Goal: Task Accomplishment & Management: Use online tool/utility

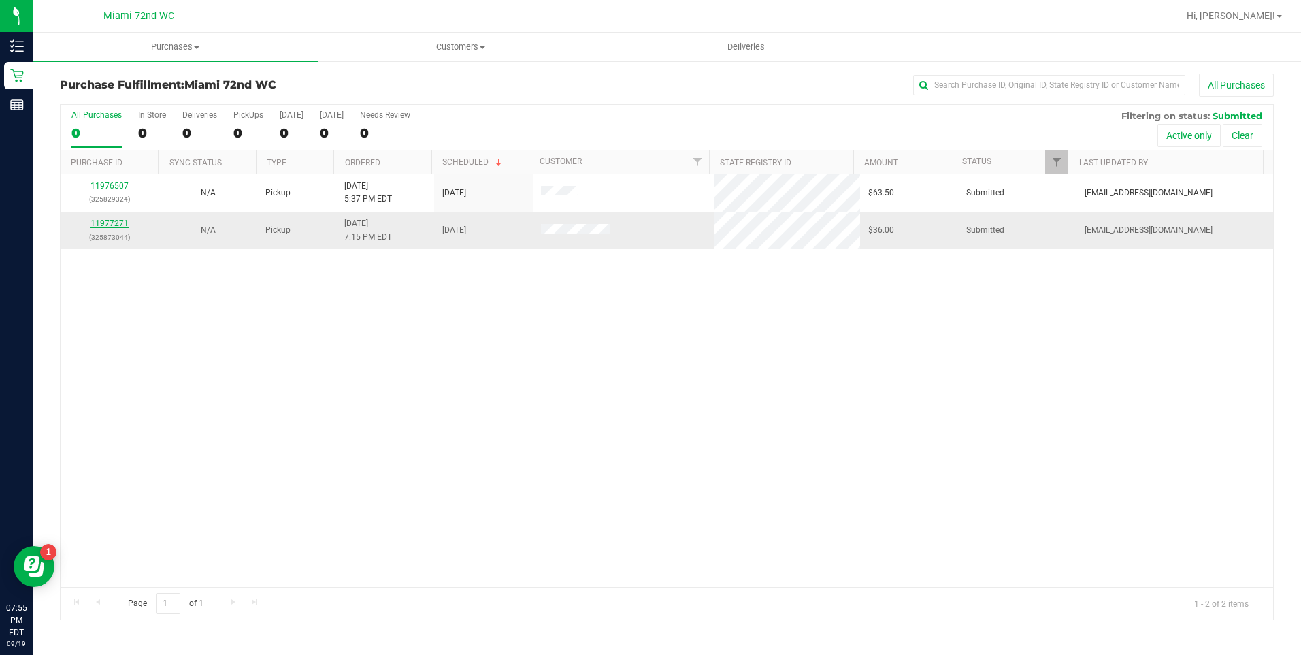
click at [91, 220] on link "11977271" at bounding box center [109, 223] width 38 height 10
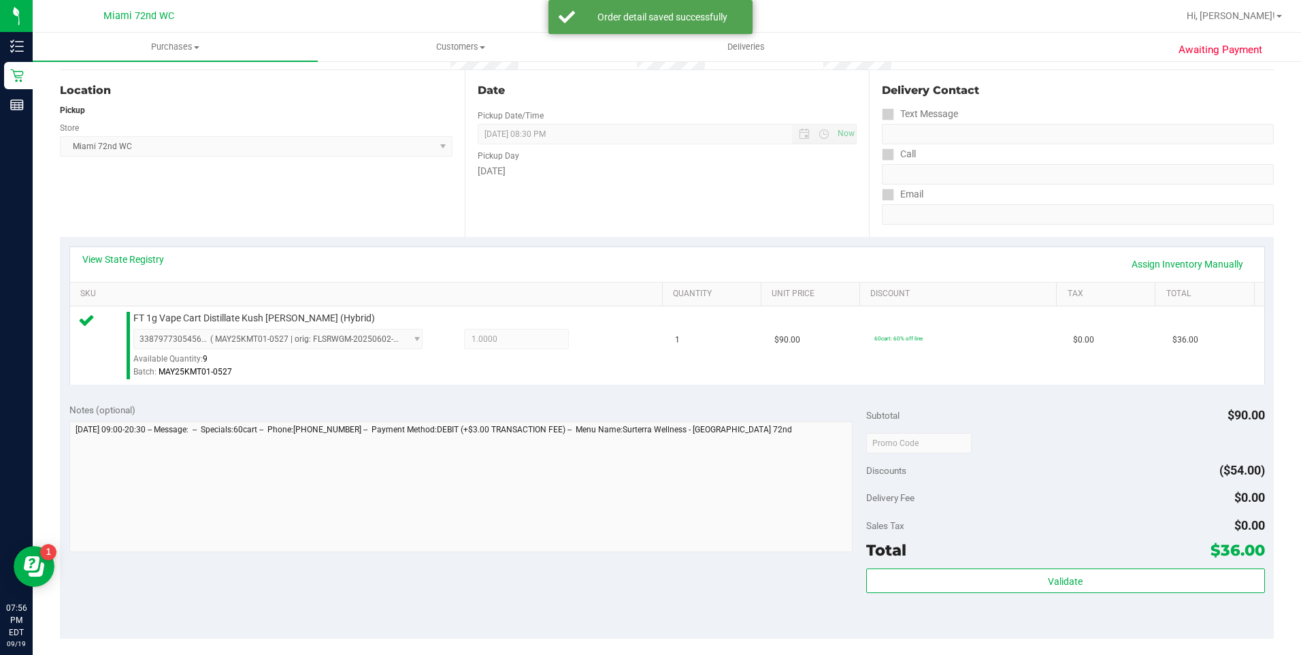
scroll to position [340, 0]
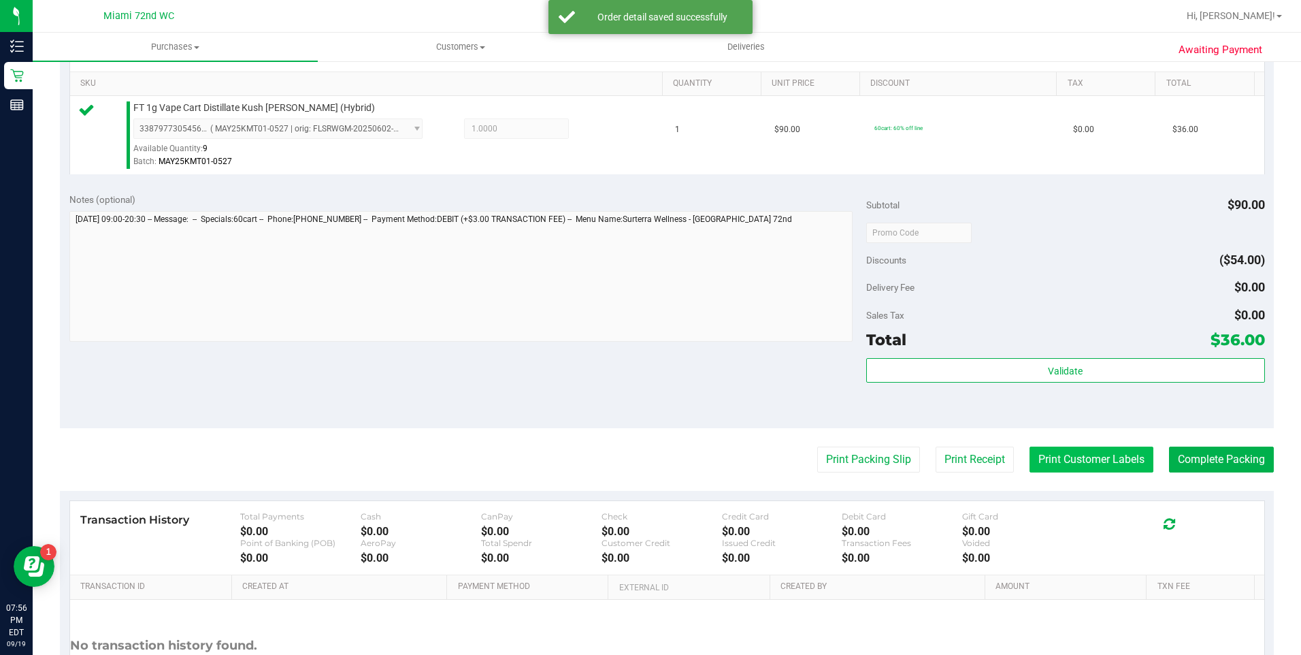
click at [1076, 454] on button "Print Customer Labels" at bounding box center [1091, 459] width 124 height 26
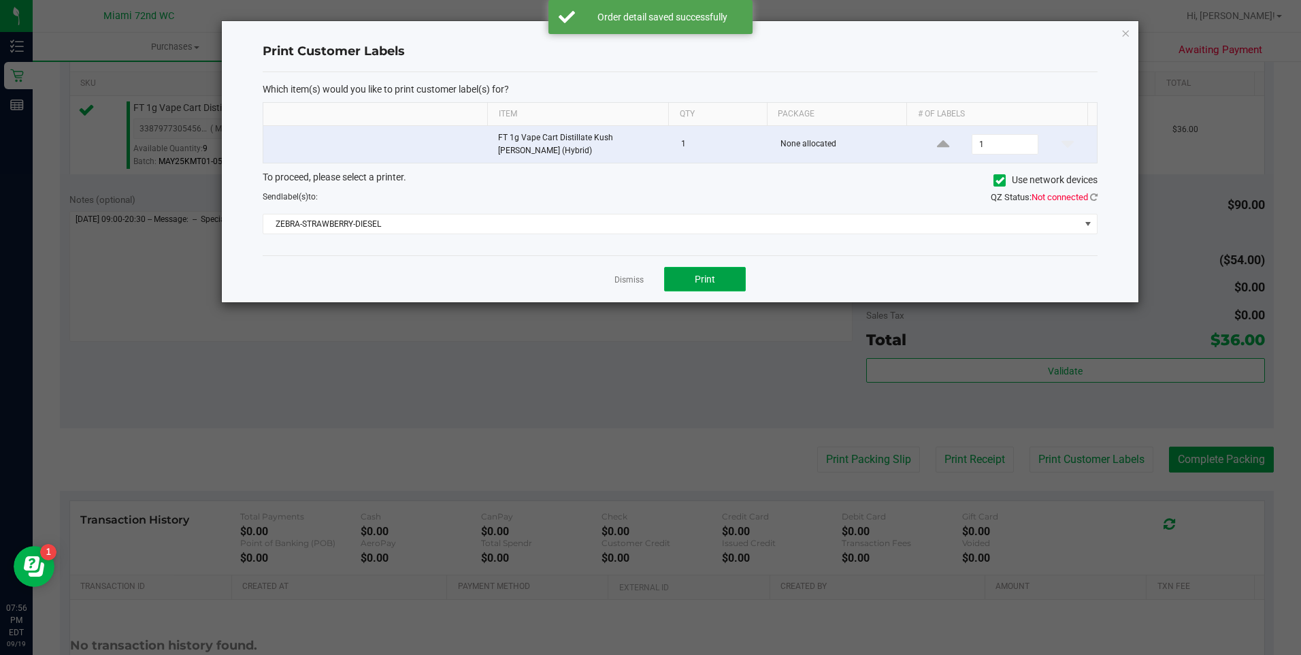
click at [701, 275] on span "Print" at bounding box center [705, 279] width 20 height 11
click at [1125, 33] on icon "button" at bounding box center [1126, 32] width 10 height 16
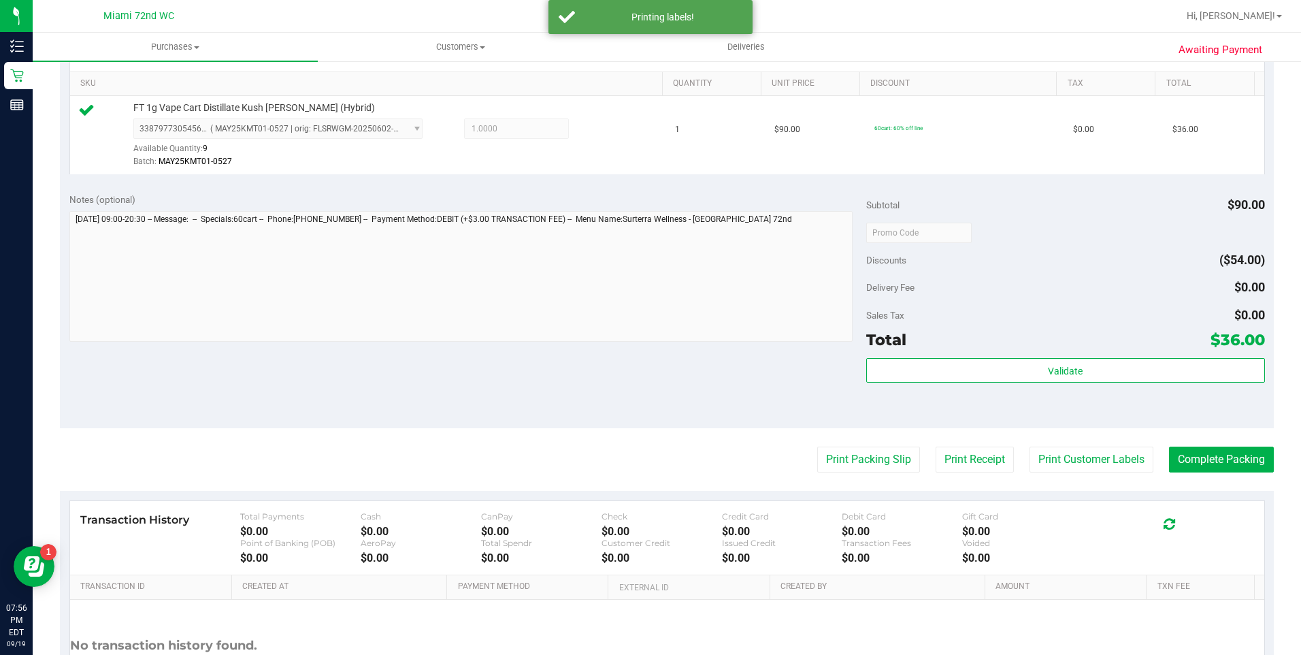
click at [1238, 443] on purchase-details "Back Edit Purchase Cancel Purchase View Profile # 11977271 BioTrack ID: - Submi…" at bounding box center [667, 239] width 1214 height 1012
click at [1225, 461] on button "Complete Packing" at bounding box center [1221, 459] width 105 height 26
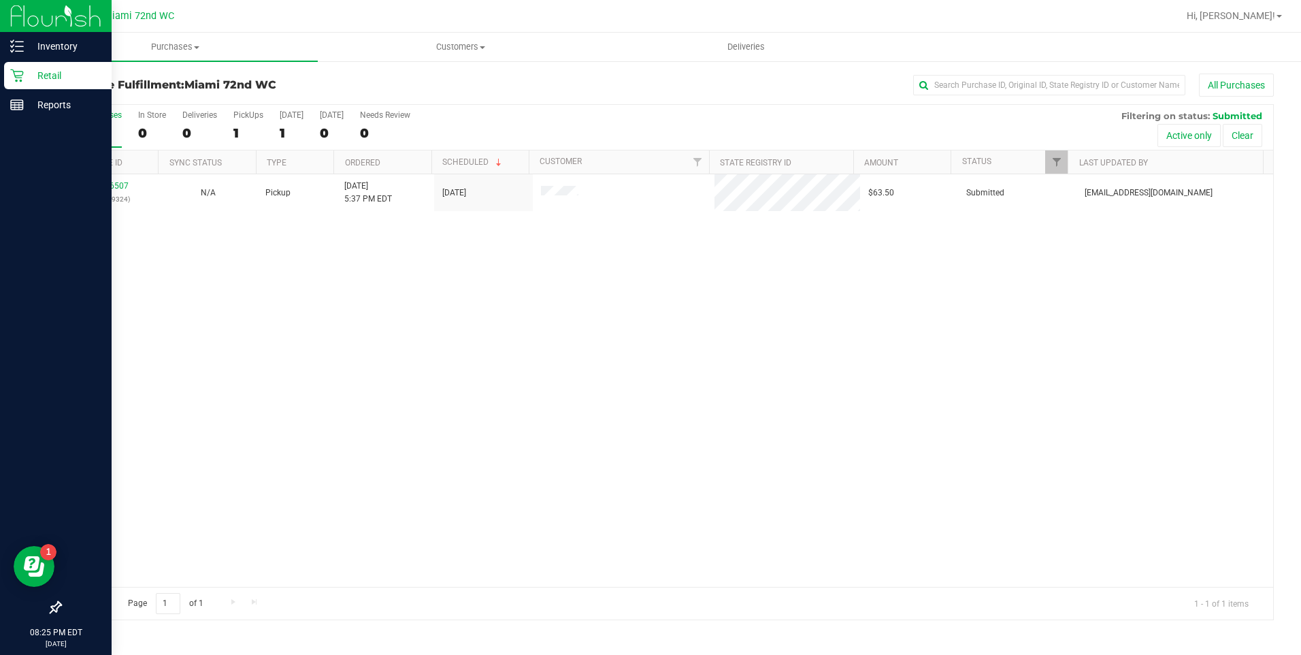
click at [24, 71] on div "Retail" at bounding box center [57, 75] width 107 height 27
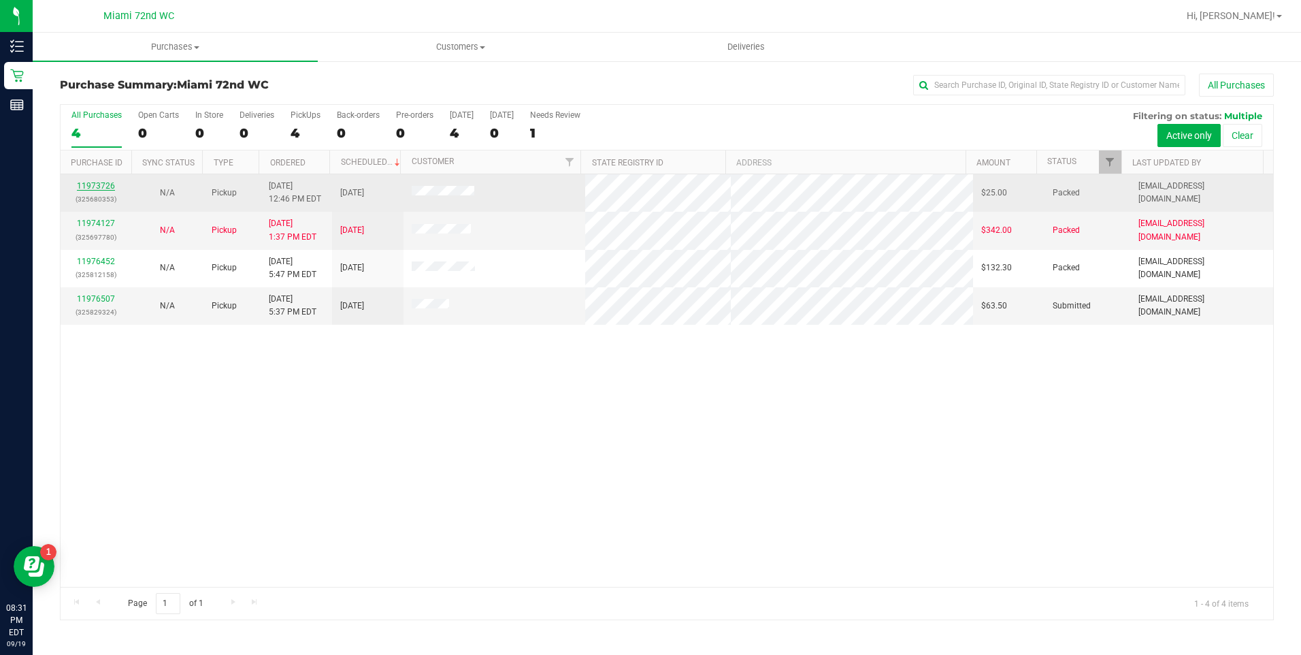
click at [110, 183] on link "11973726" at bounding box center [96, 186] width 38 height 10
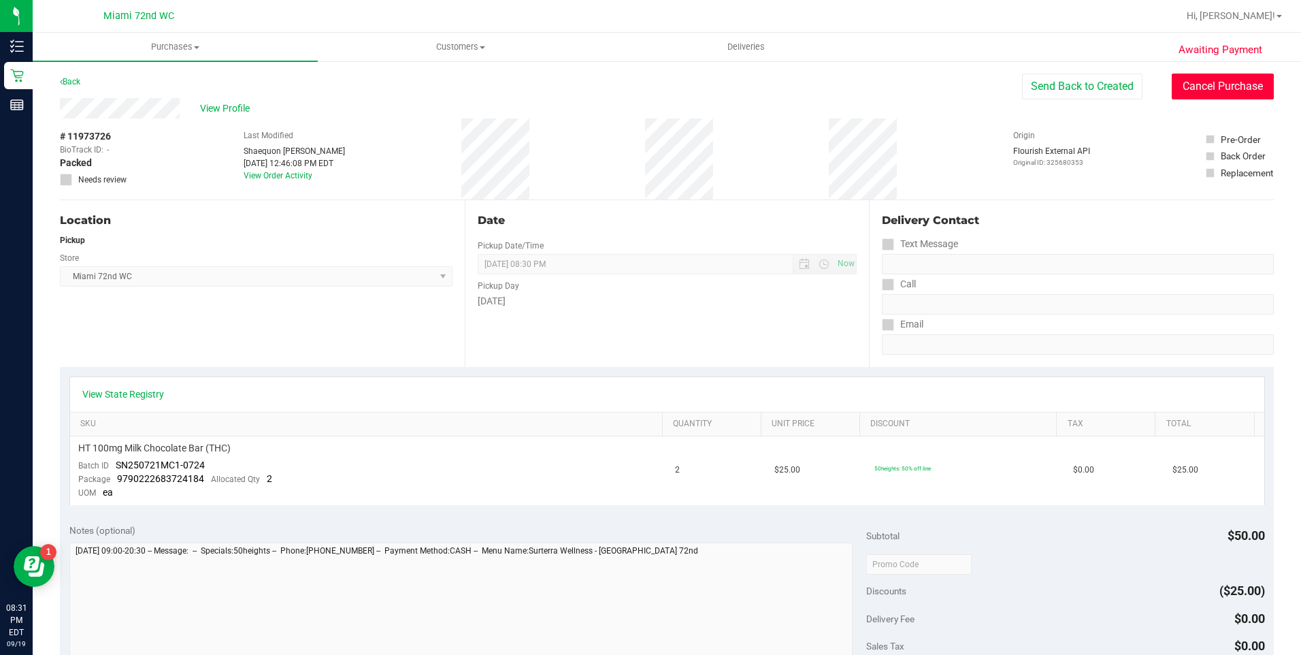
click at [1242, 89] on button "Cancel Purchase" at bounding box center [1223, 86] width 102 height 26
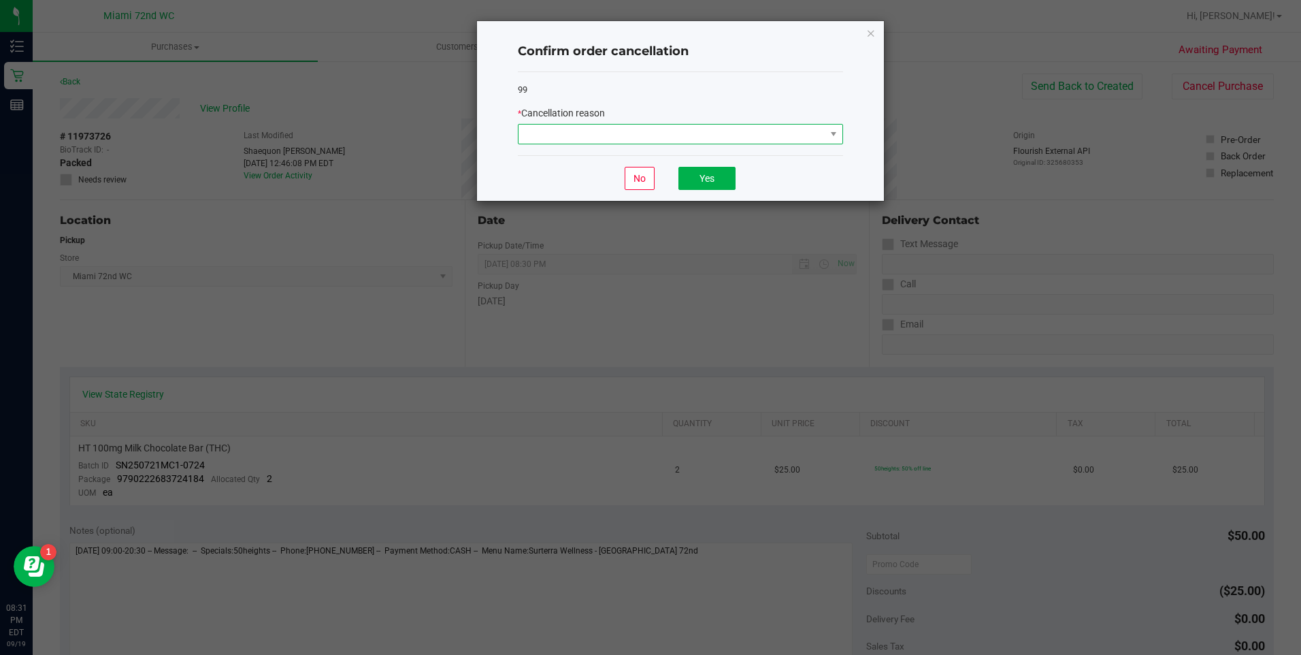
click at [780, 131] on span at bounding box center [671, 134] width 307 height 19
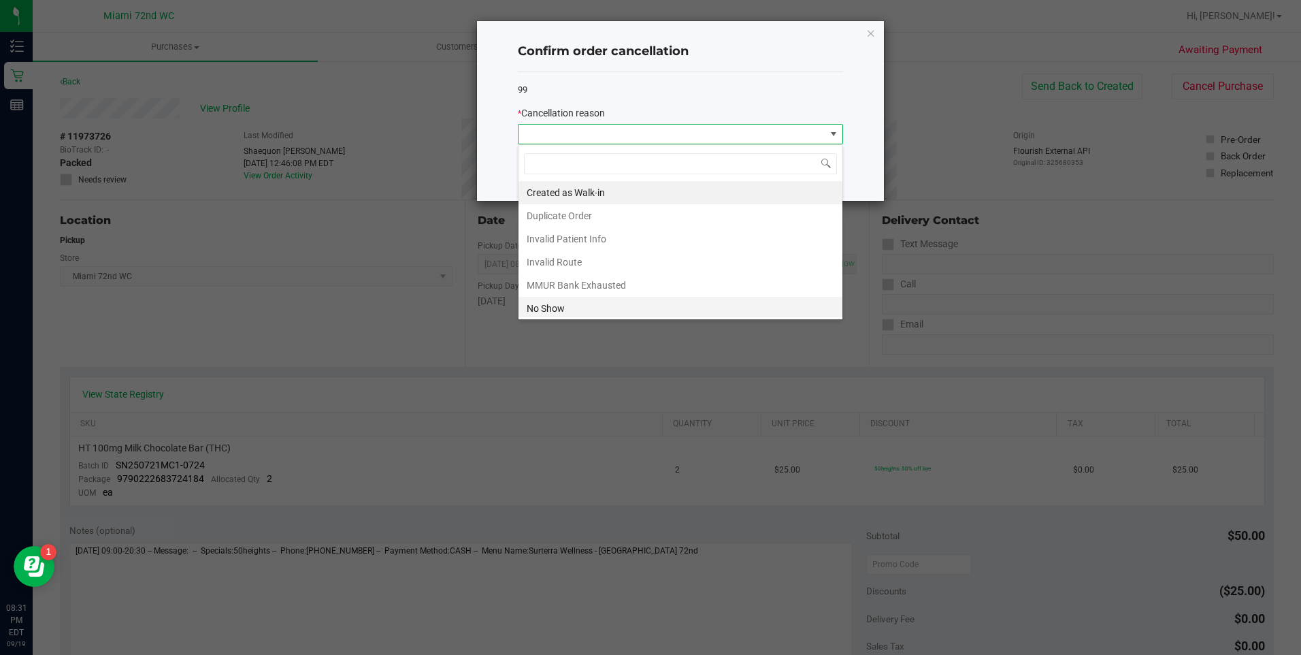
scroll to position [20, 325]
click at [615, 297] on li "No Show" at bounding box center [680, 308] width 324 height 23
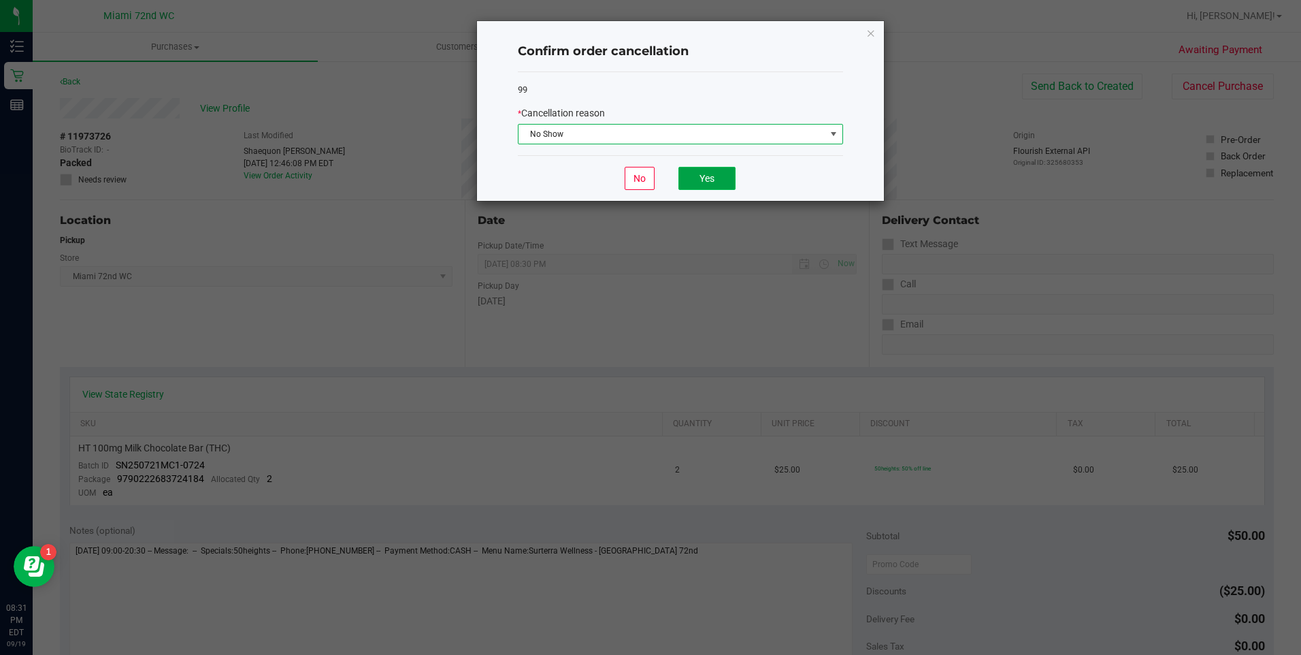
click at [703, 167] on button "Yes" at bounding box center [706, 178] width 57 height 23
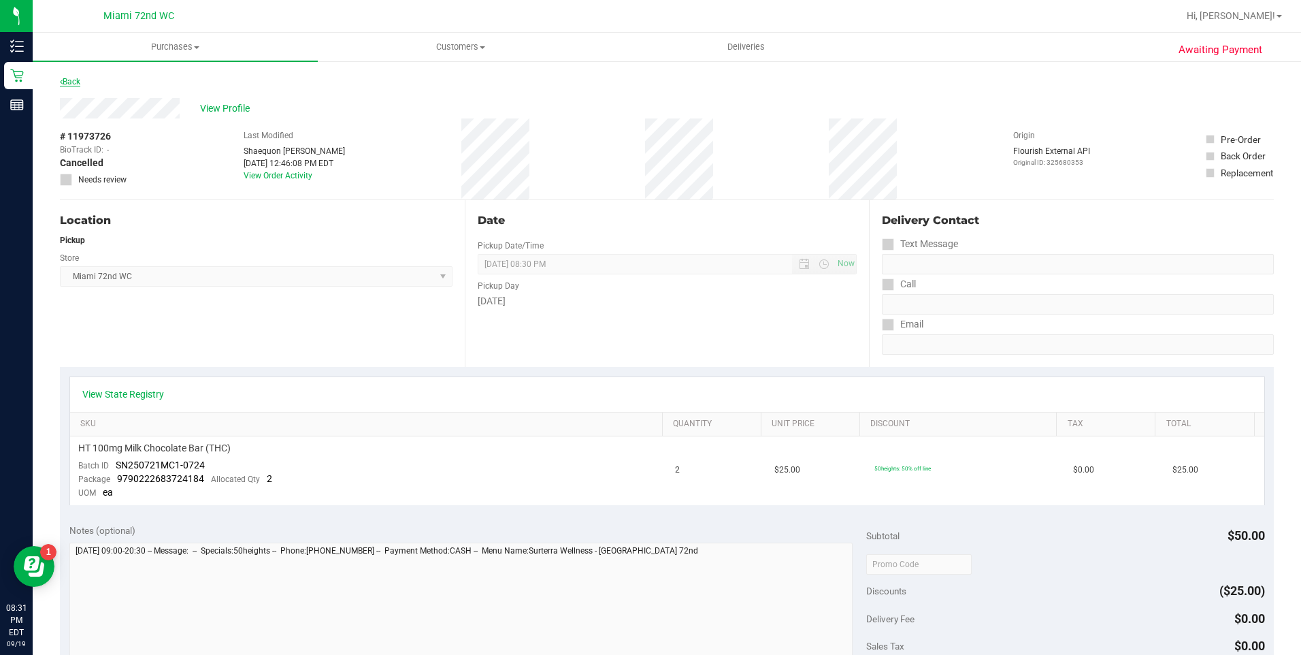
click at [73, 83] on link "Back" at bounding box center [70, 82] width 20 height 10
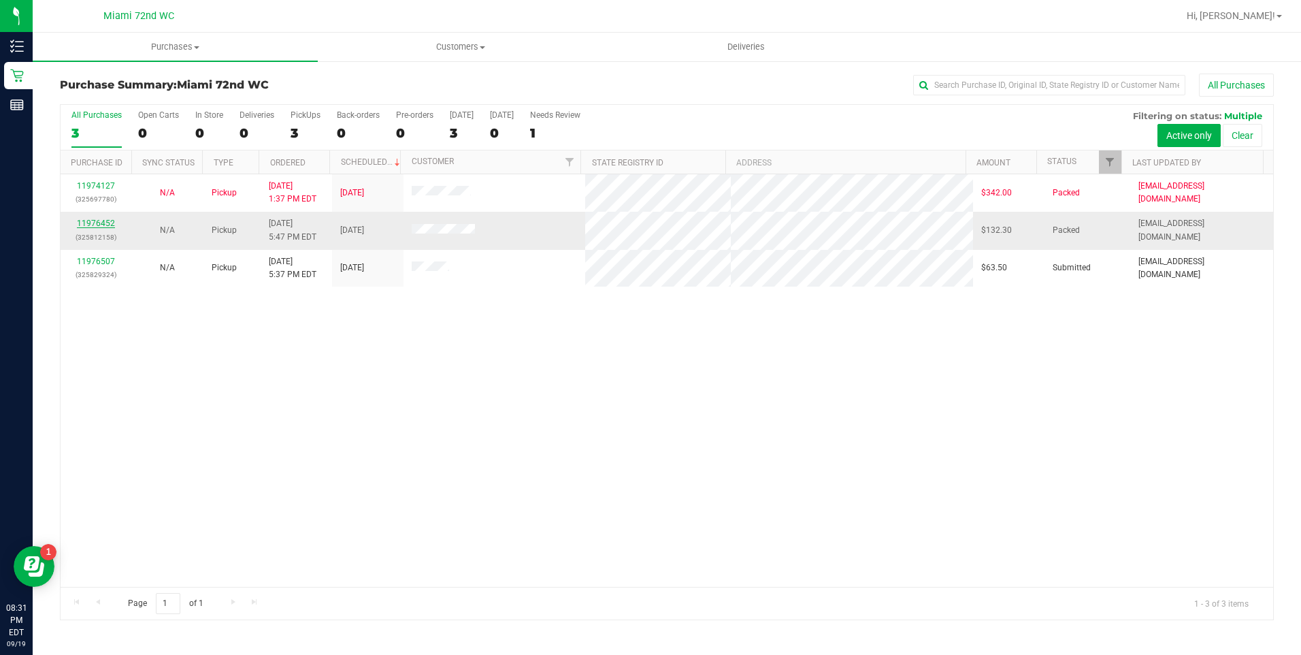
click at [112, 222] on link "11976452" at bounding box center [96, 223] width 38 height 10
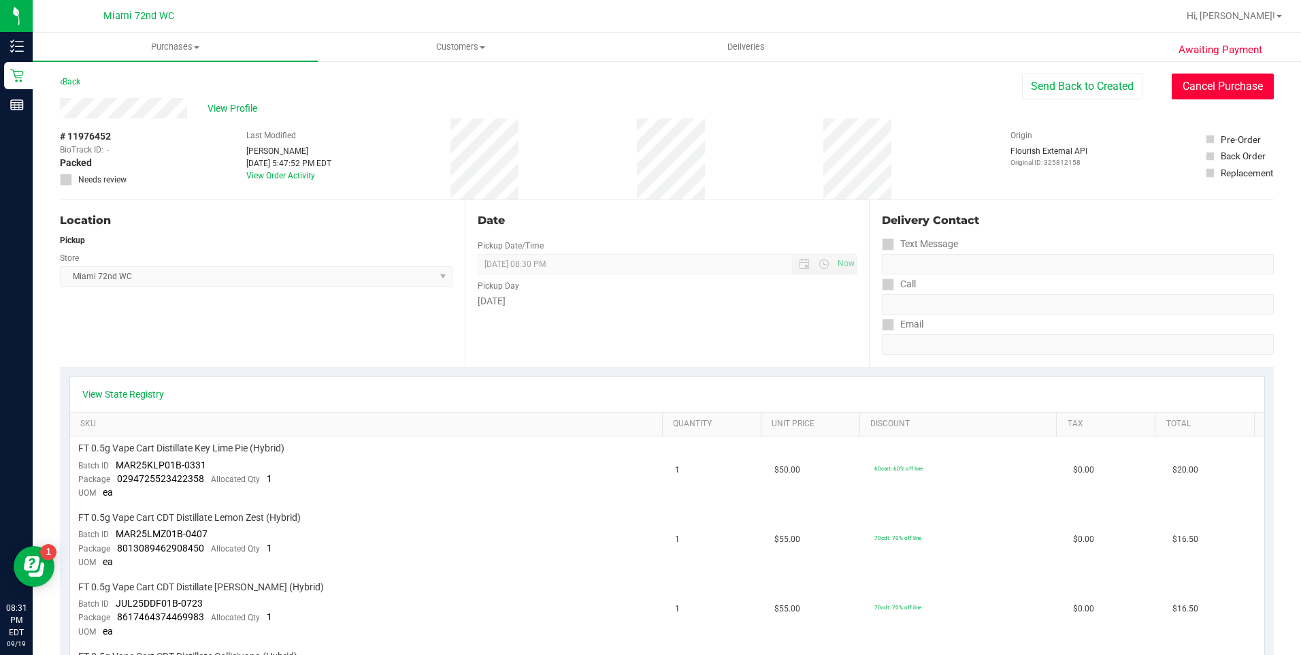
click at [1216, 78] on button "Cancel Purchase" at bounding box center [1223, 86] width 102 height 26
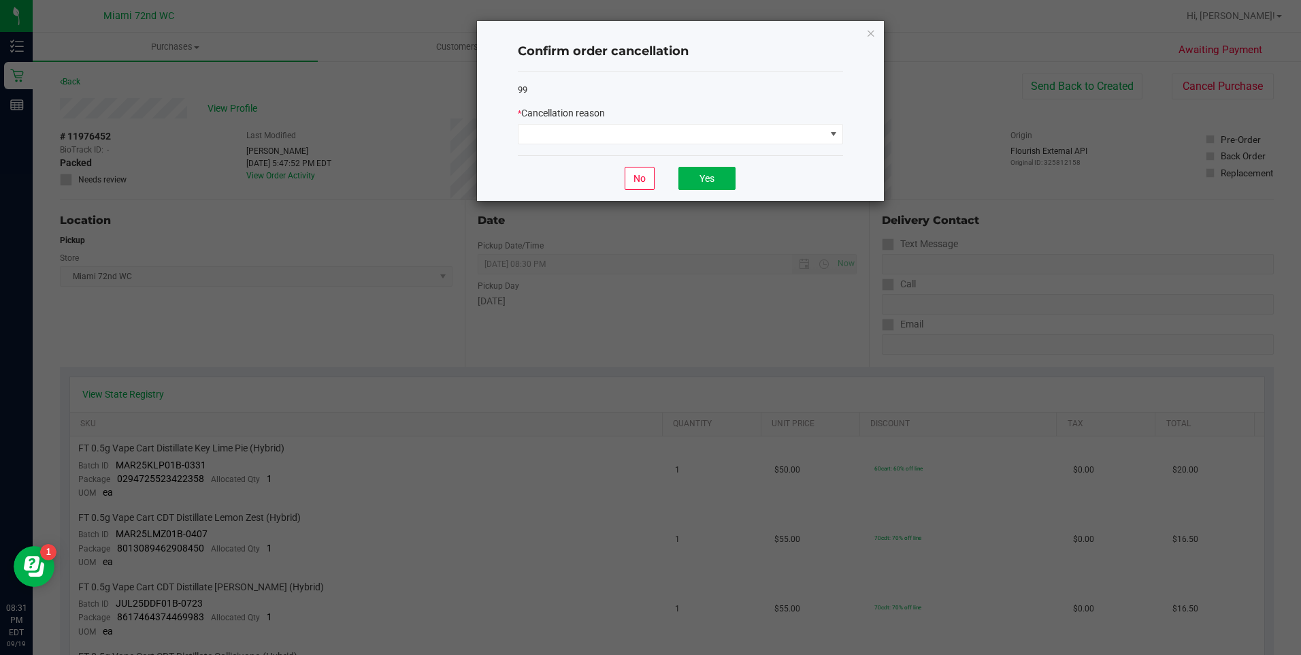
click at [682, 148] on div "99 * Cancellation reason" at bounding box center [680, 114] width 325 height 84
click at [684, 140] on span at bounding box center [671, 134] width 307 height 19
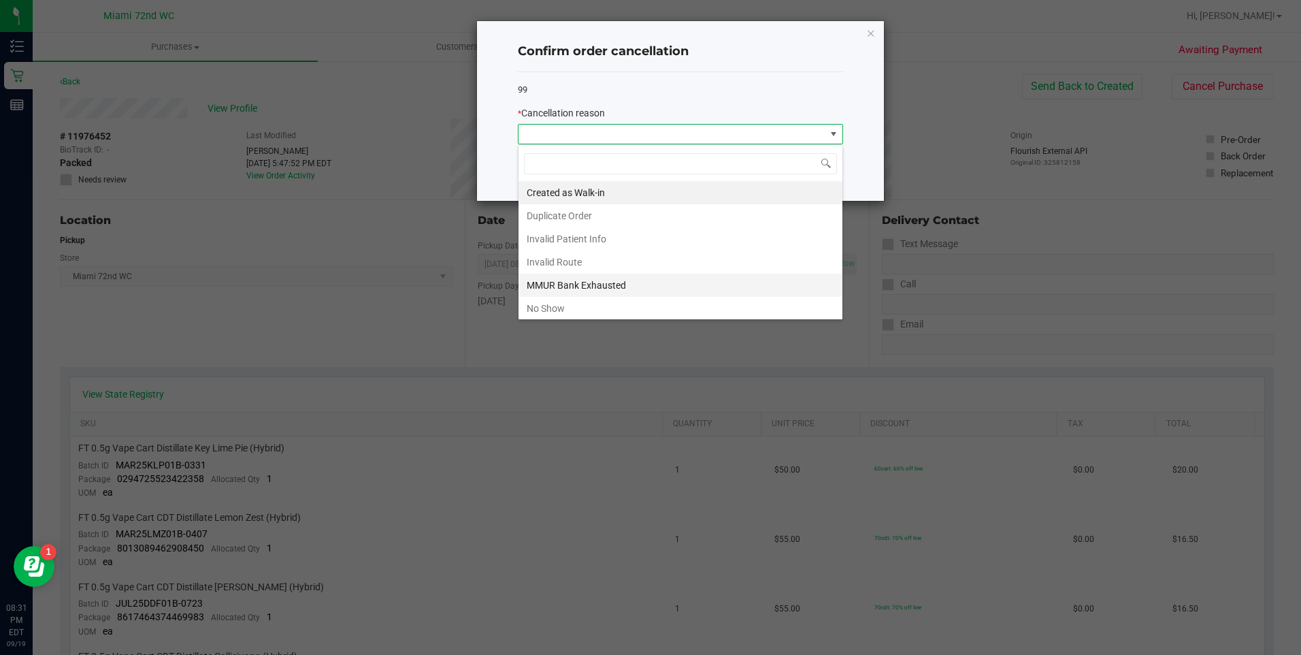
scroll to position [20, 325]
click at [607, 307] on li "No Show" at bounding box center [680, 308] width 324 height 23
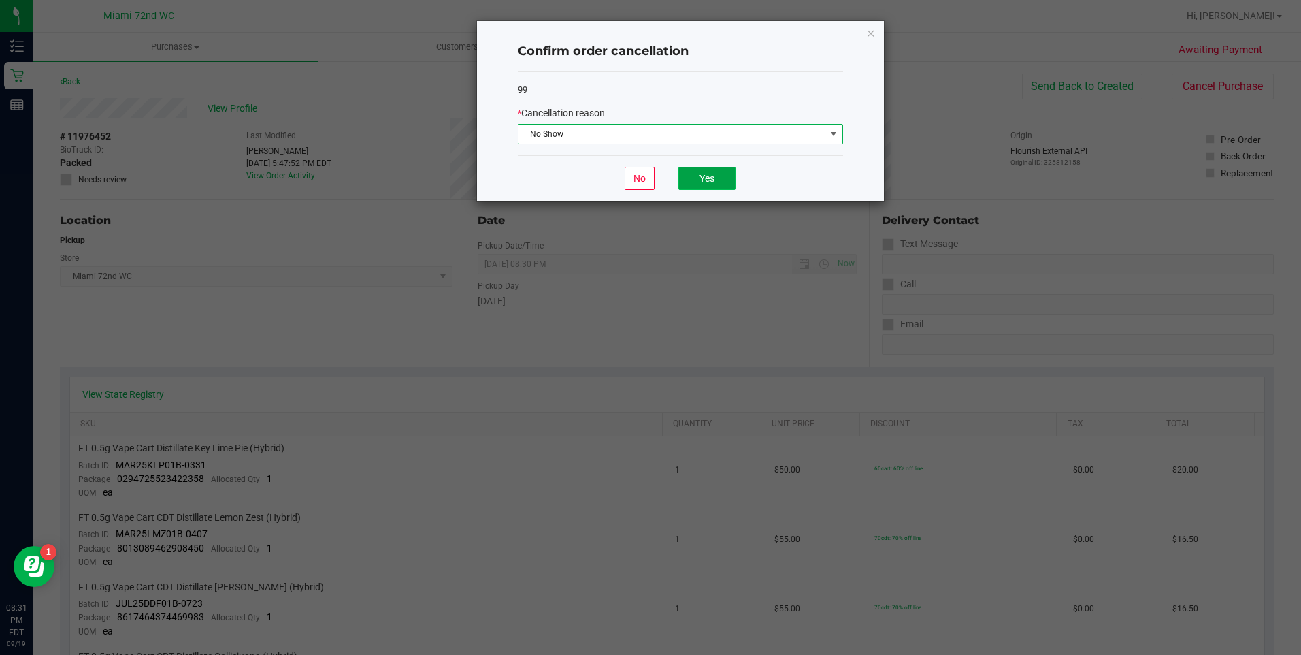
click at [699, 168] on button "Yes" at bounding box center [706, 178] width 57 height 23
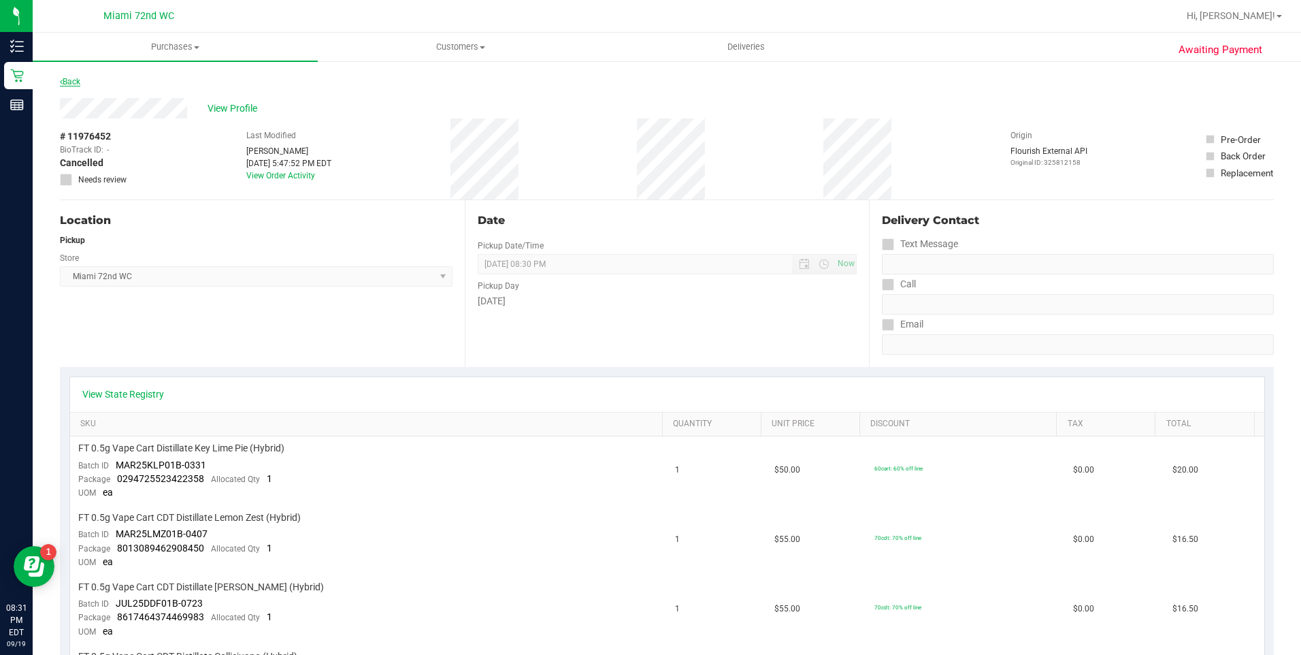
click at [72, 82] on link "Back" at bounding box center [70, 82] width 20 height 10
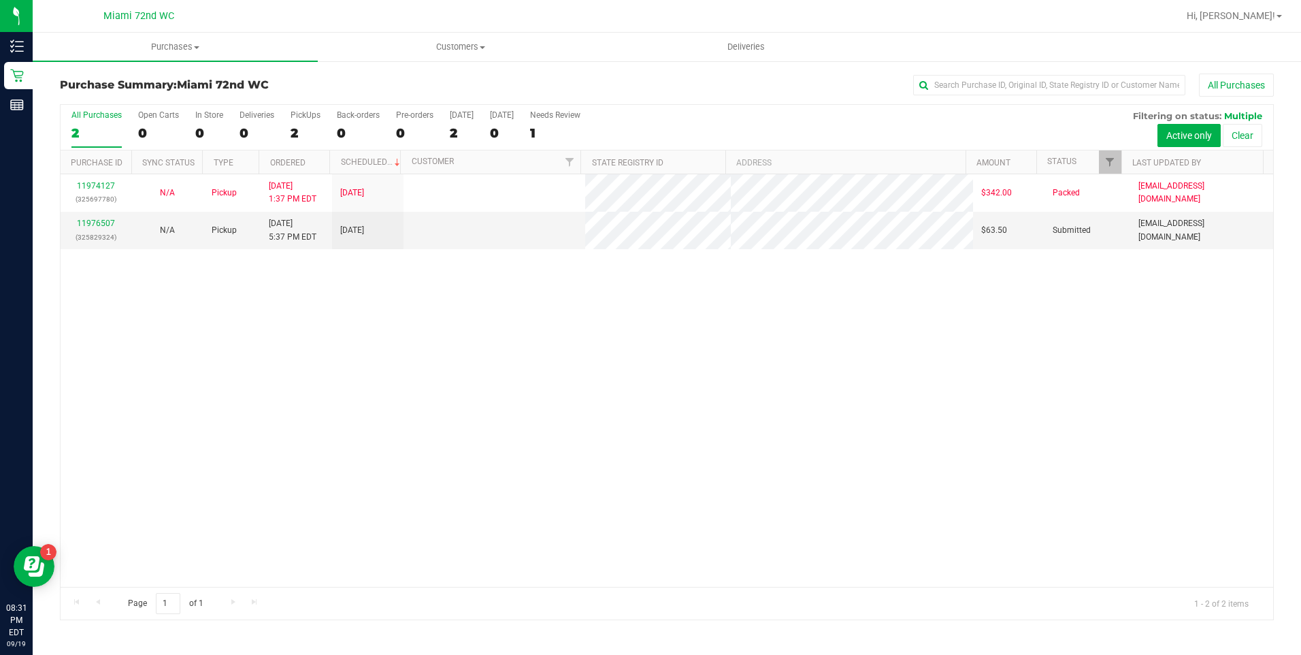
click at [103, 222] on link "11976507" at bounding box center [96, 223] width 38 height 10
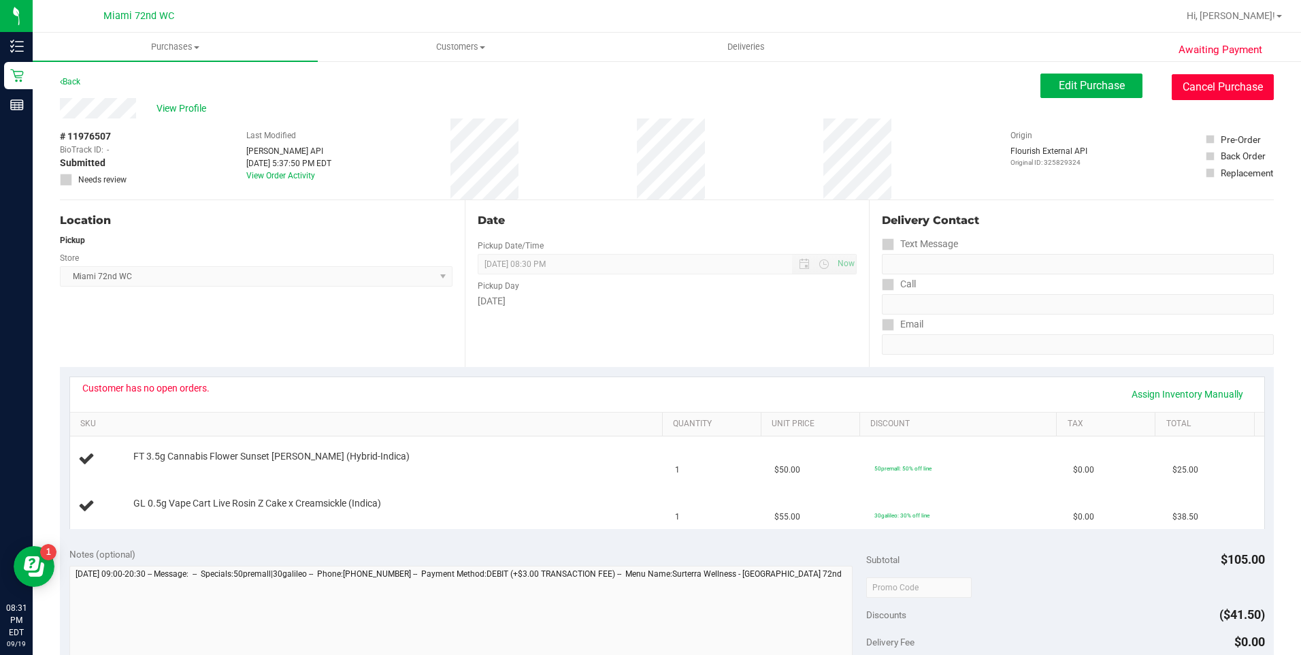
click at [1179, 81] on button "Cancel Purchase" at bounding box center [1223, 87] width 102 height 26
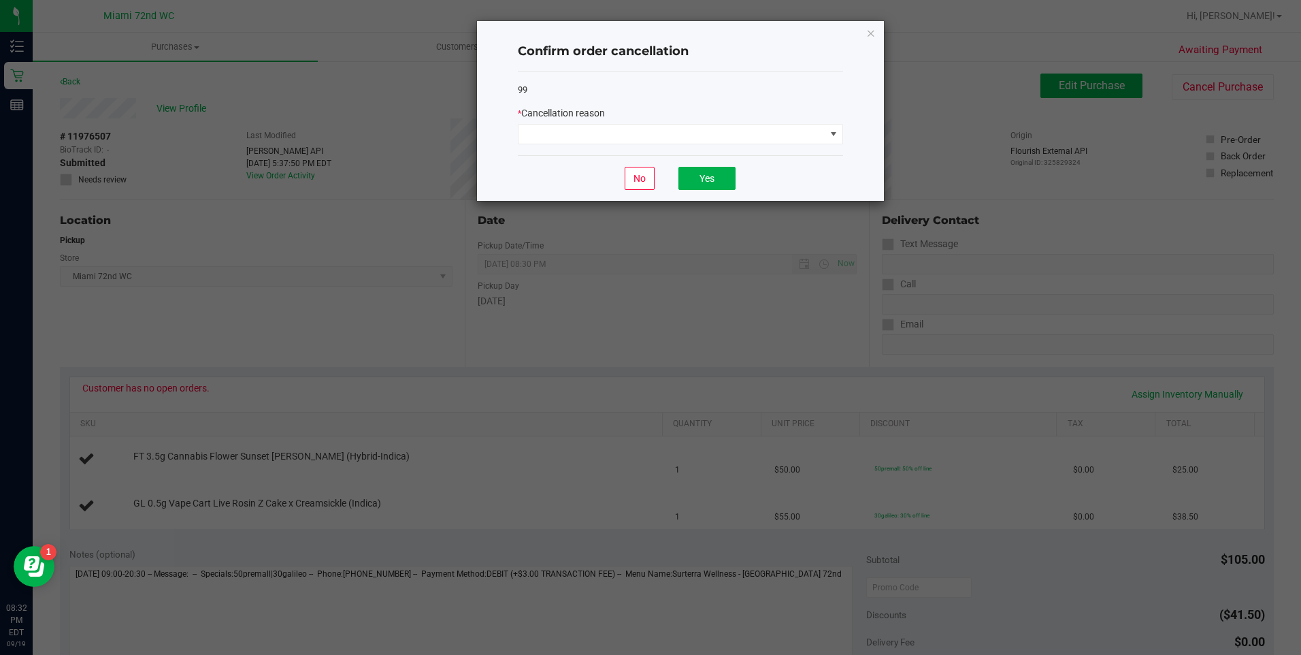
click at [688, 149] on div "99 * Cancellation reason" at bounding box center [680, 114] width 325 height 84
click at [690, 141] on span at bounding box center [671, 134] width 307 height 19
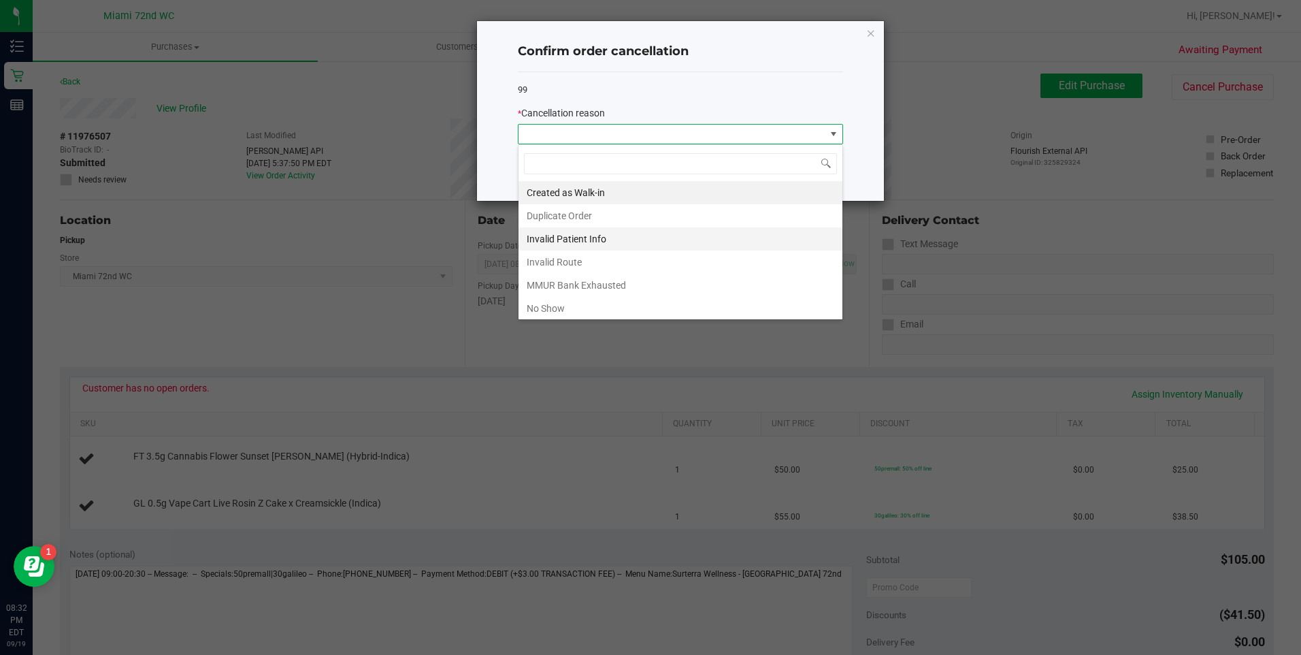
scroll to position [20, 325]
click at [558, 305] on li "No Show" at bounding box center [680, 308] width 324 height 23
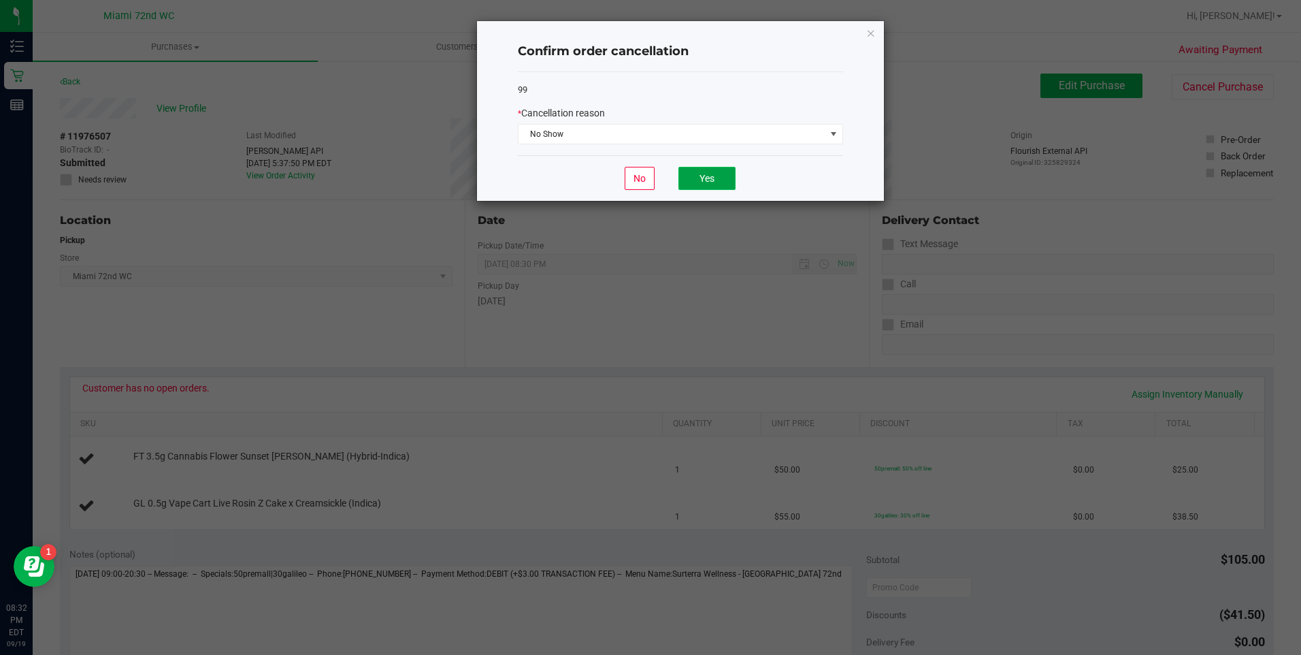
click at [708, 186] on button "Yes" at bounding box center [706, 178] width 57 height 23
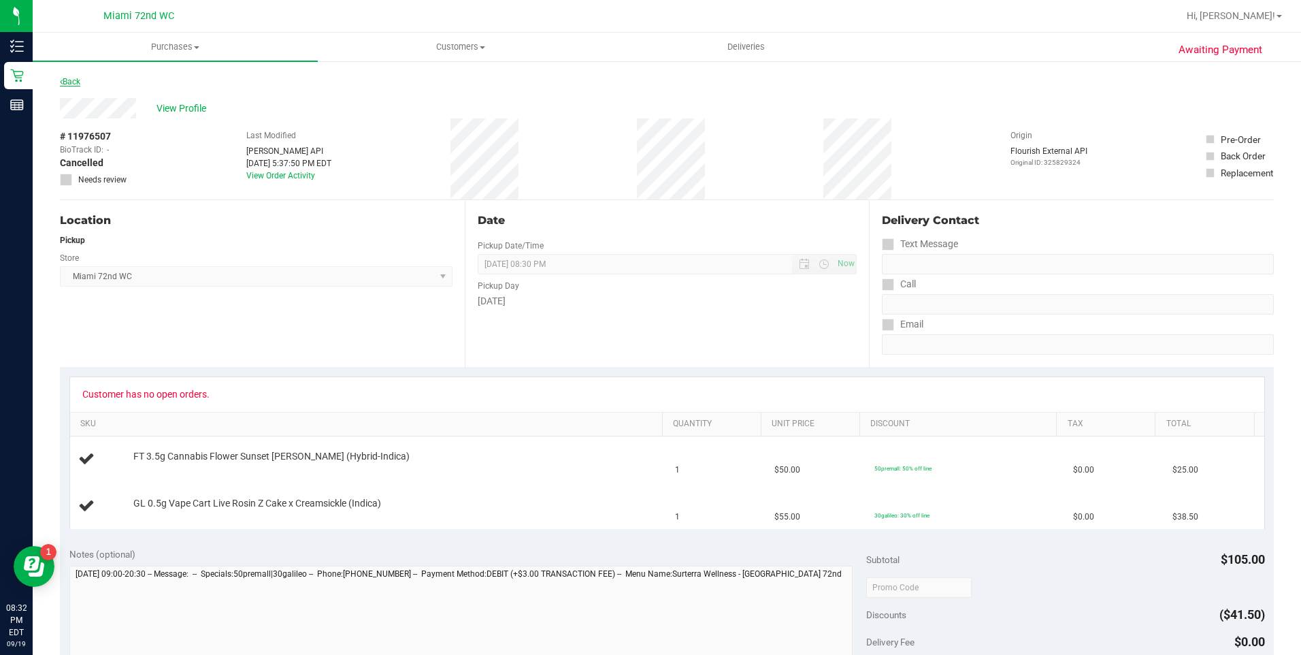
click at [72, 84] on link "Back" at bounding box center [70, 82] width 20 height 10
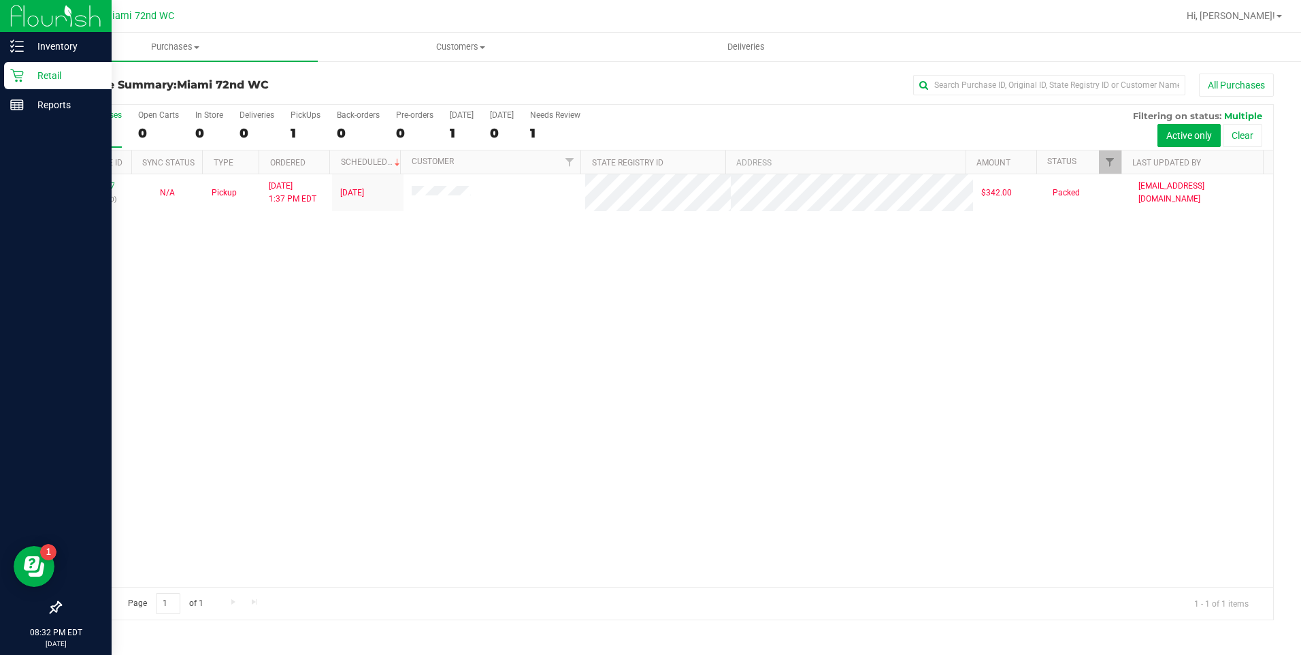
click at [18, 80] on icon at bounding box center [17, 76] width 14 height 14
click at [69, 41] on p "Inventory" at bounding box center [65, 46] width 82 height 16
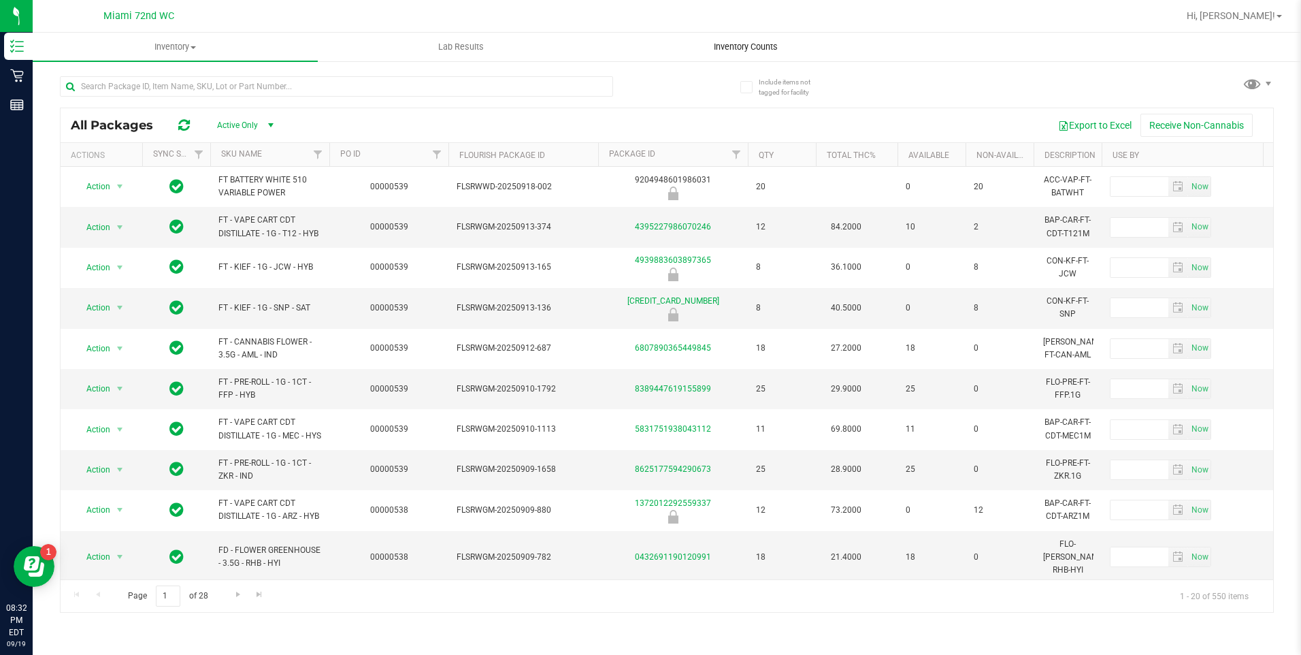
drag, startPoint x: 761, startPoint y: 42, endPoint x: 754, endPoint y: 53, distance: 13.8
click at [761, 42] on span "Inventory Counts" at bounding box center [745, 47] width 101 height 12
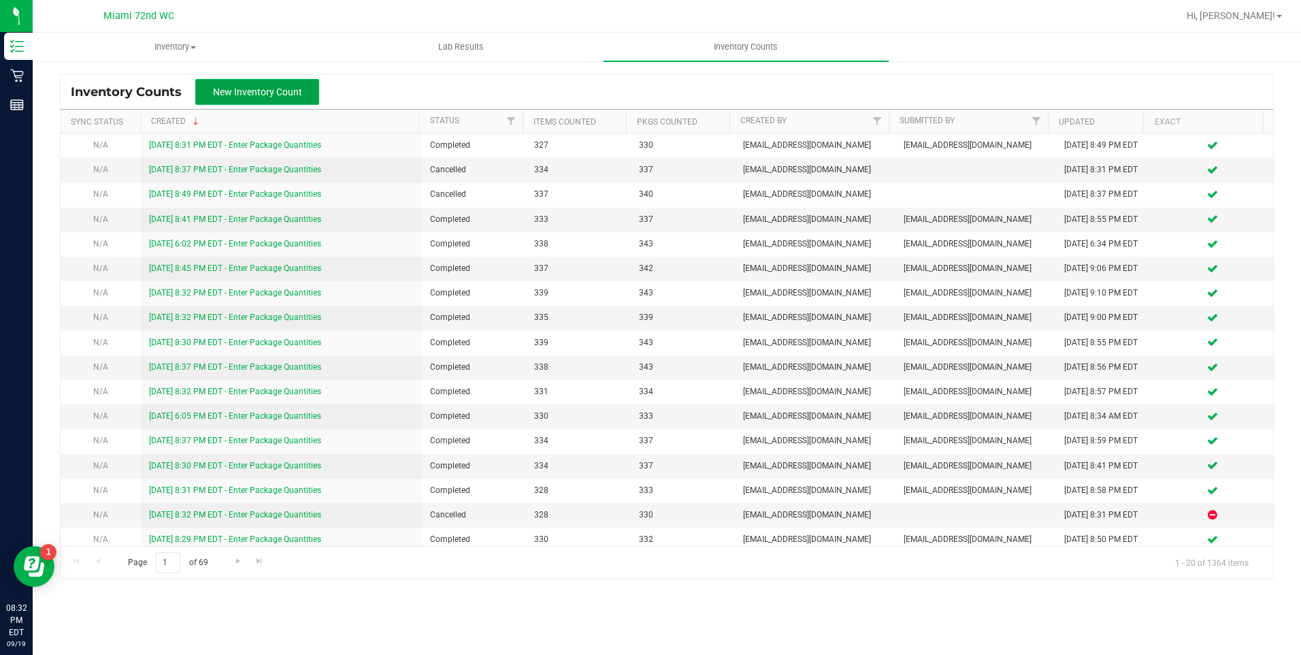
click at [249, 86] on span "New Inventory Count" at bounding box center [257, 91] width 89 height 11
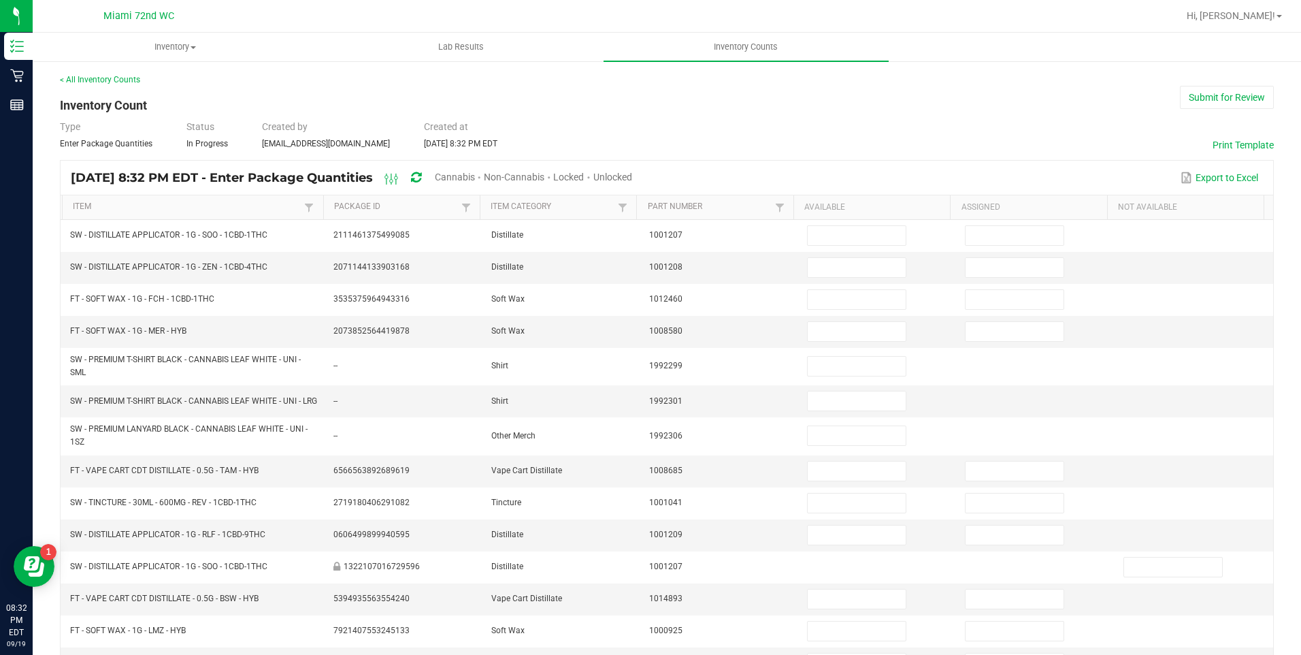
click at [475, 173] on span "Cannabis" at bounding box center [455, 176] width 40 height 11
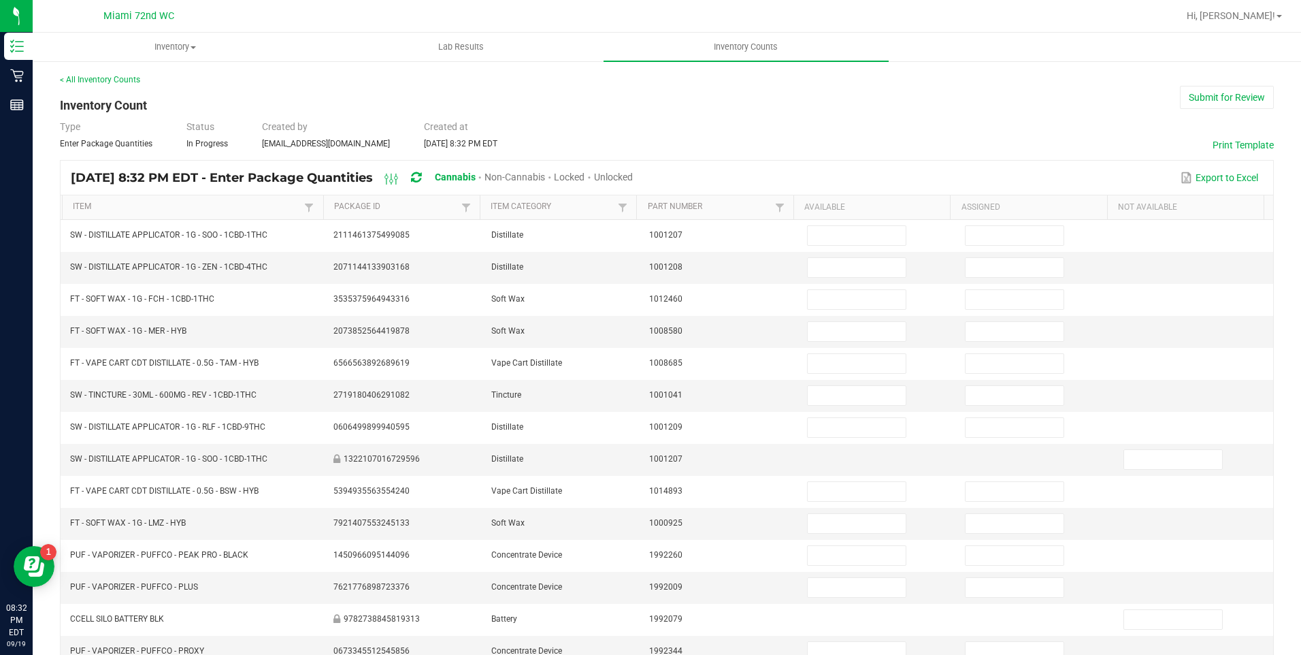
click at [633, 176] on span "Unlocked" at bounding box center [613, 176] width 39 height 11
click at [84, 209] on link "Item" at bounding box center [187, 206] width 228 height 11
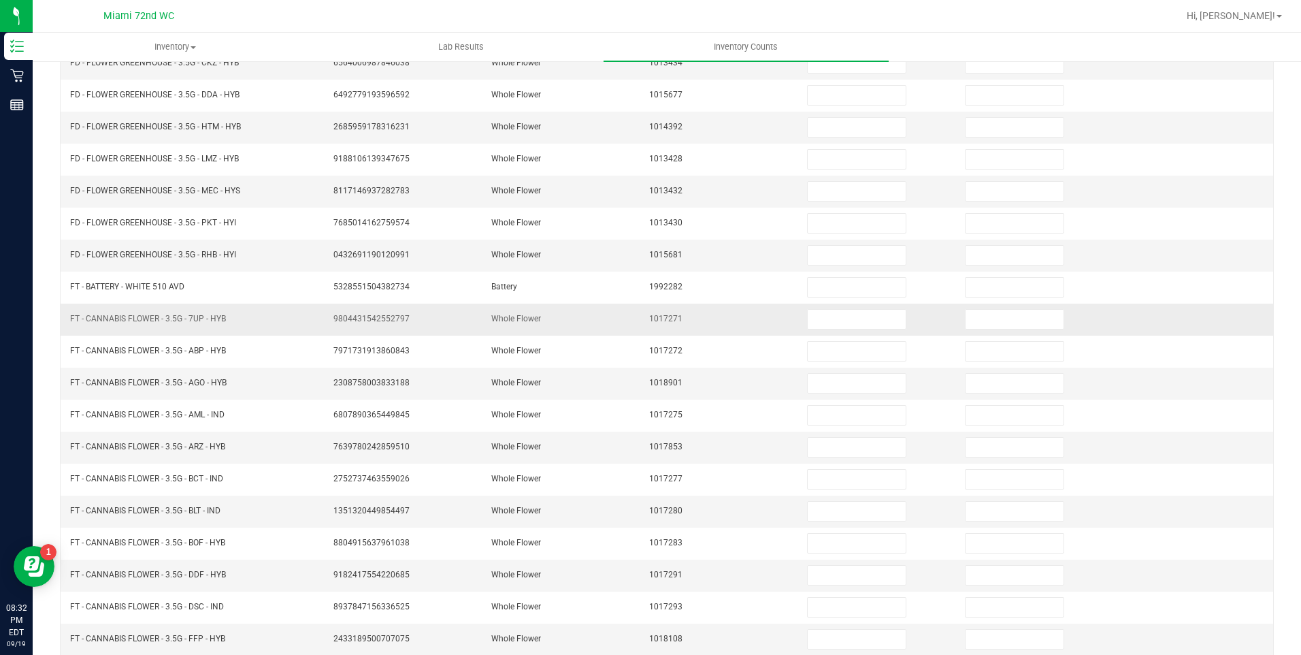
scroll to position [253, 0]
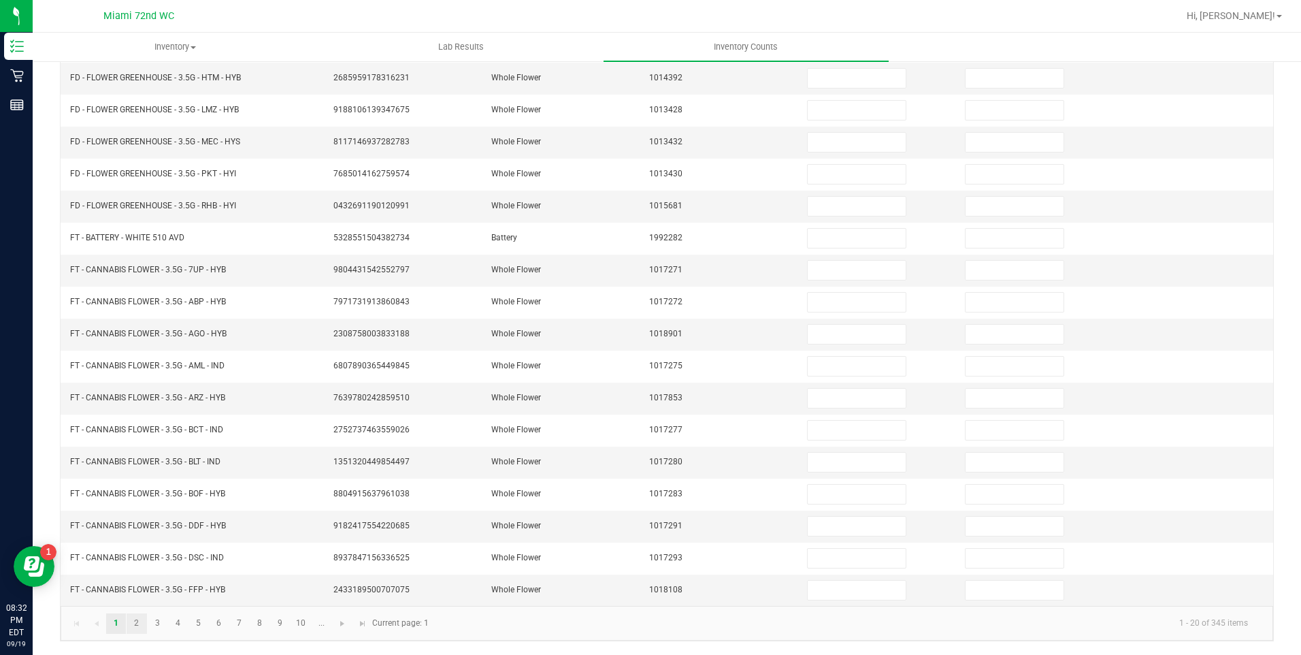
click at [137, 622] on link "2" at bounding box center [137, 623] width 20 height 20
click at [158, 623] on link "3" at bounding box center [158, 623] width 20 height 20
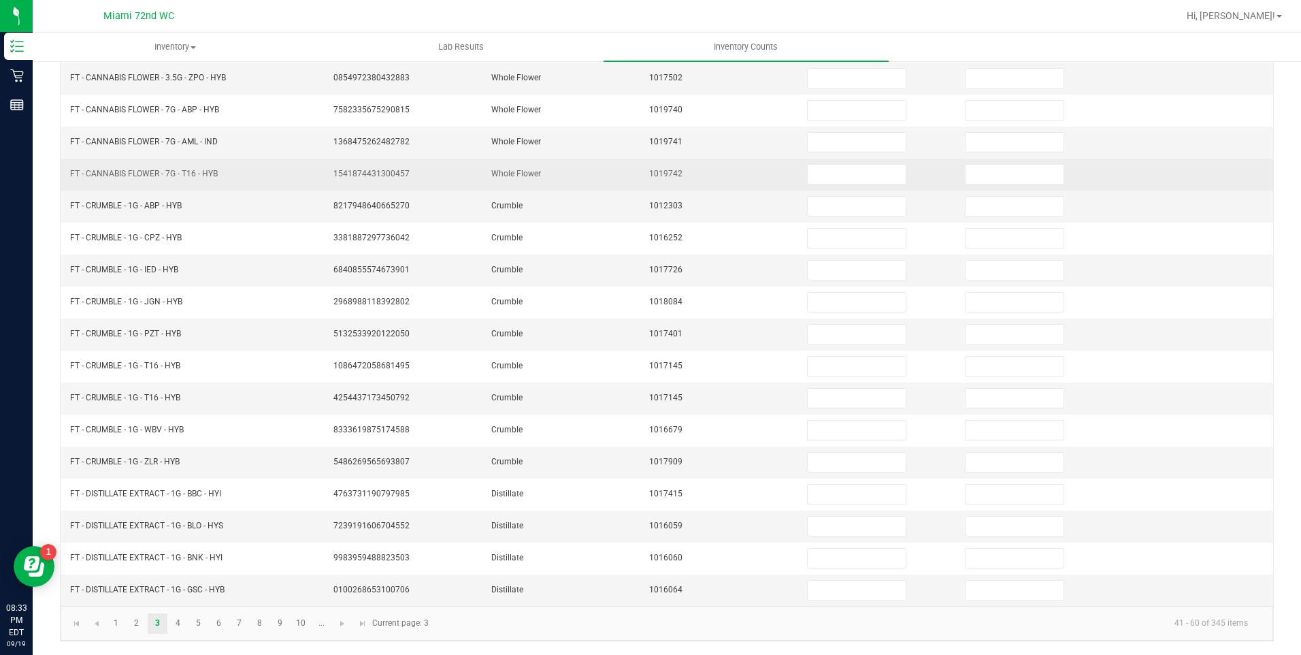
click at [563, 156] on tbody "FT - CANNABIS FLOWER - 3.5G - YHI - SAT 7303260435337436 Whole Flower 1019651 F…" at bounding box center [667, 286] width 1212 height 639
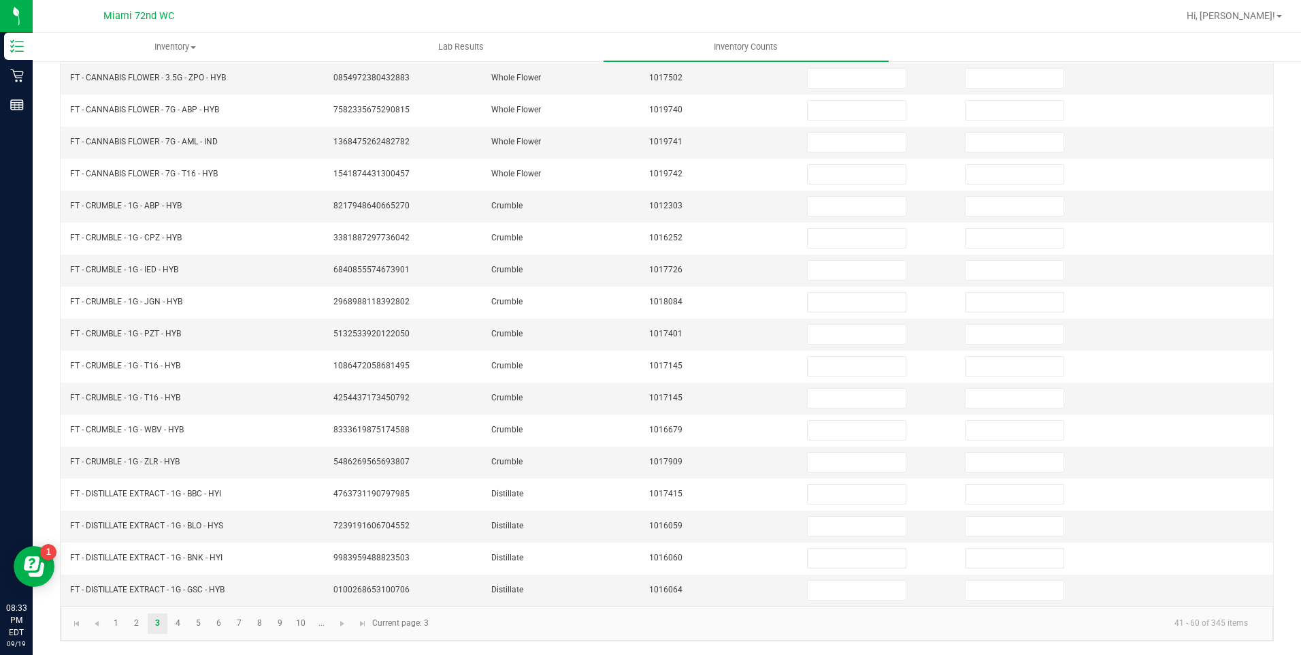
click at [748, 623] on kendo-pager-info "41 - 60 of 345 items" at bounding box center [848, 623] width 822 height 22
click at [176, 629] on link "4" at bounding box center [178, 623] width 20 height 20
click at [198, 622] on link "5" at bounding box center [198, 623] width 20 height 20
click at [216, 626] on link "6" at bounding box center [219, 623] width 20 height 20
click at [237, 623] on link "7" at bounding box center [239, 623] width 20 height 20
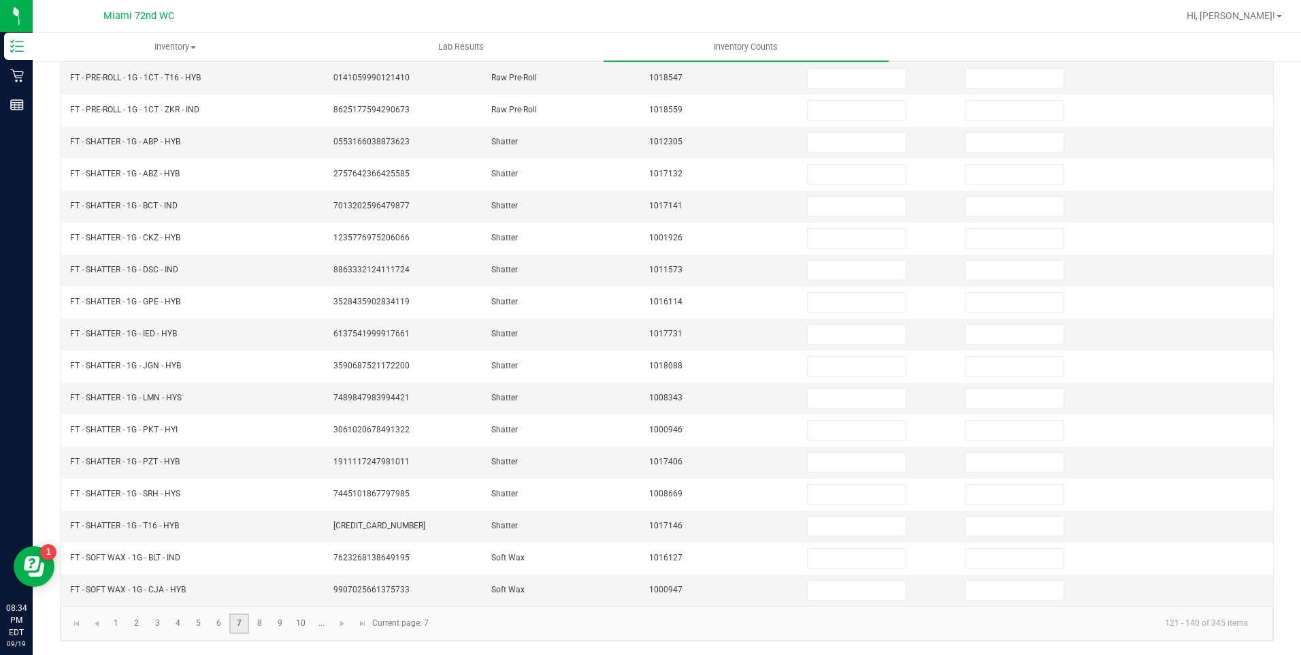
click at [261, 623] on link "8" at bounding box center [260, 623] width 20 height 20
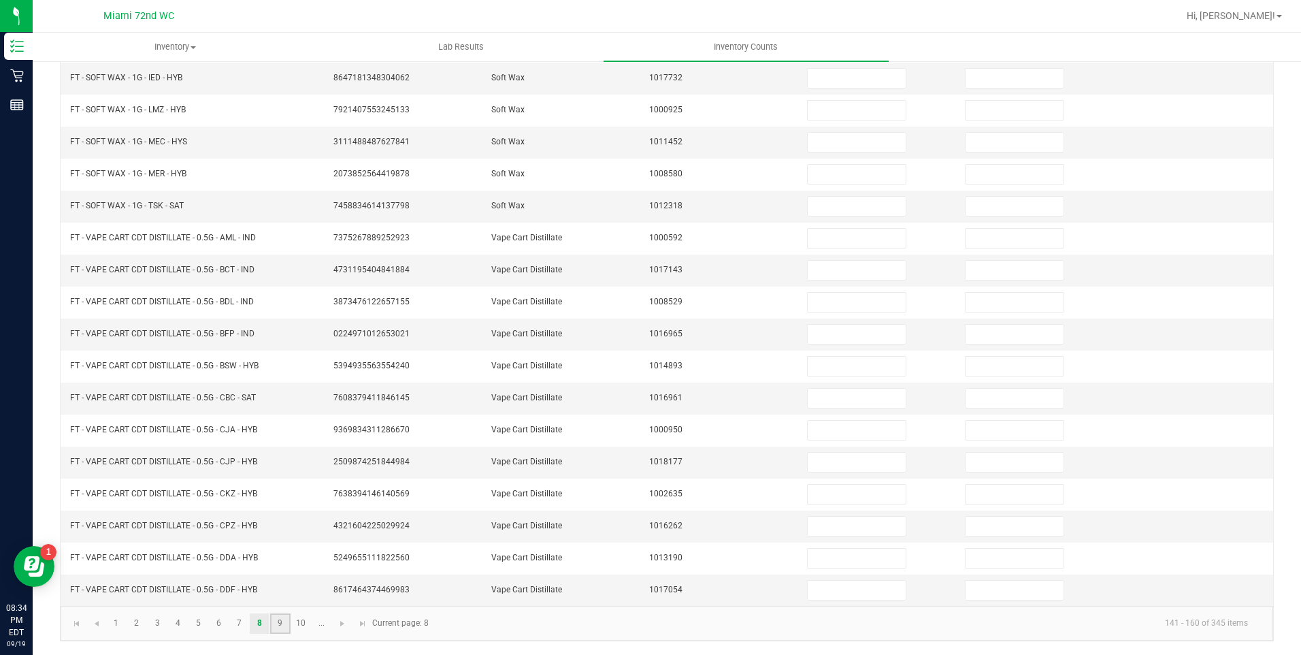
click at [280, 623] on link "9" at bounding box center [280, 623] width 20 height 20
click at [301, 624] on link "10" at bounding box center [301, 623] width 20 height 20
click at [342, 624] on span "Go to the next page" at bounding box center [342, 623] width 11 height 11
click at [299, 620] on span "Go to the next page" at bounding box center [301, 623] width 11 height 11
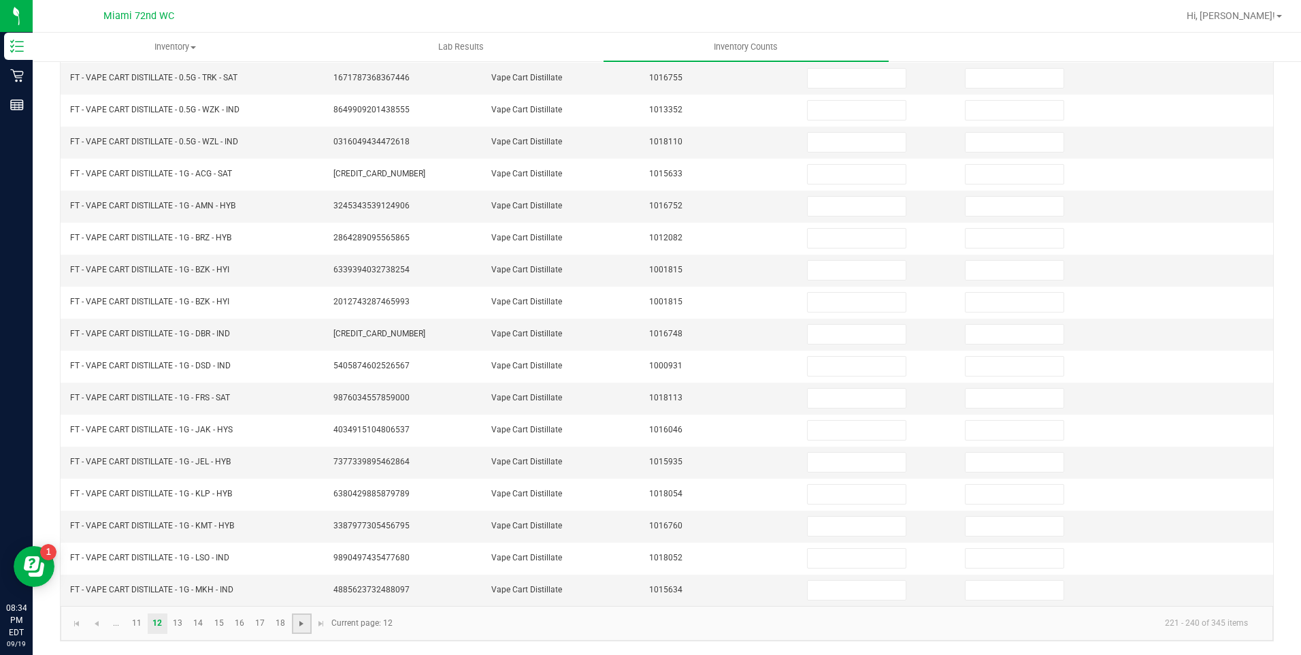
click at [303, 622] on span "Go to the next page" at bounding box center [301, 623] width 11 height 11
click at [300, 627] on span "Go to the next page" at bounding box center [301, 623] width 11 height 11
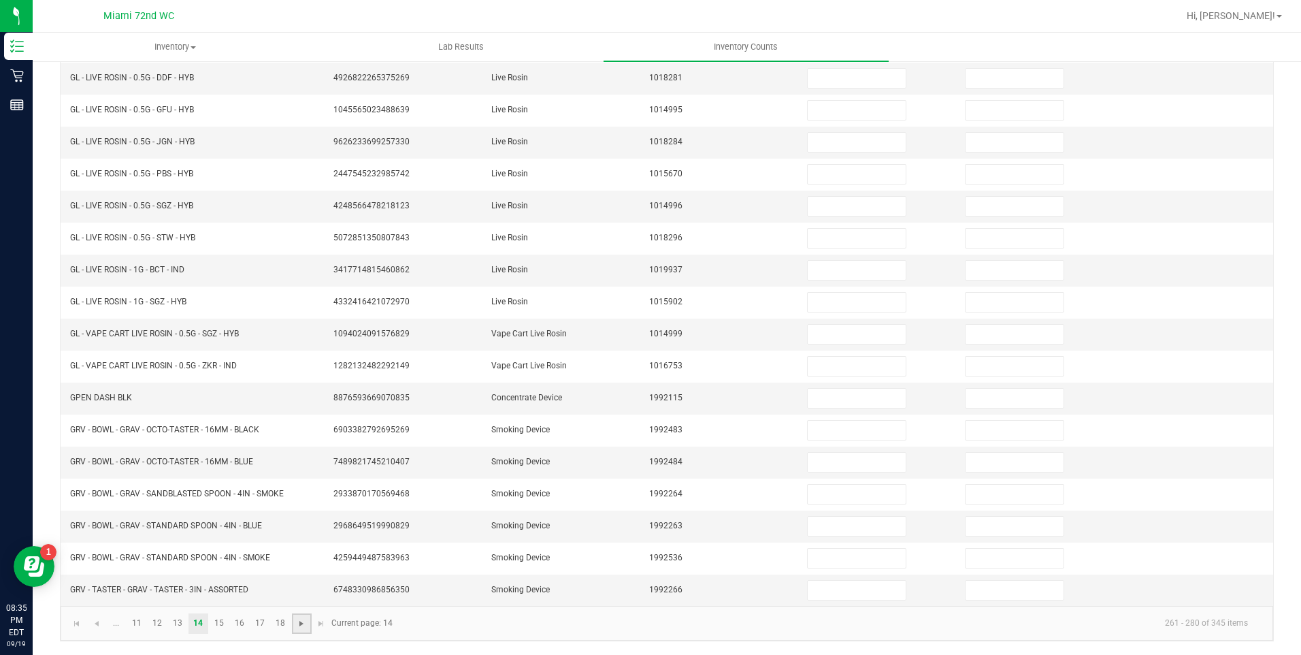
click at [305, 627] on span "Go to the next page" at bounding box center [301, 623] width 11 height 11
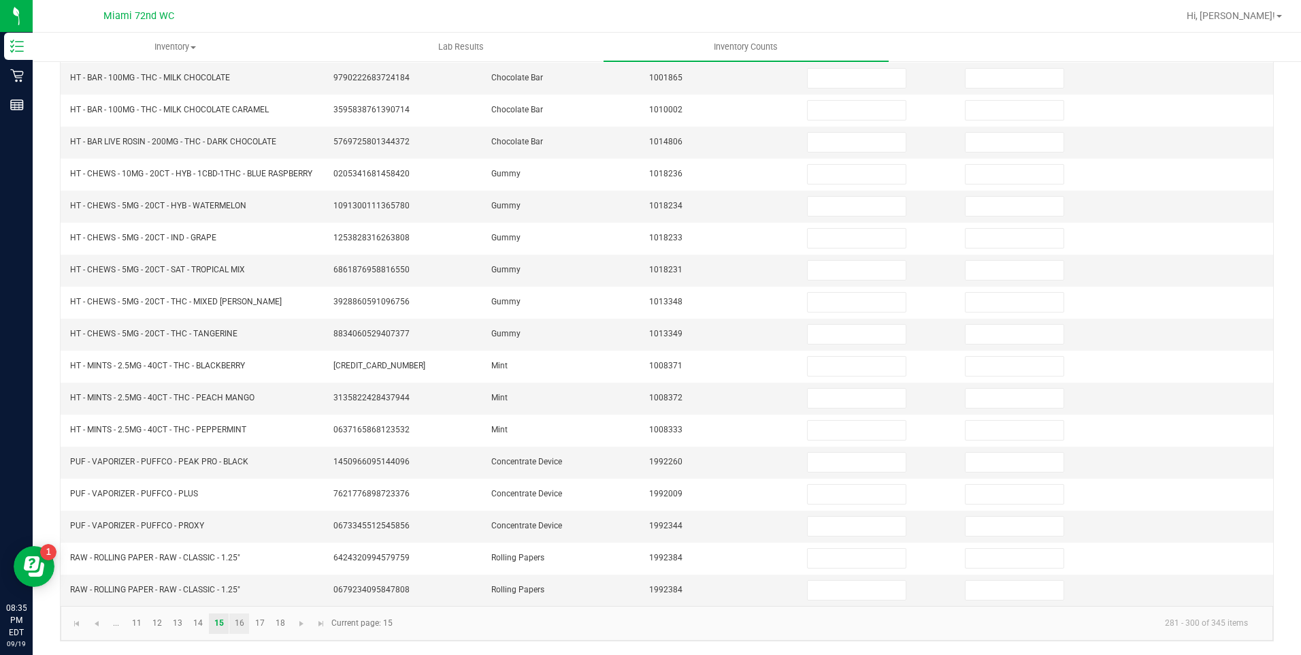
click at [239, 623] on link "16" at bounding box center [239, 623] width 20 height 20
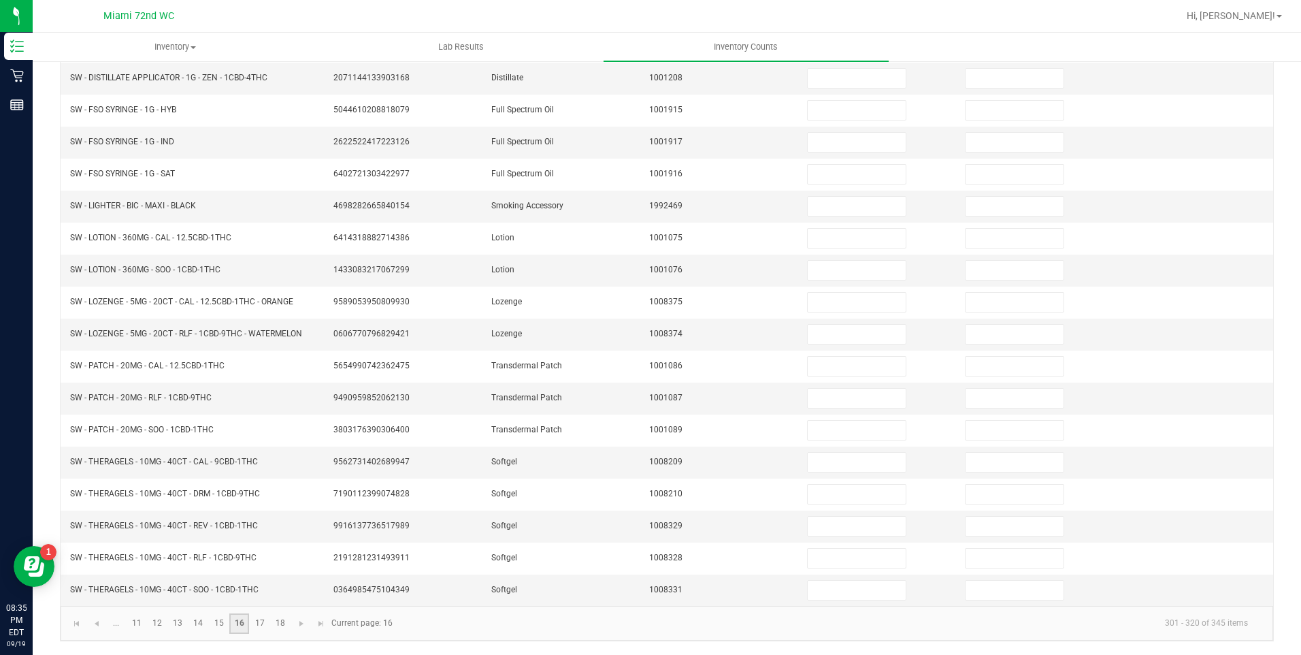
click at [262, 624] on link "17" at bounding box center [260, 623] width 20 height 20
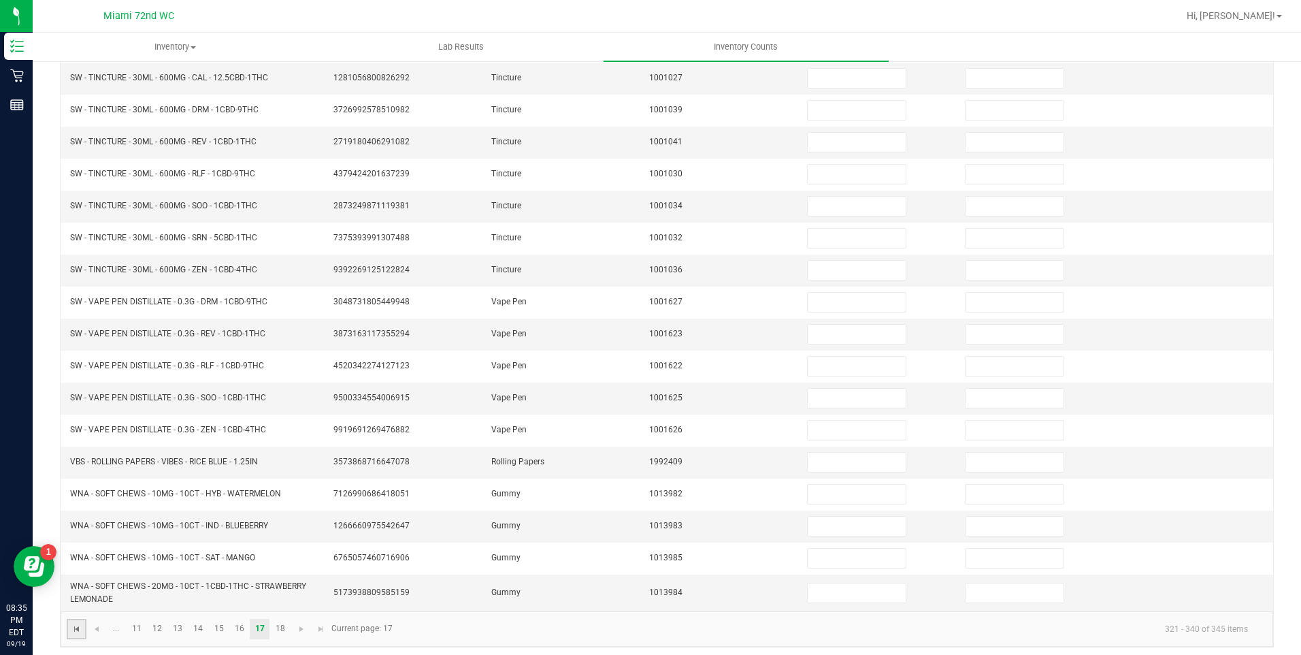
click at [73, 625] on span "Go to the first page" at bounding box center [76, 628] width 11 height 11
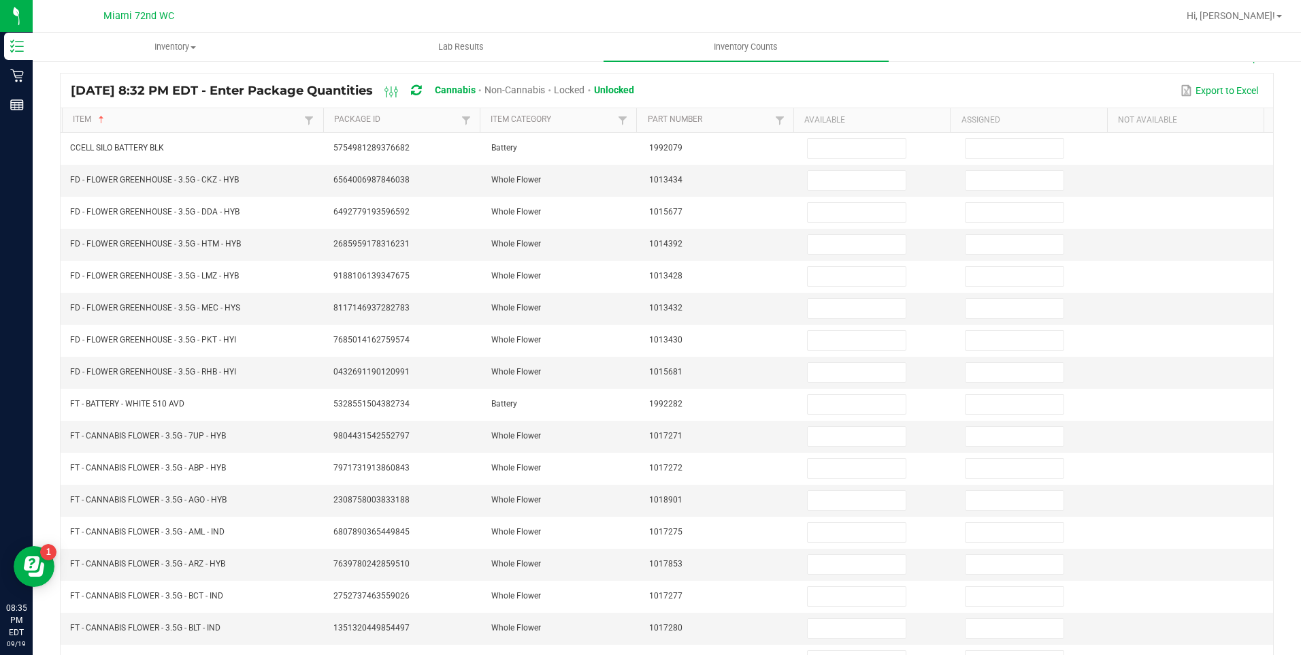
scroll to position [0, 0]
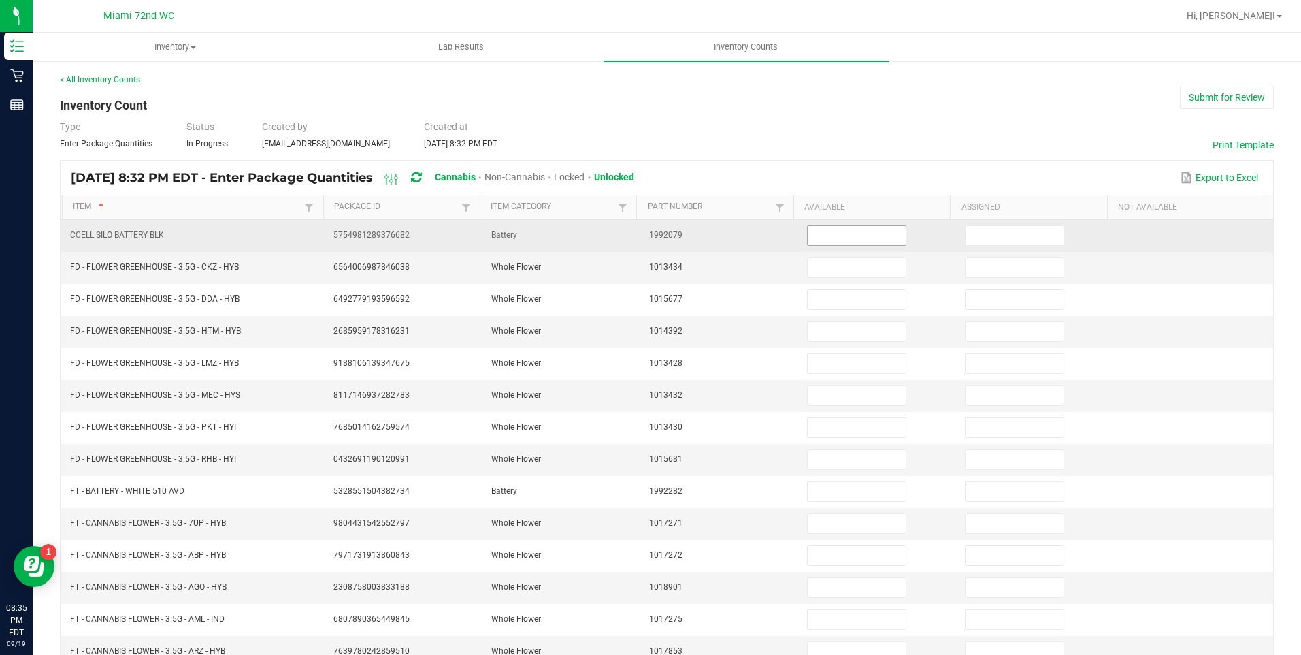
click at [833, 237] on input at bounding box center [857, 235] width 98 height 19
type input "1"
type input "12"
type input "8"
type input "19"
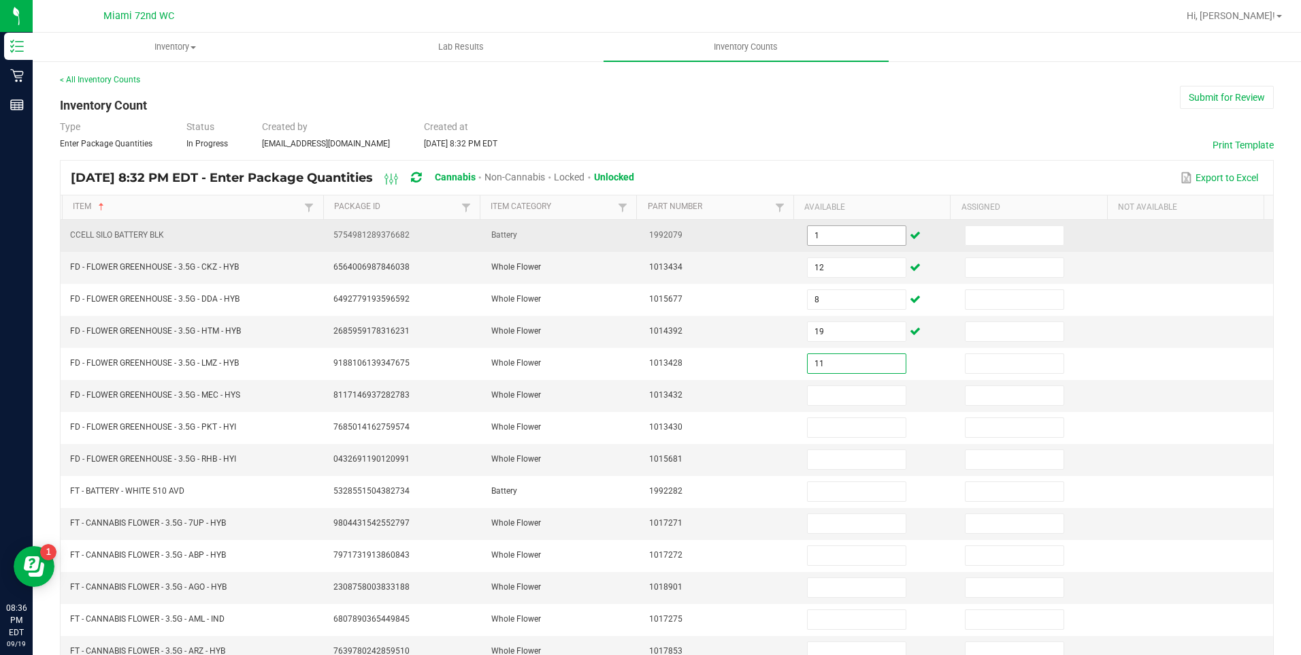
type input "11"
type input "17"
type input "18"
type input "7"
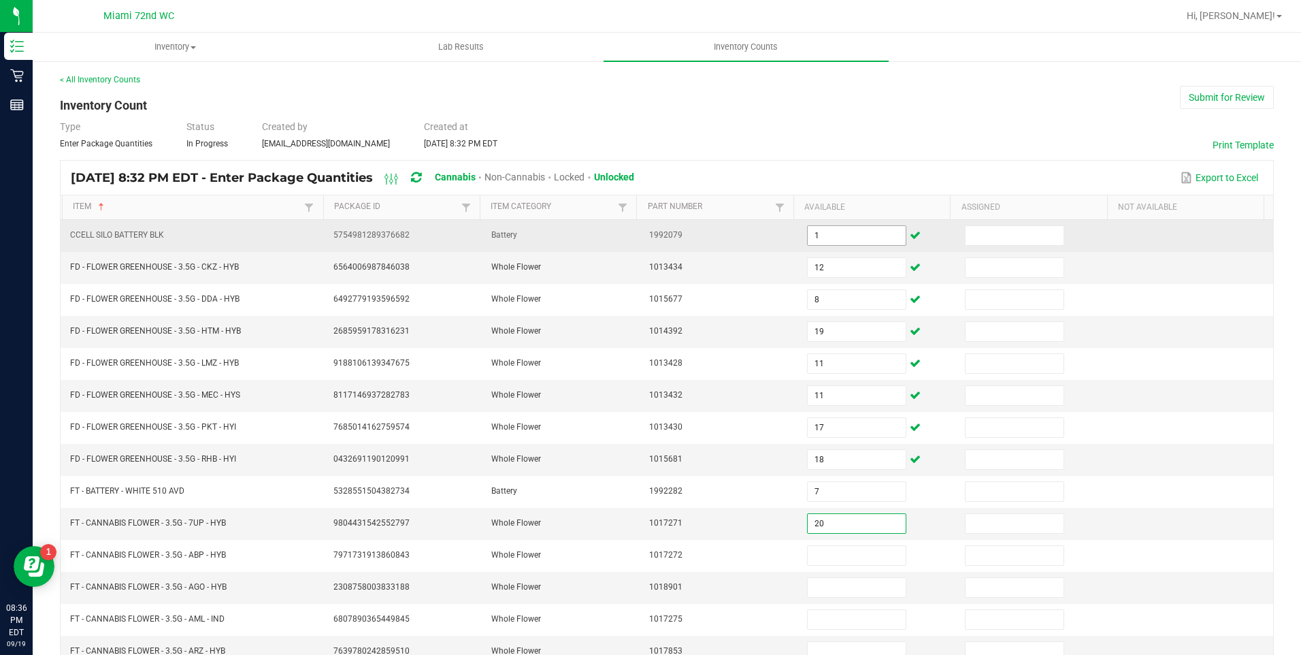
type input "20"
type input "17"
type input "1"
type input "18"
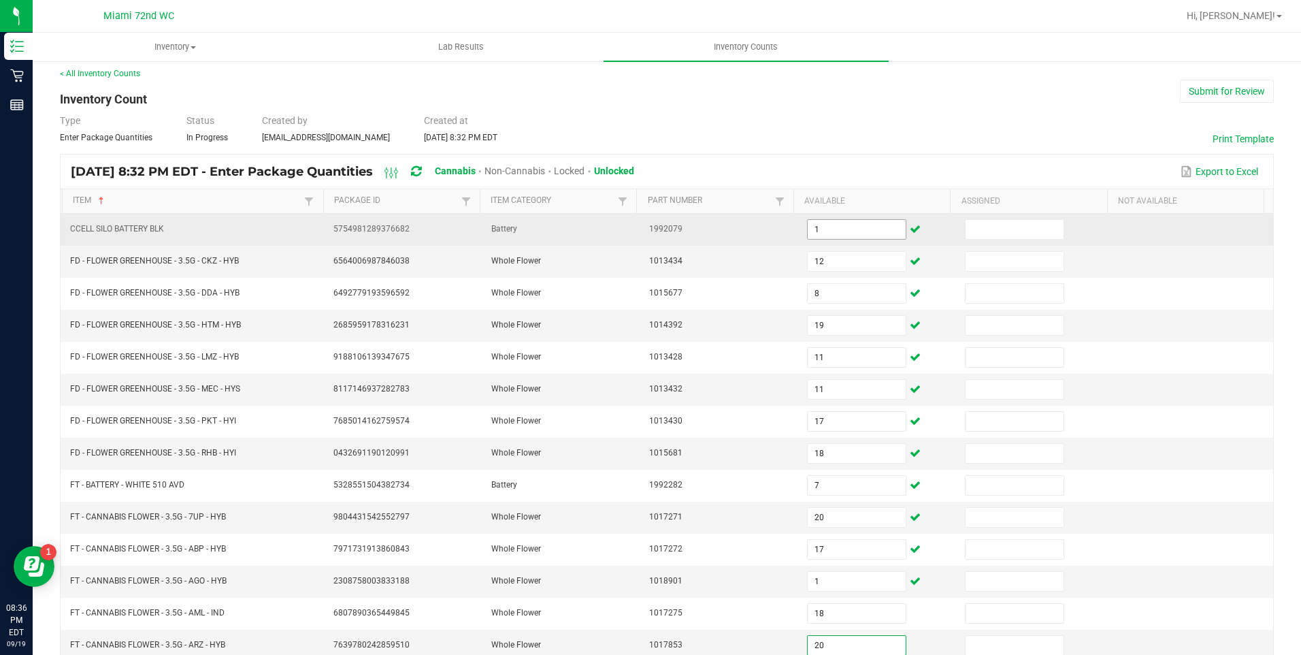
type input "20"
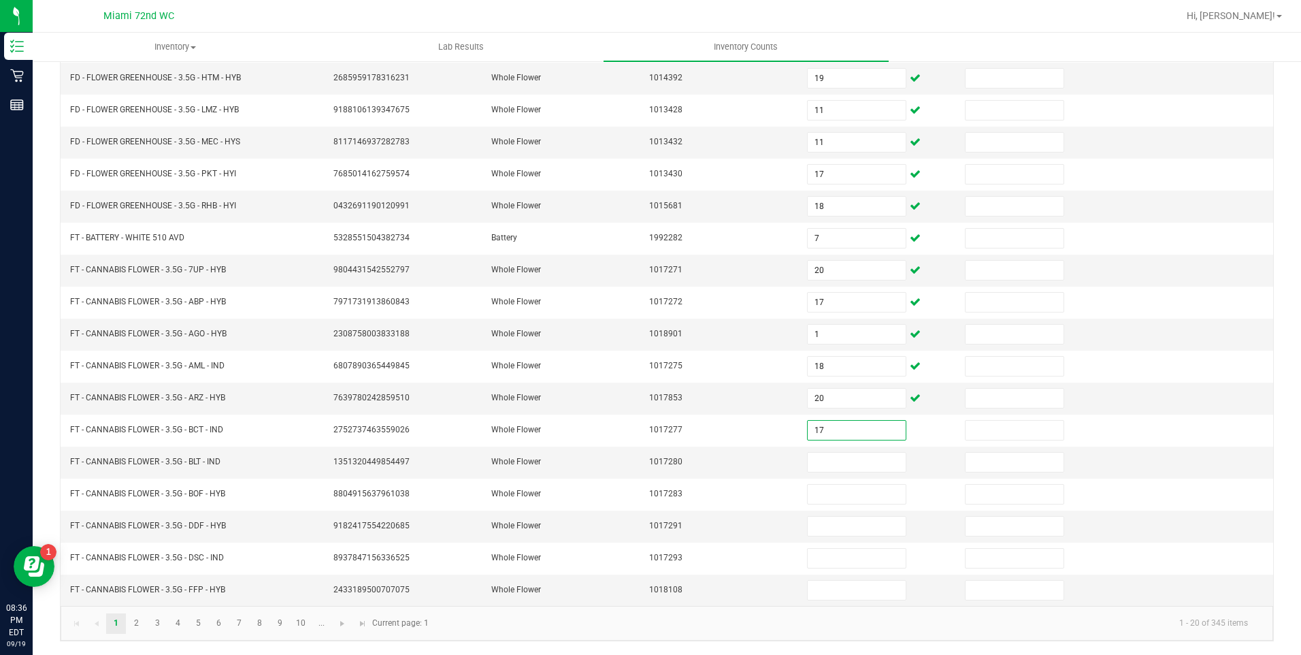
type input "17"
type input "19"
type input "13"
type input "4"
type input "17"
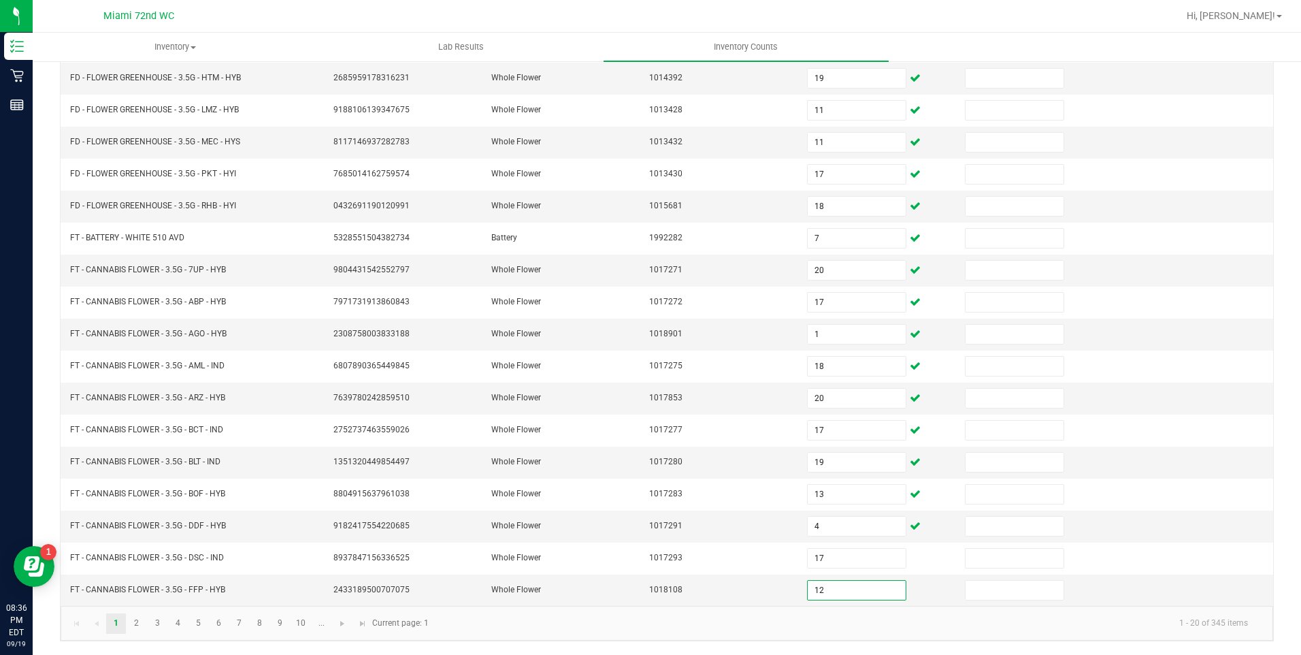
type input "12"
click at [137, 622] on link "2" at bounding box center [137, 623] width 20 height 20
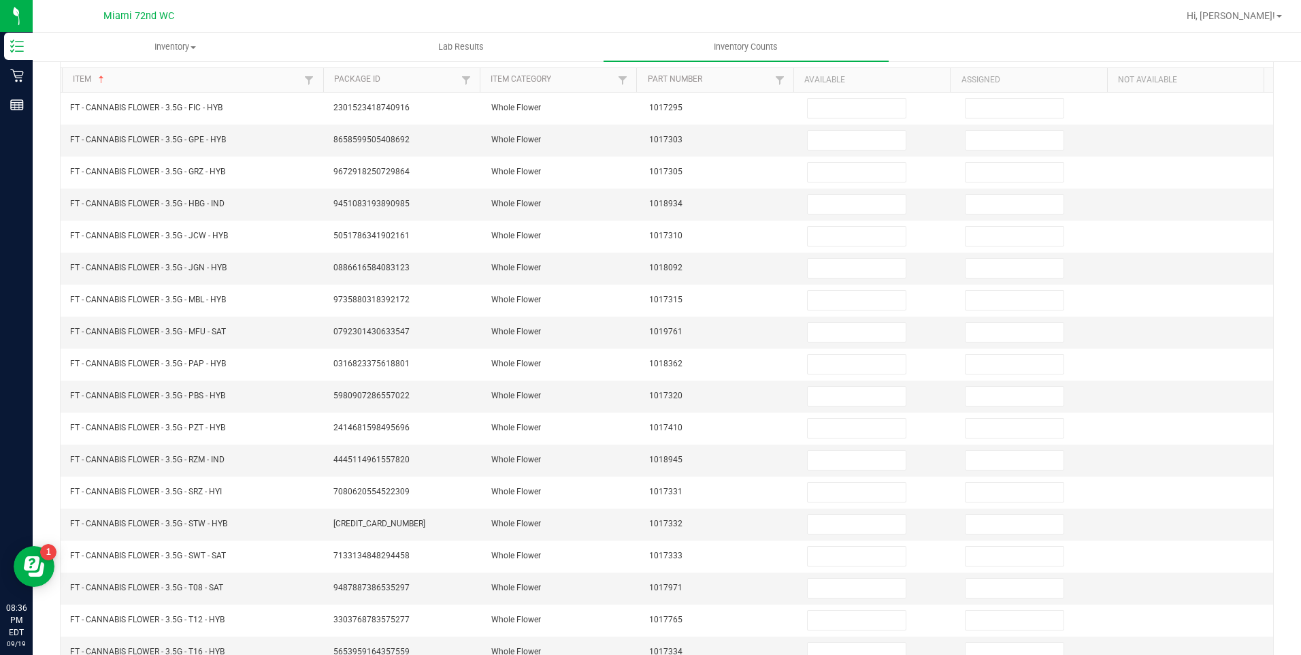
scroll to position [1, 0]
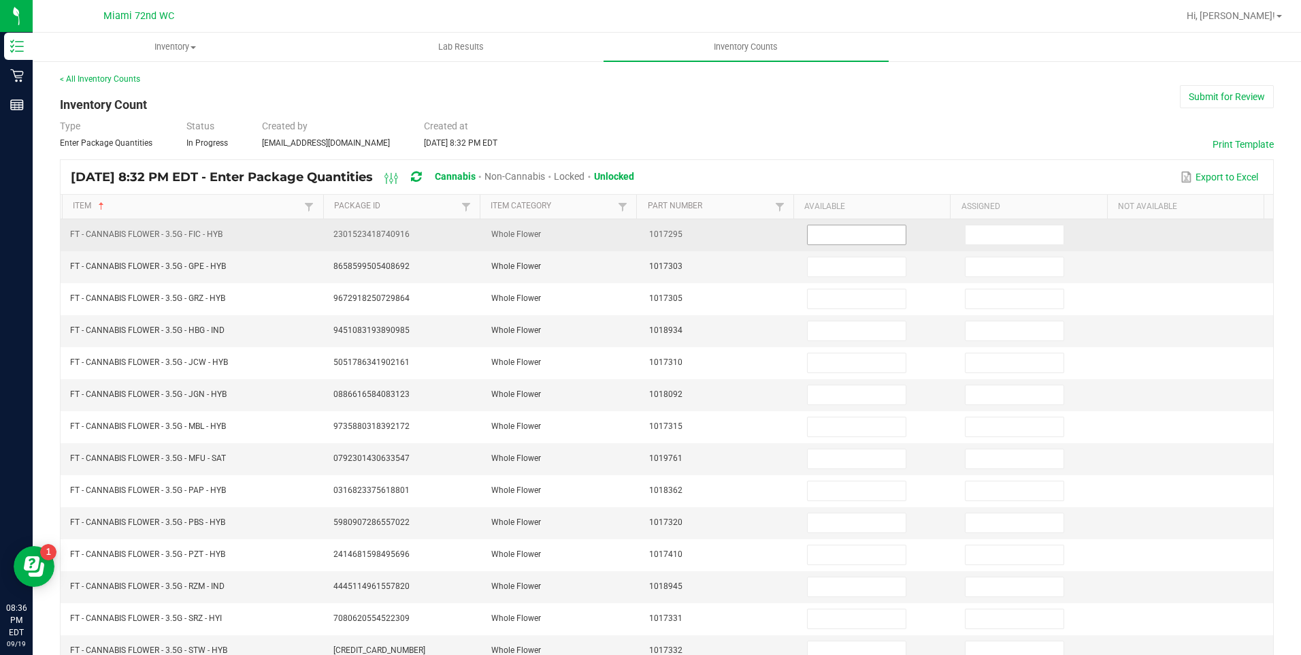
click at [846, 237] on input at bounding box center [857, 234] width 98 height 19
type input "2"
type input "5"
type input "18"
type input "14"
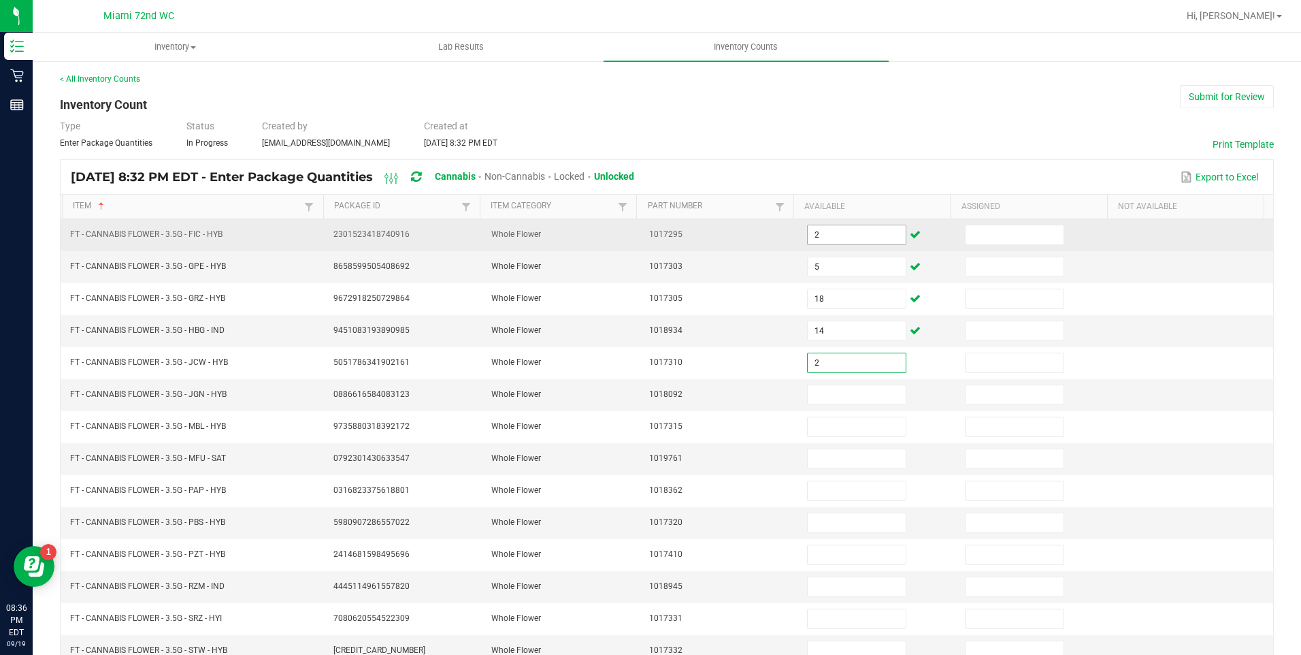
type input "2"
type input "17"
type input "8"
type input "19"
type input "15"
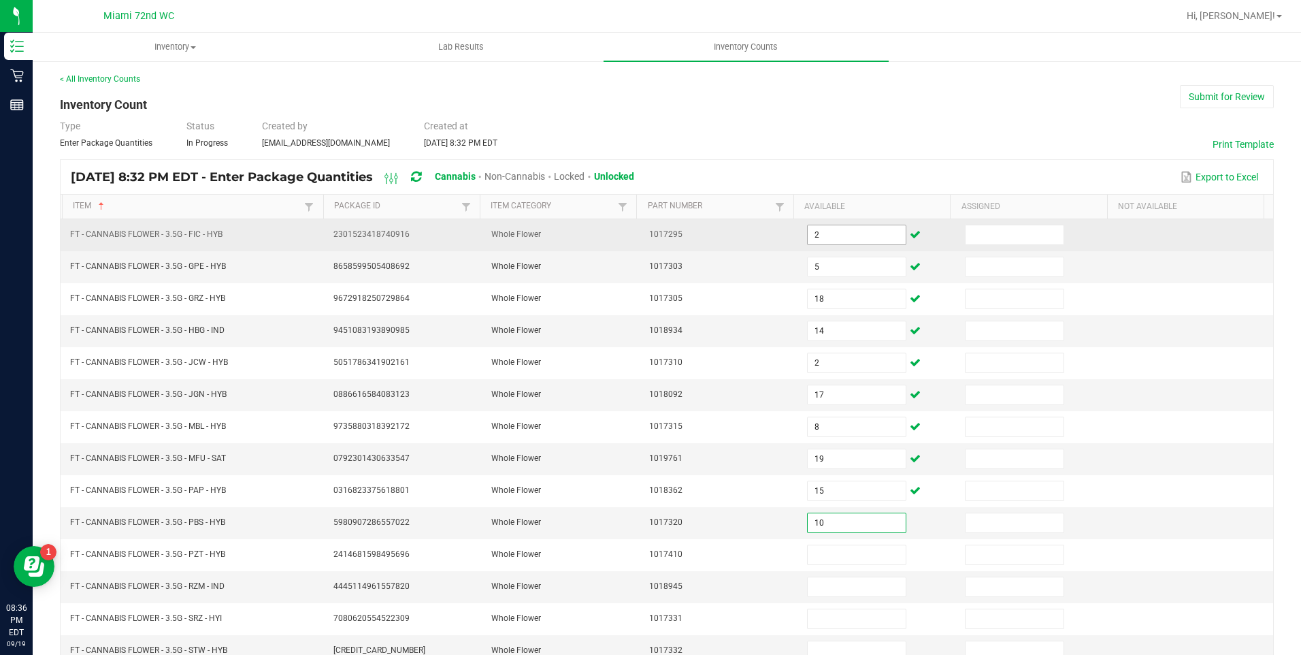
type input "10"
type input "2"
type input "14"
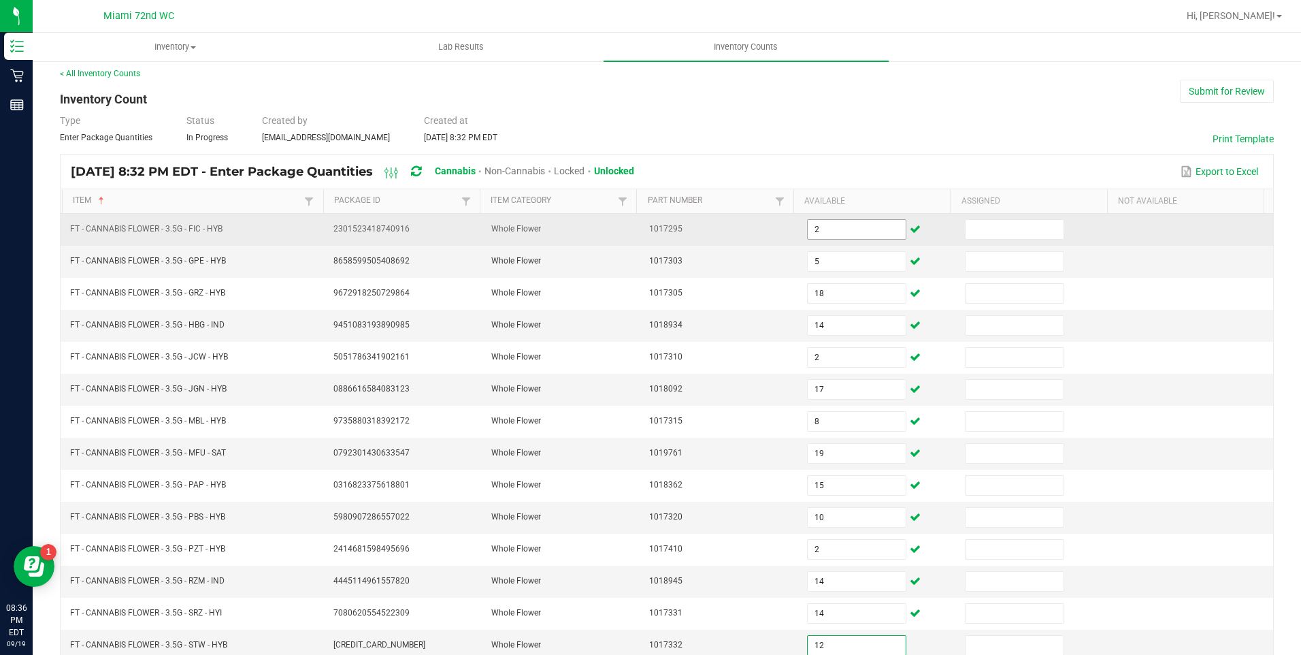
type input "12"
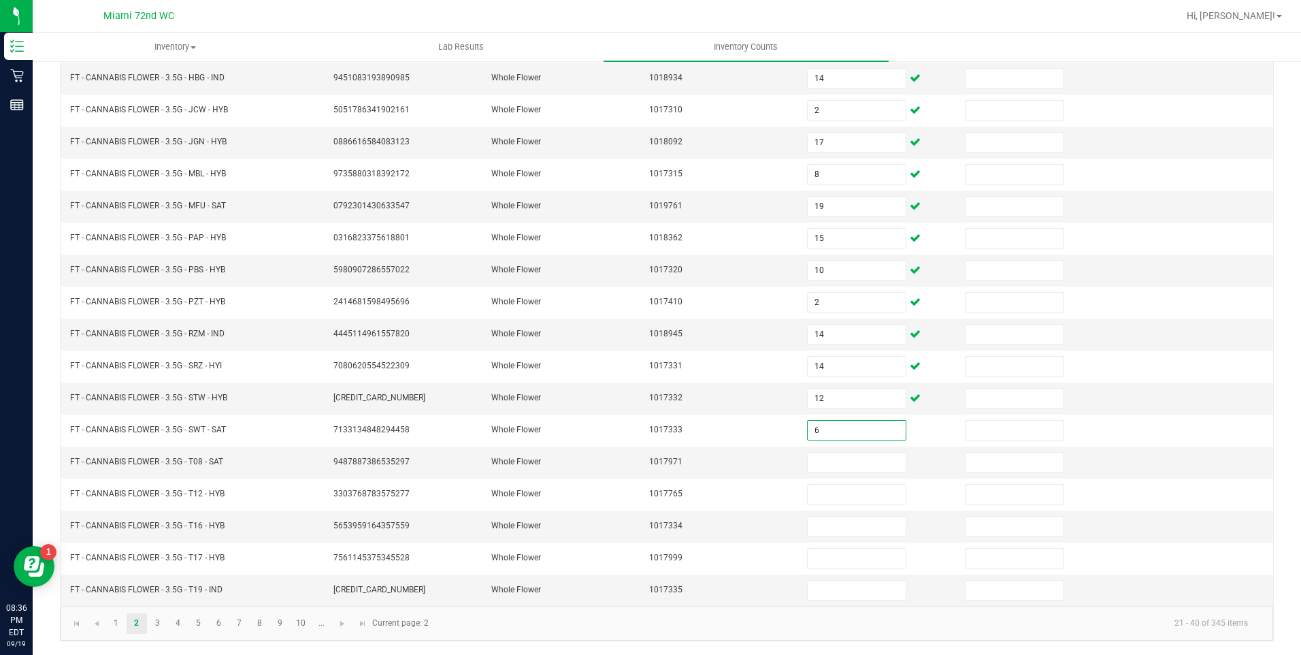
type input "6"
type input "1"
type input "29"
type input "6"
type input "18"
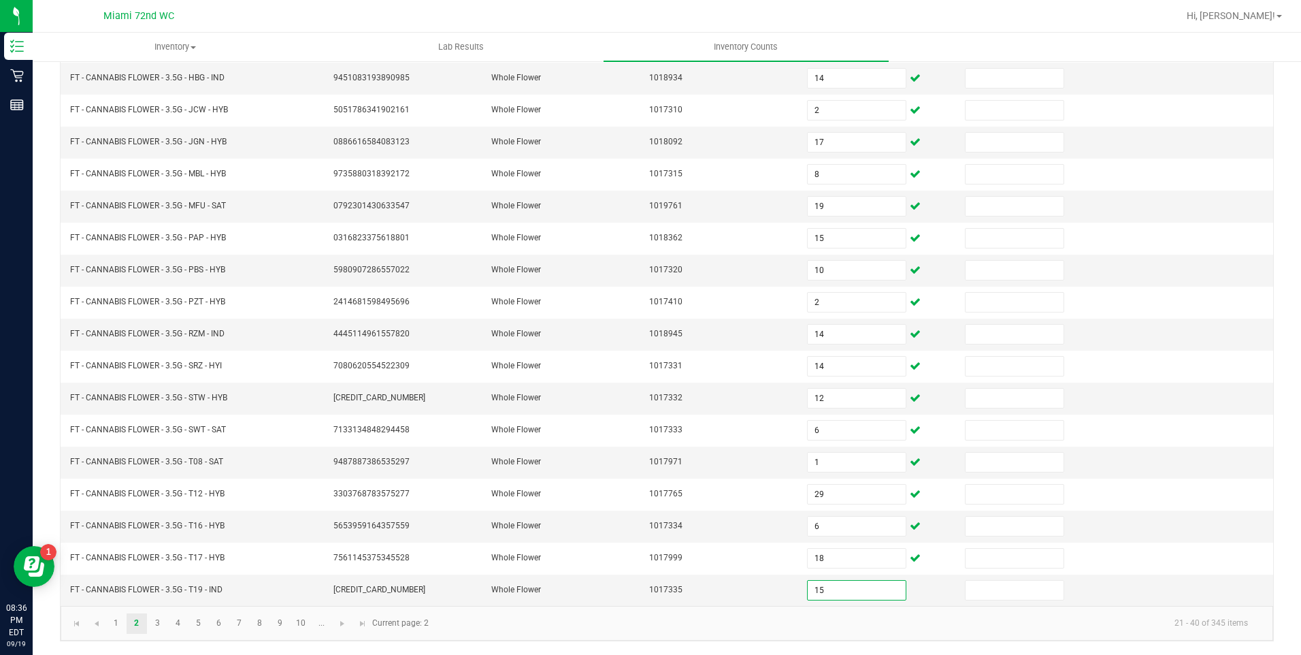
type input "15"
click at [159, 622] on link "3" at bounding box center [158, 623] width 20 height 20
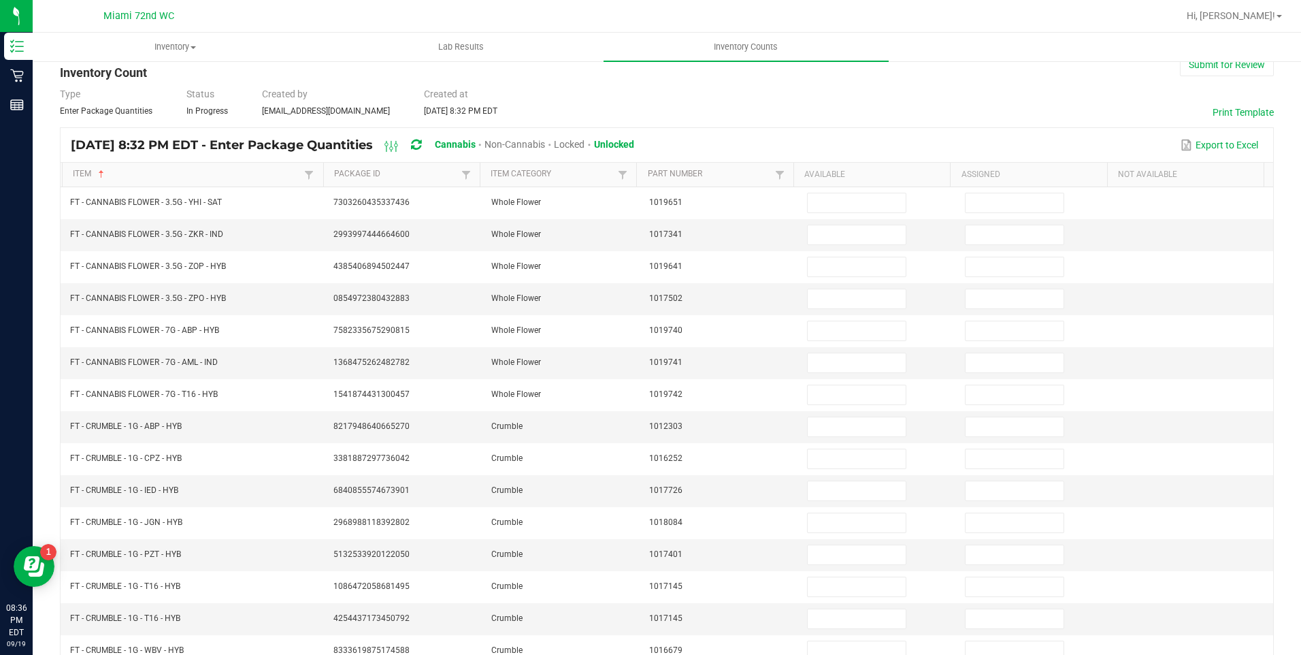
scroll to position [33, 0]
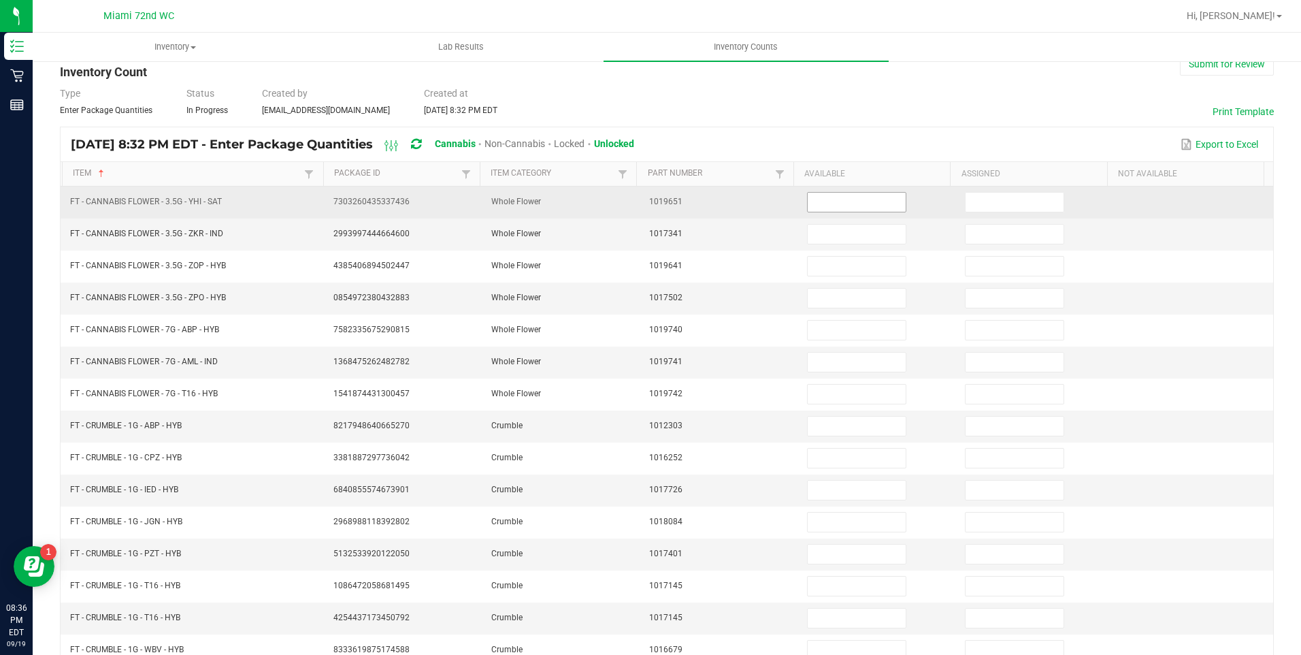
click at [841, 201] on input at bounding box center [857, 202] width 98 height 19
type input "12"
type input "21"
type input "16"
type input "20"
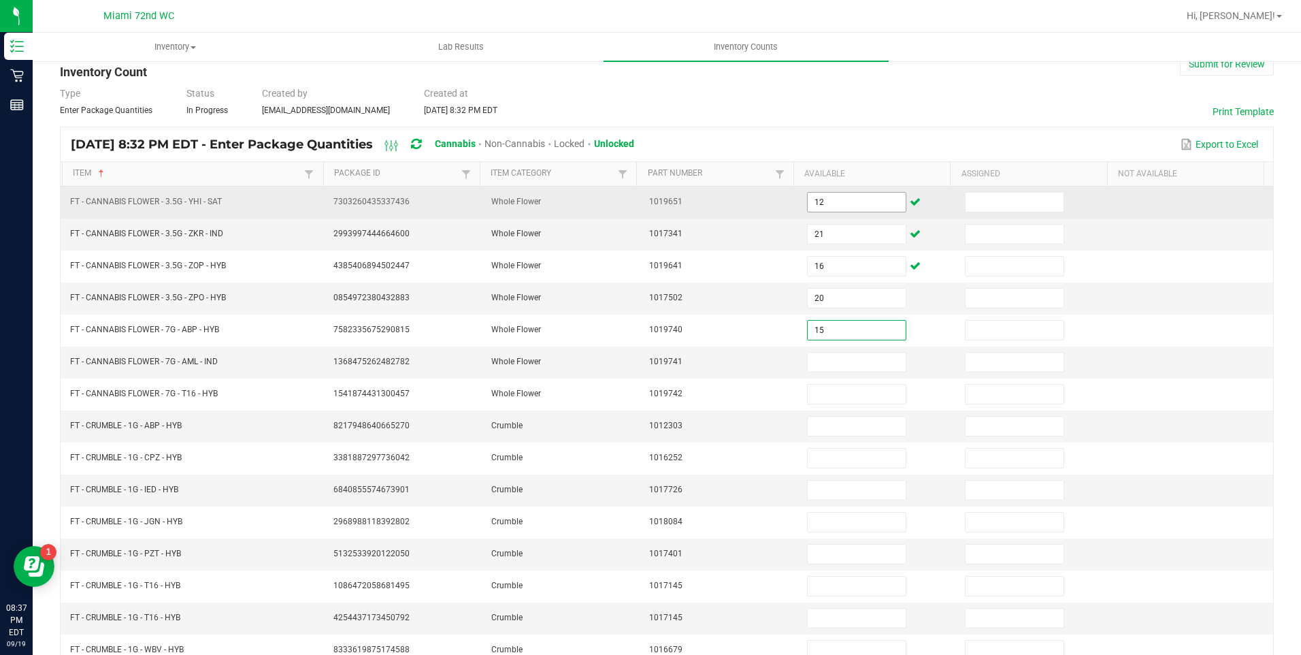
type input "15"
type input "20"
type input "12"
type input "1"
type input "2"
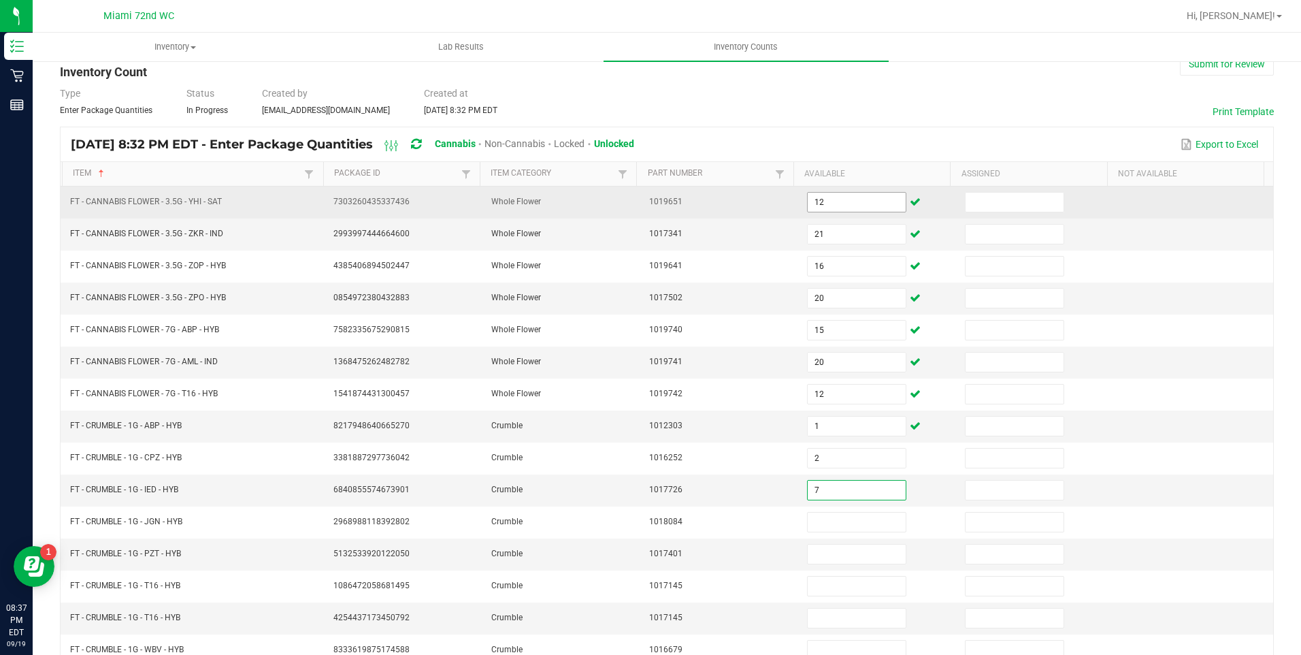
type input "7"
type input "5"
type input "8"
type input "3"
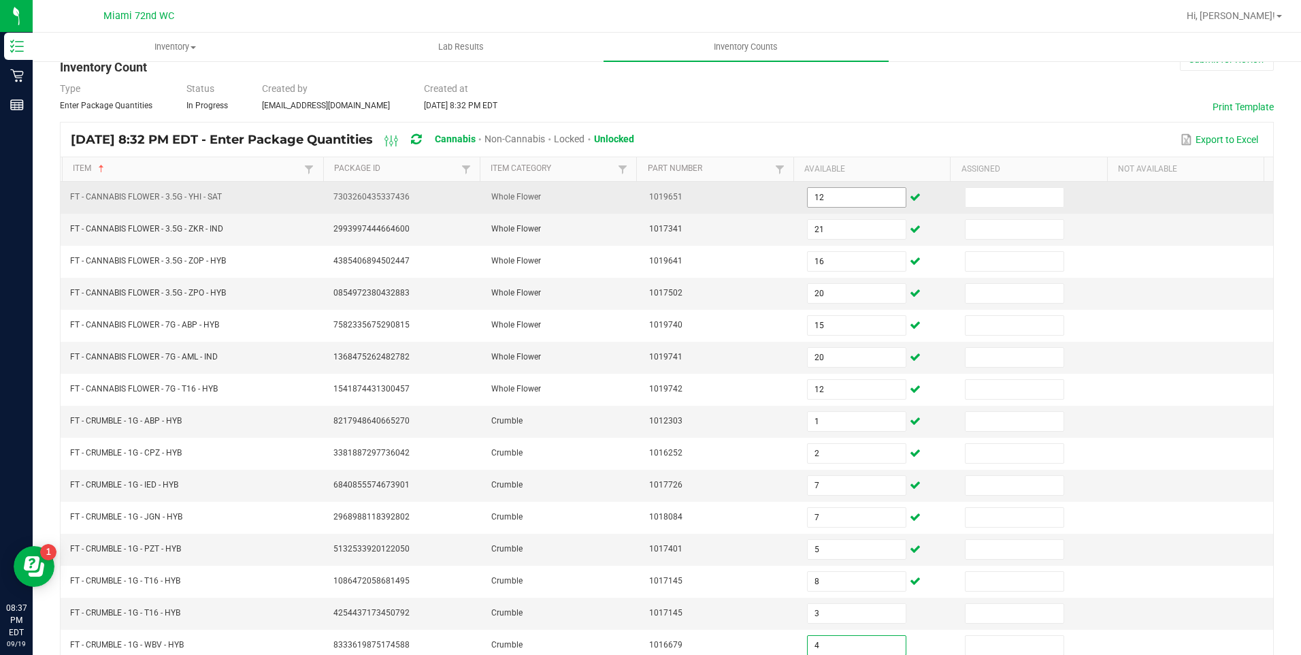
type input "4"
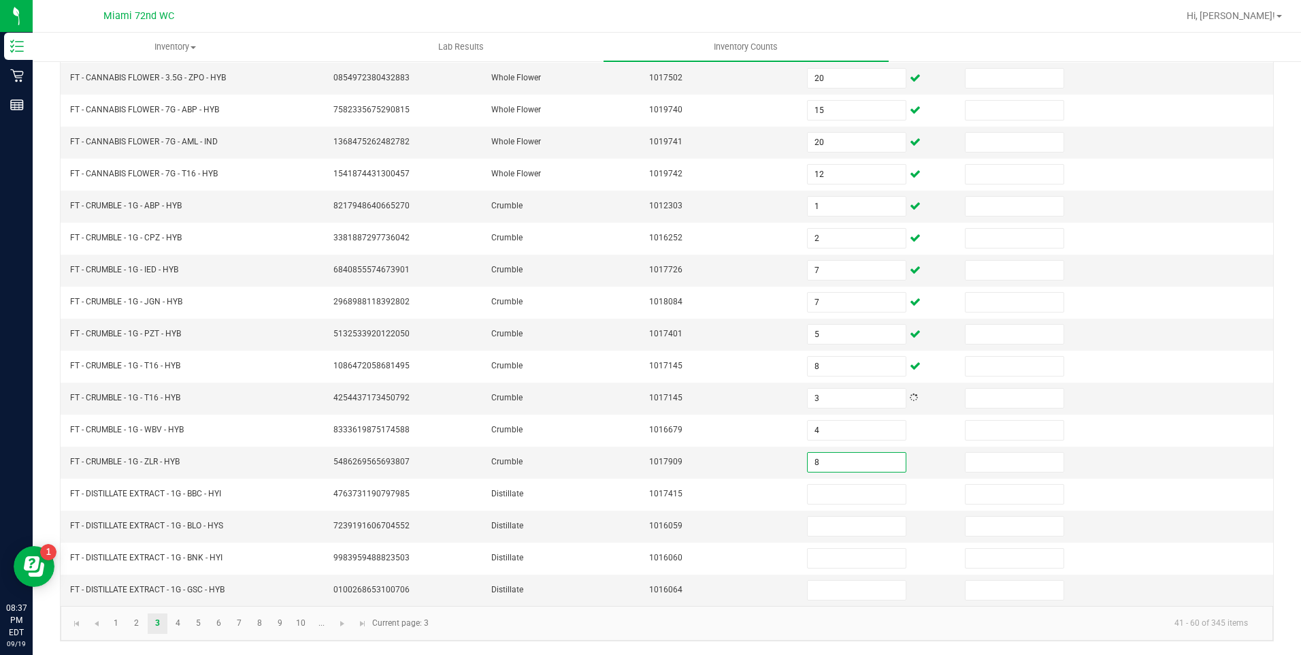
type input "8"
type input "1"
type input "4"
type input "7"
type input "2"
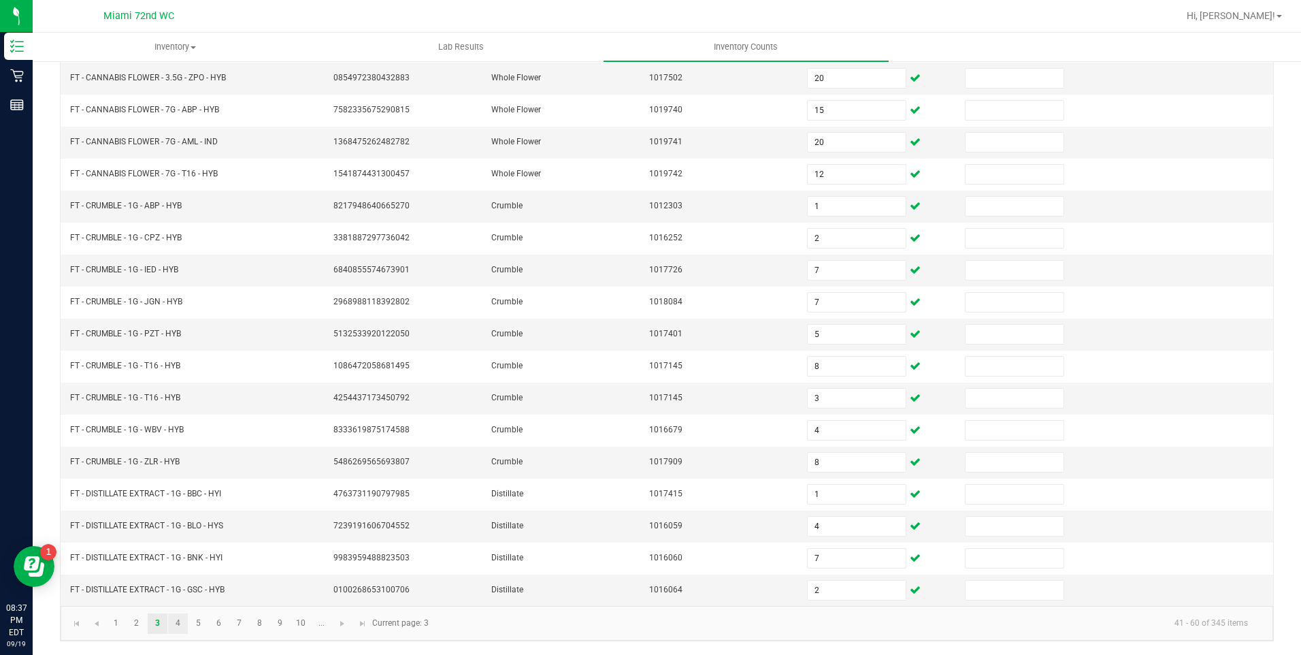
click at [178, 629] on link "4" at bounding box center [178, 623] width 20 height 20
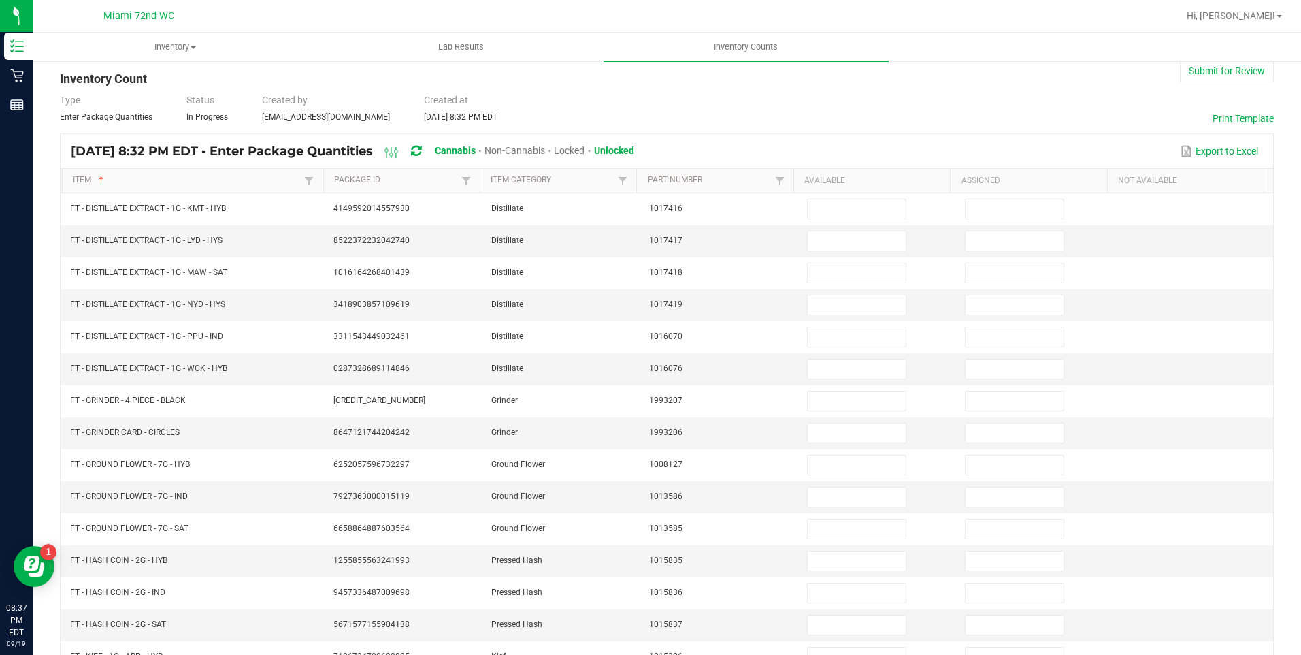
scroll to position [30, 0]
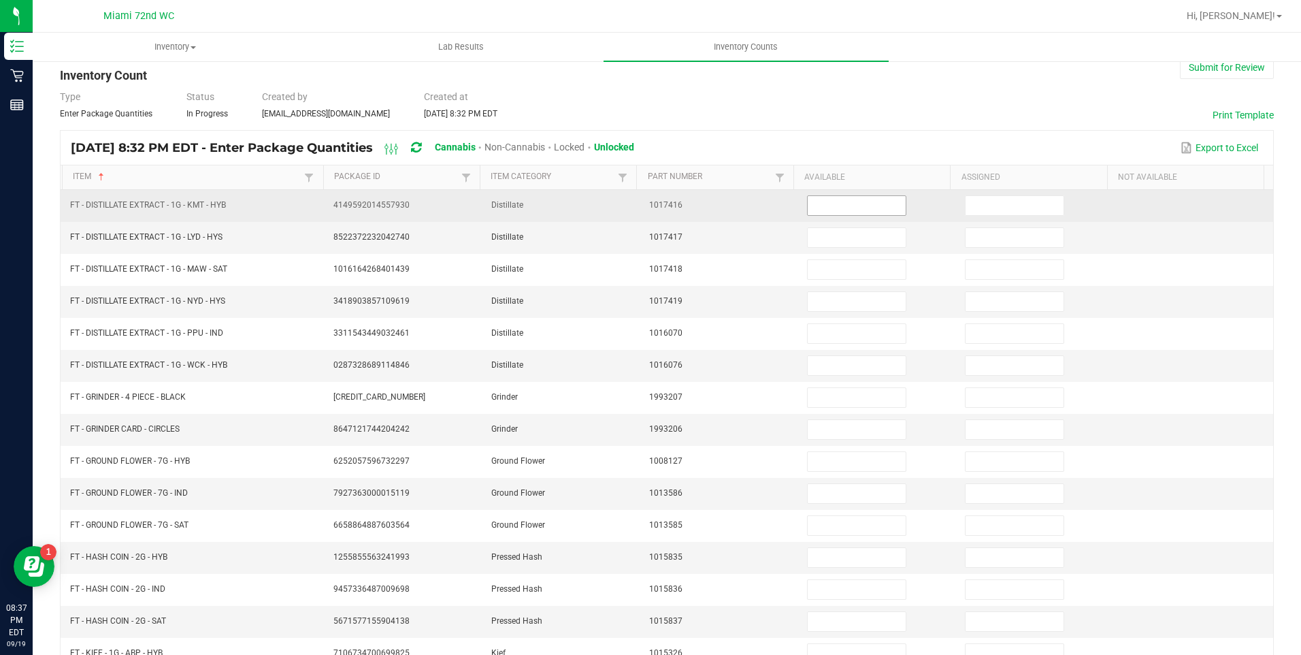
click at [852, 203] on input at bounding box center [857, 205] width 98 height 19
type input "5"
type input "1"
type input "9"
type input "8"
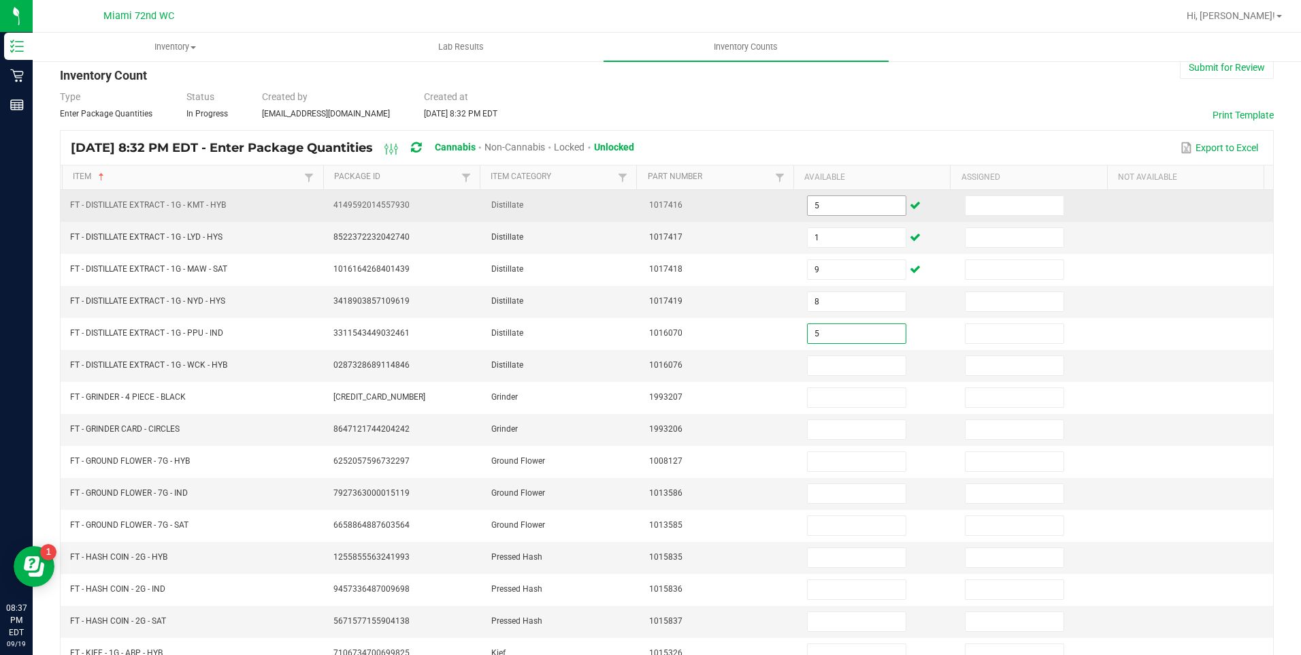
type input "5"
type input "3"
type input "12"
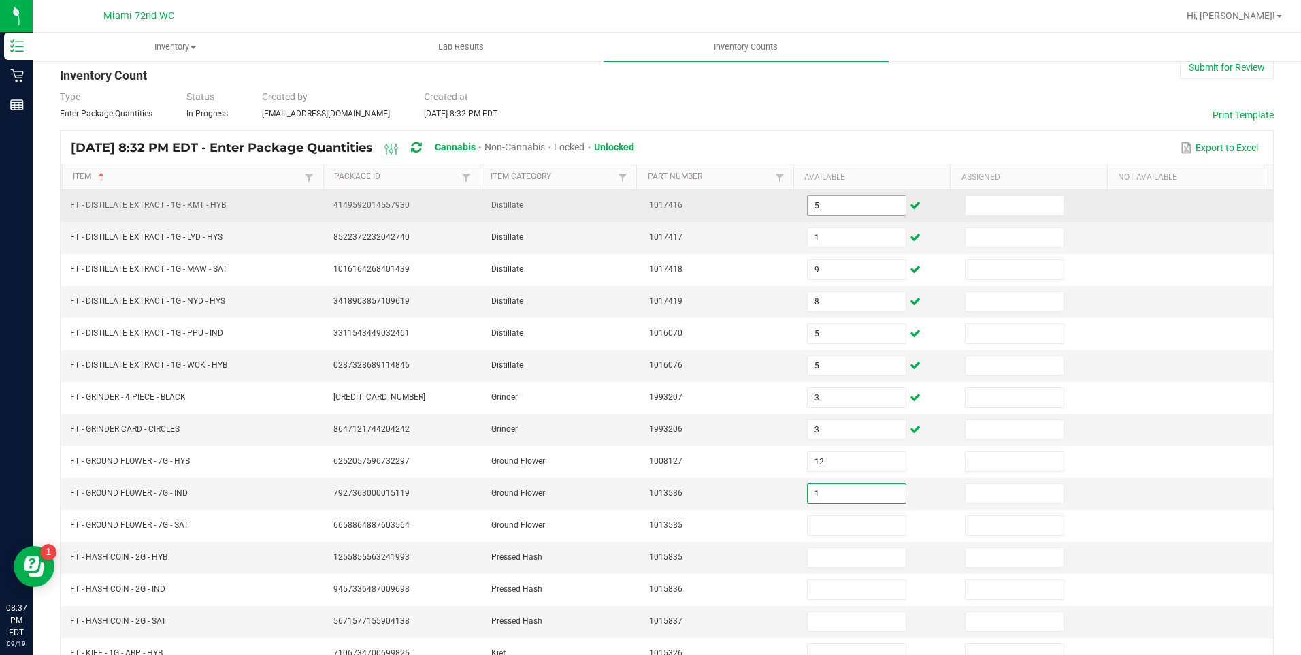
type input "1"
type input "12"
type input "1"
type input "2"
type input "4"
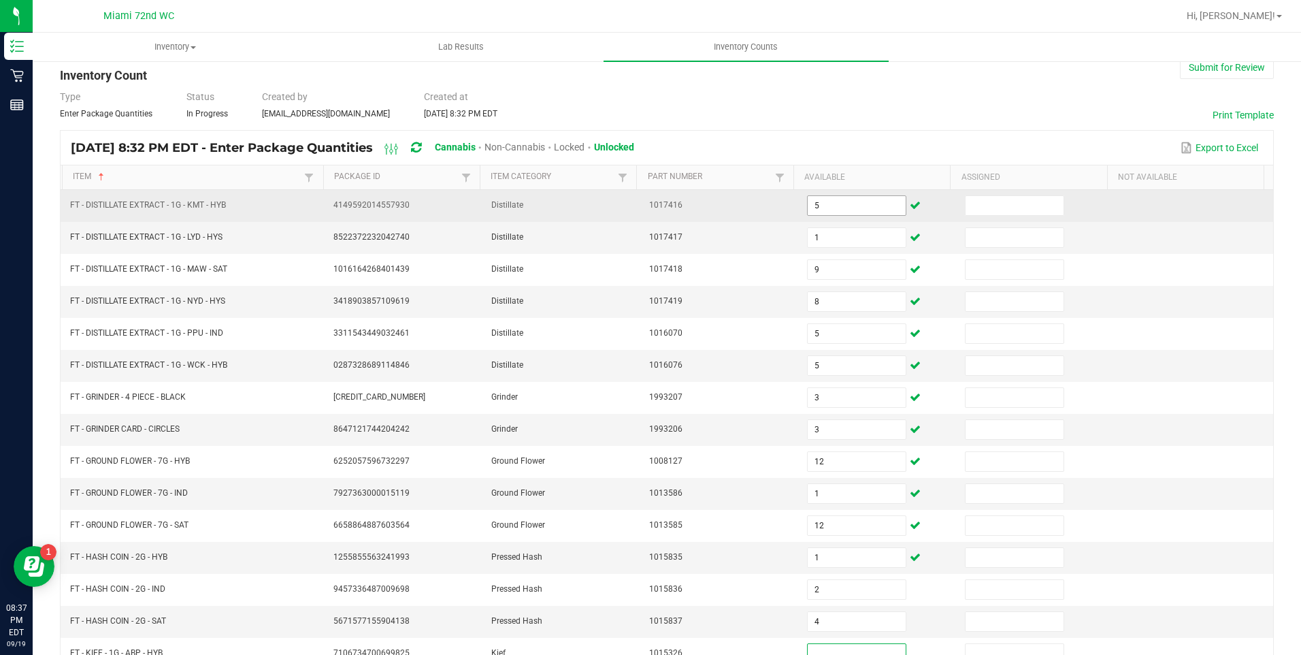
scroll to position [38, 0]
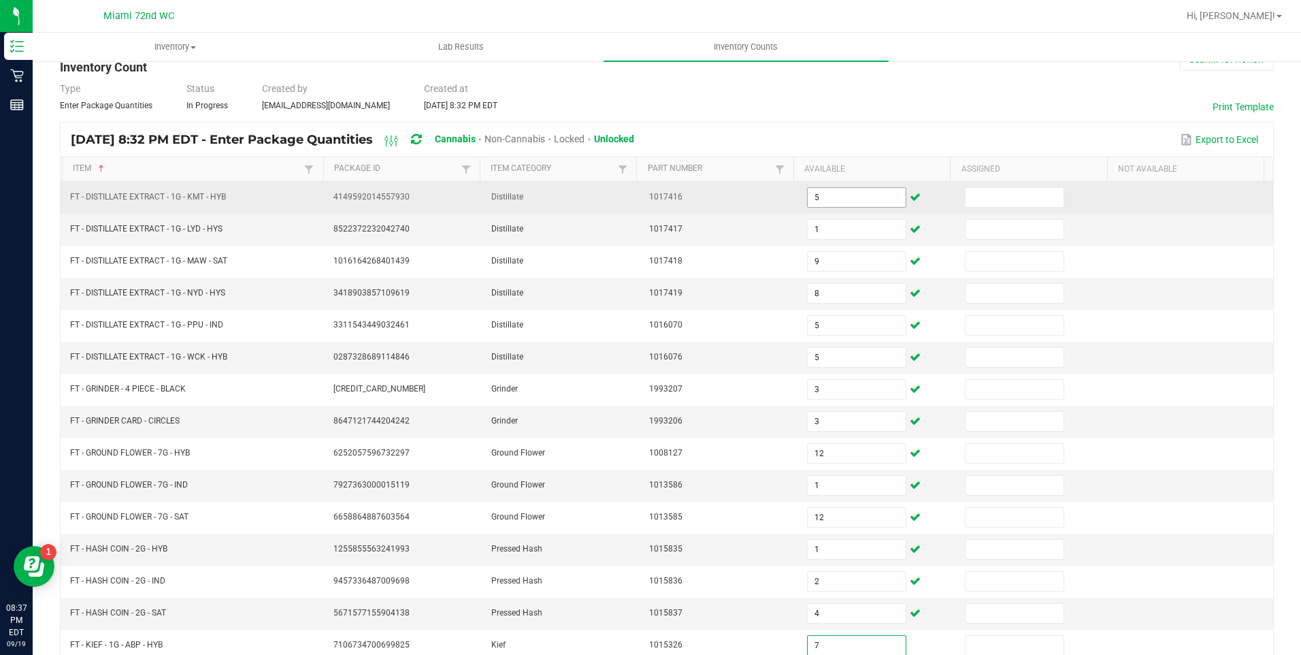
type input "7"
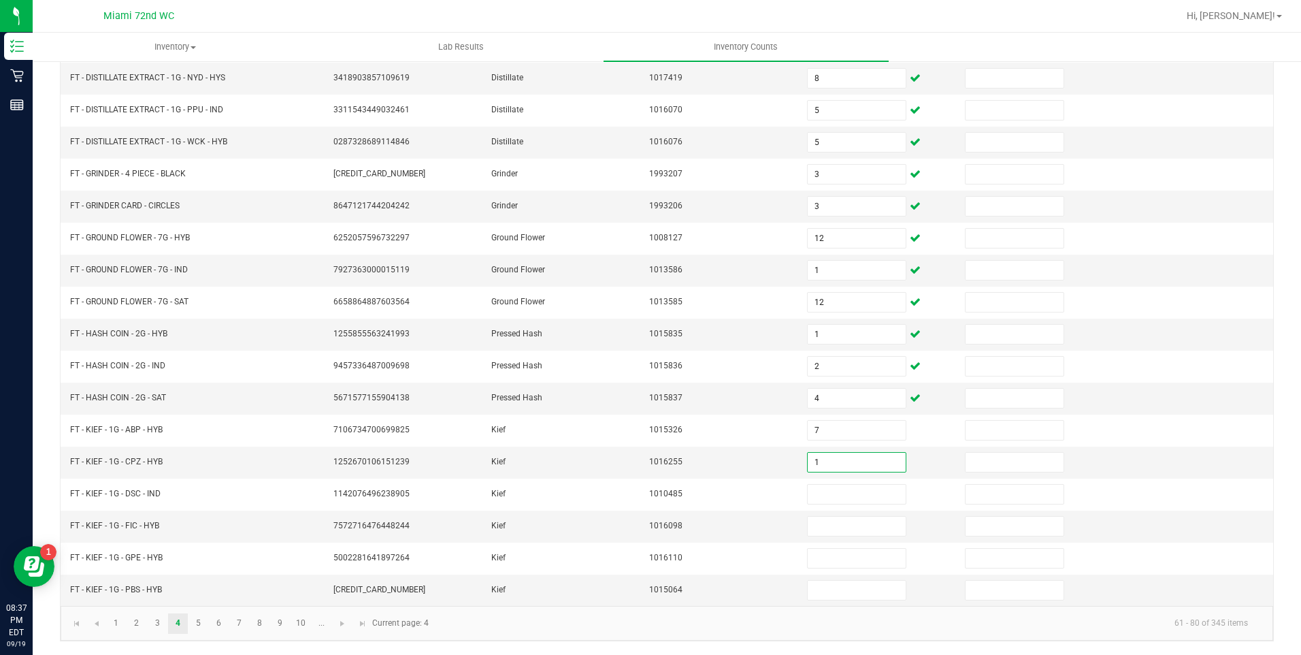
type input "1"
type input "5"
type input "6"
type input "2"
type input "7"
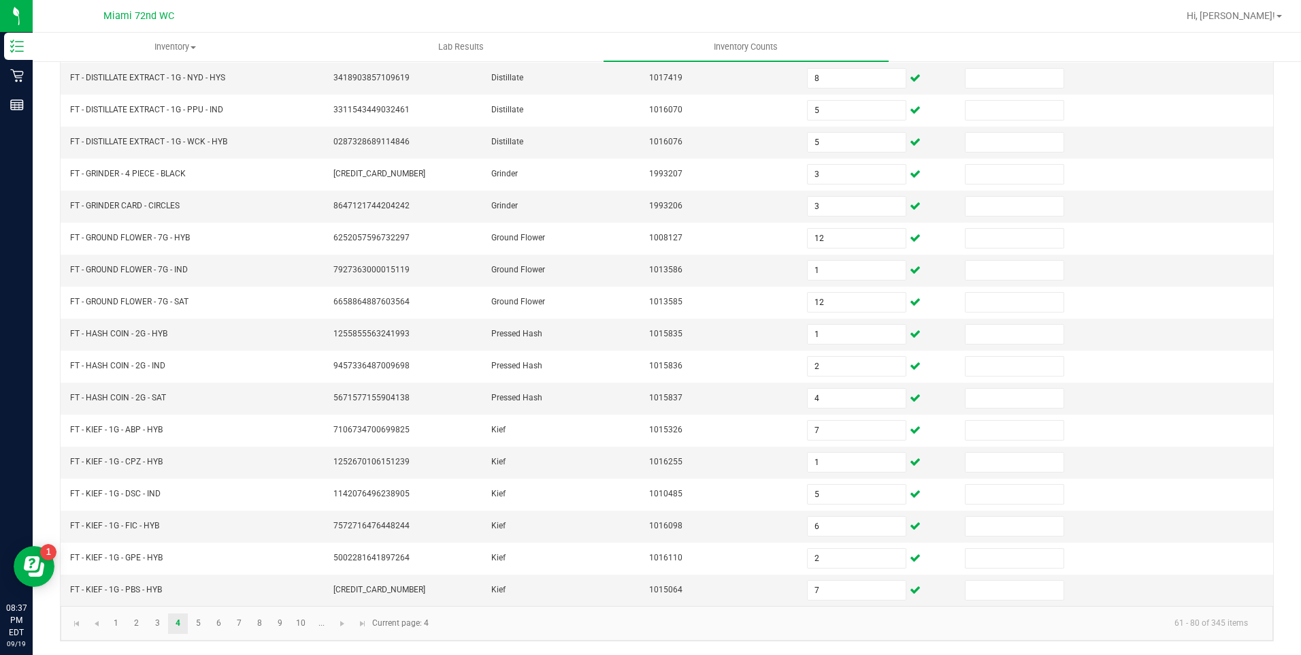
click at [198, 623] on link "5" at bounding box center [198, 623] width 20 height 20
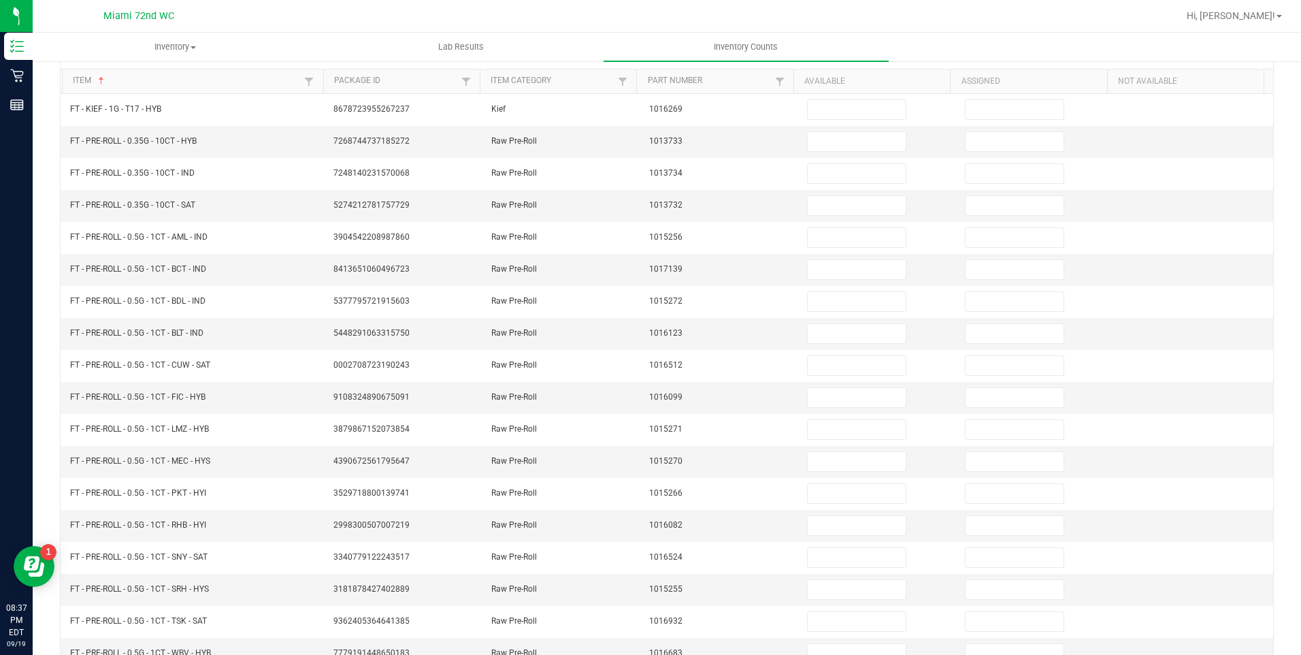
scroll to position [96, 0]
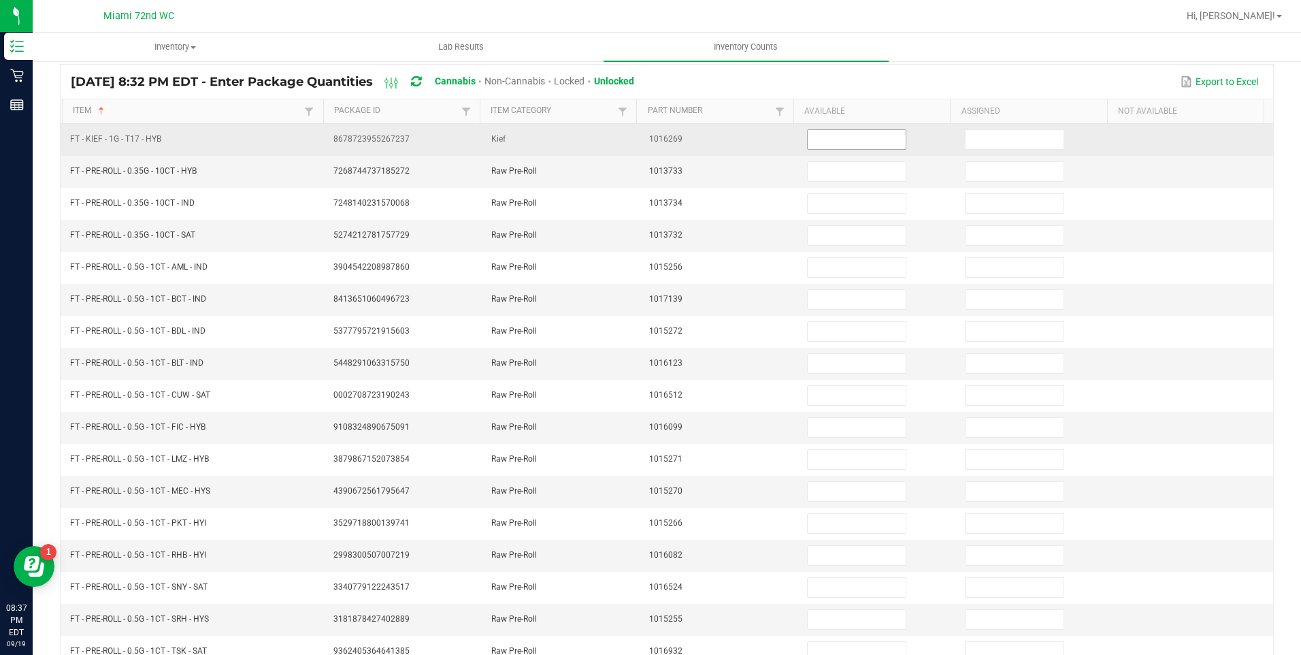
click at [846, 140] on input at bounding box center [857, 139] width 98 height 19
type input "5"
type input "10"
type input "19"
type input "1"
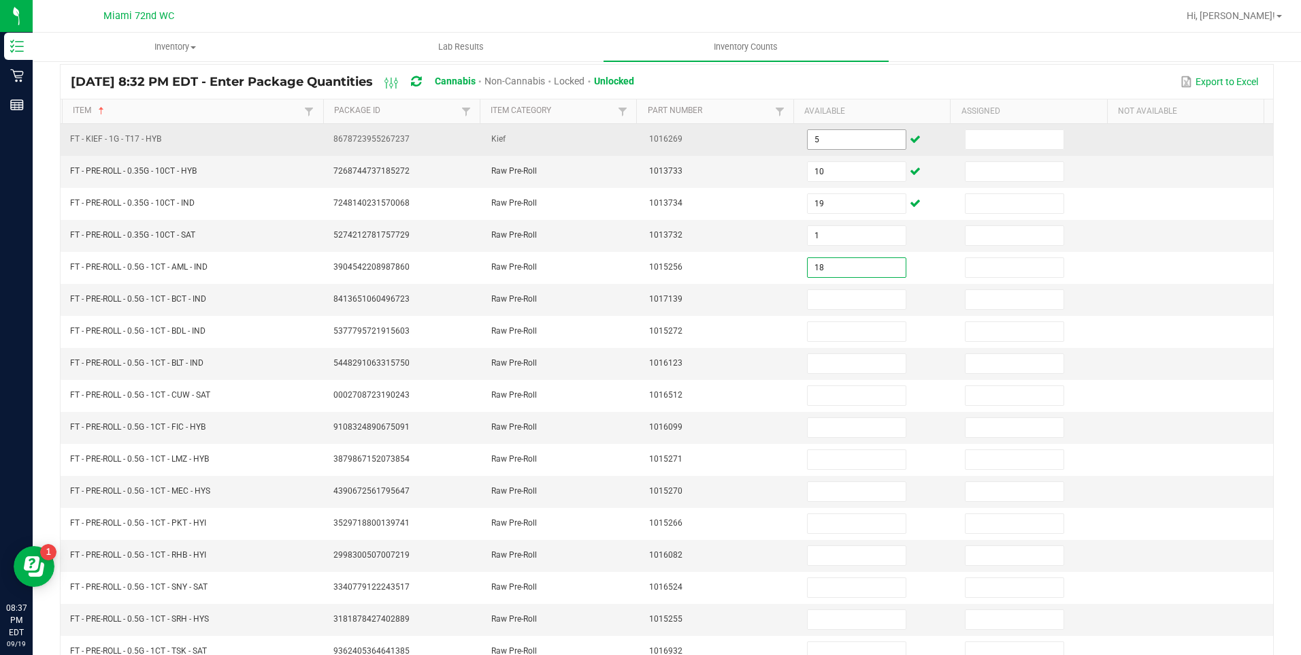
type input "18"
type input "1"
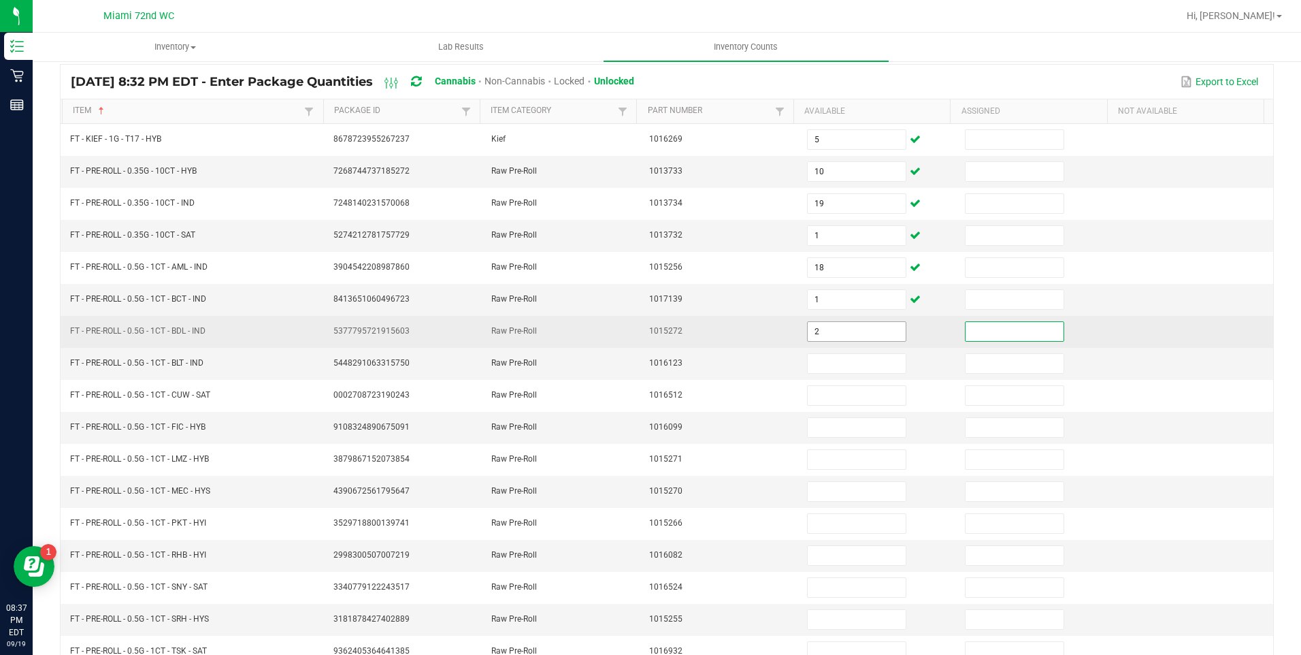
click at [839, 326] on input "2" at bounding box center [857, 331] width 98 height 19
type input "22"
type input "13"
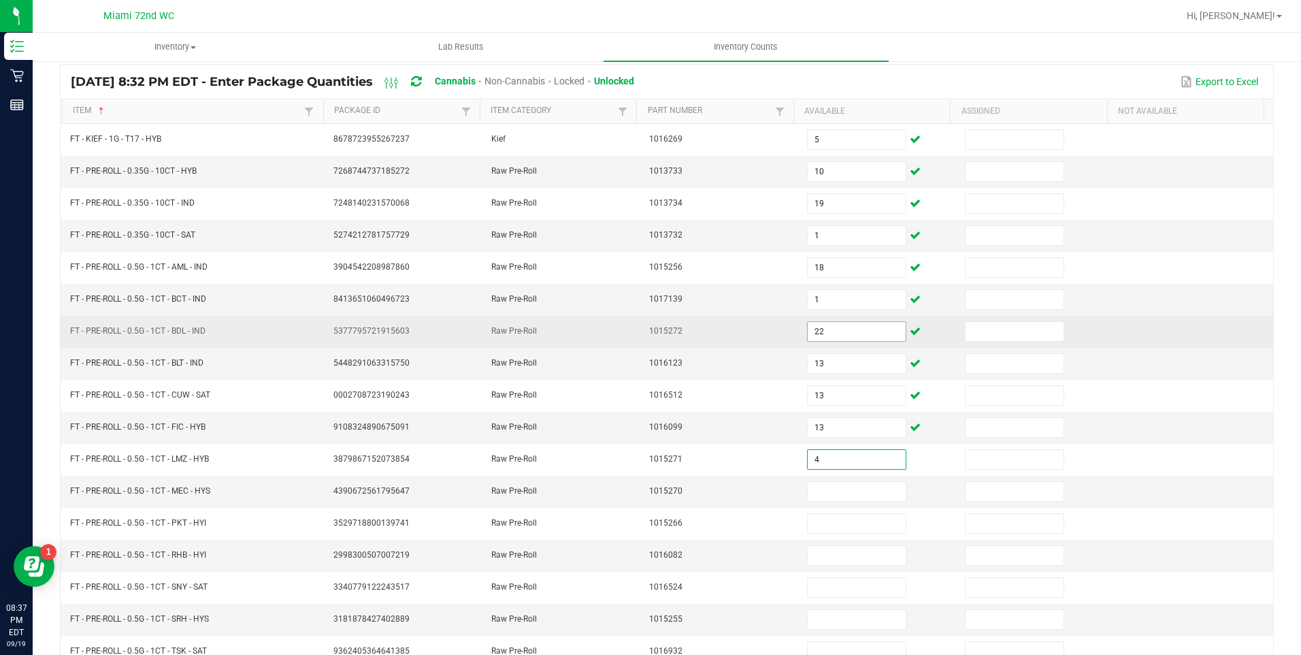
type input "4"
type input "7"
type input "18"
type input "12"
type input "19"
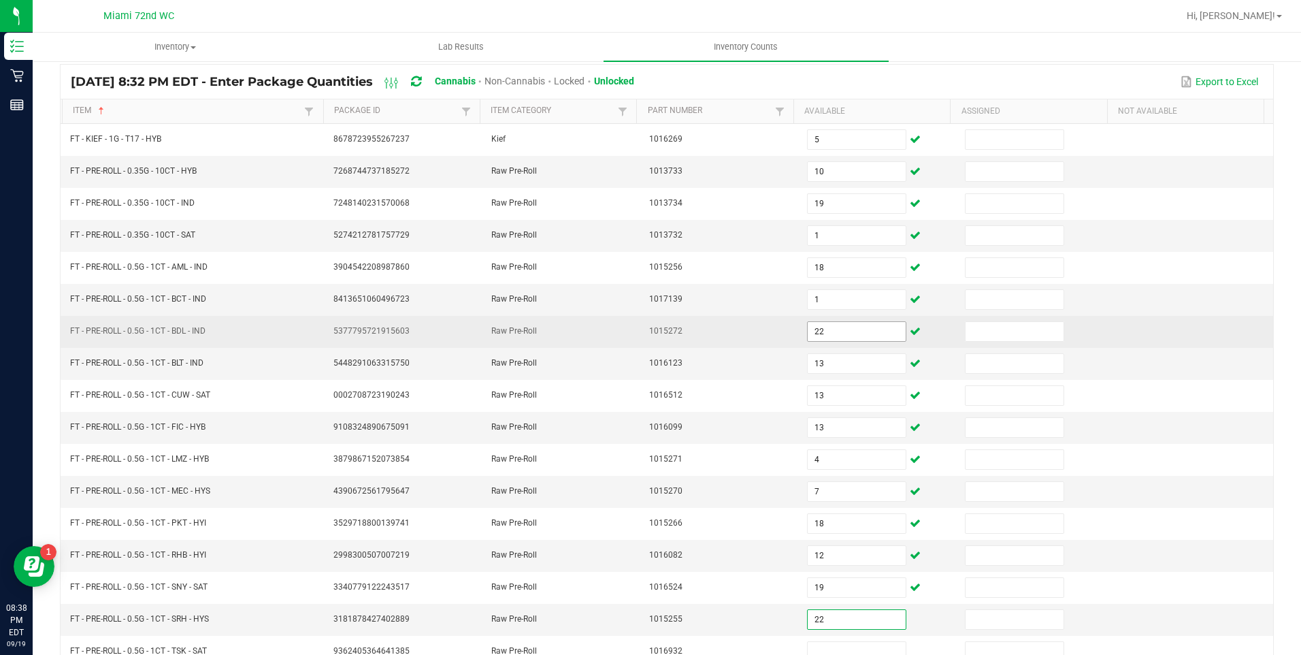
type input "22"
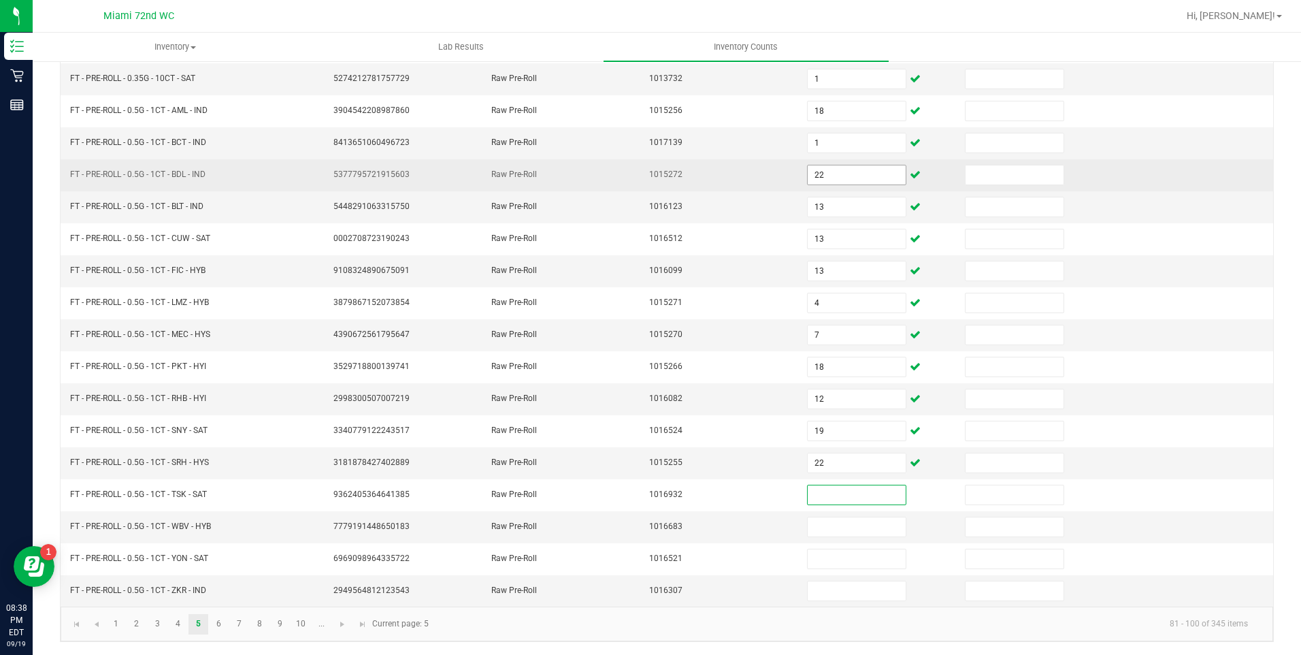
scroll to position [252, 0]
type input "3"
type input "12"
type input "11"
type input "20"
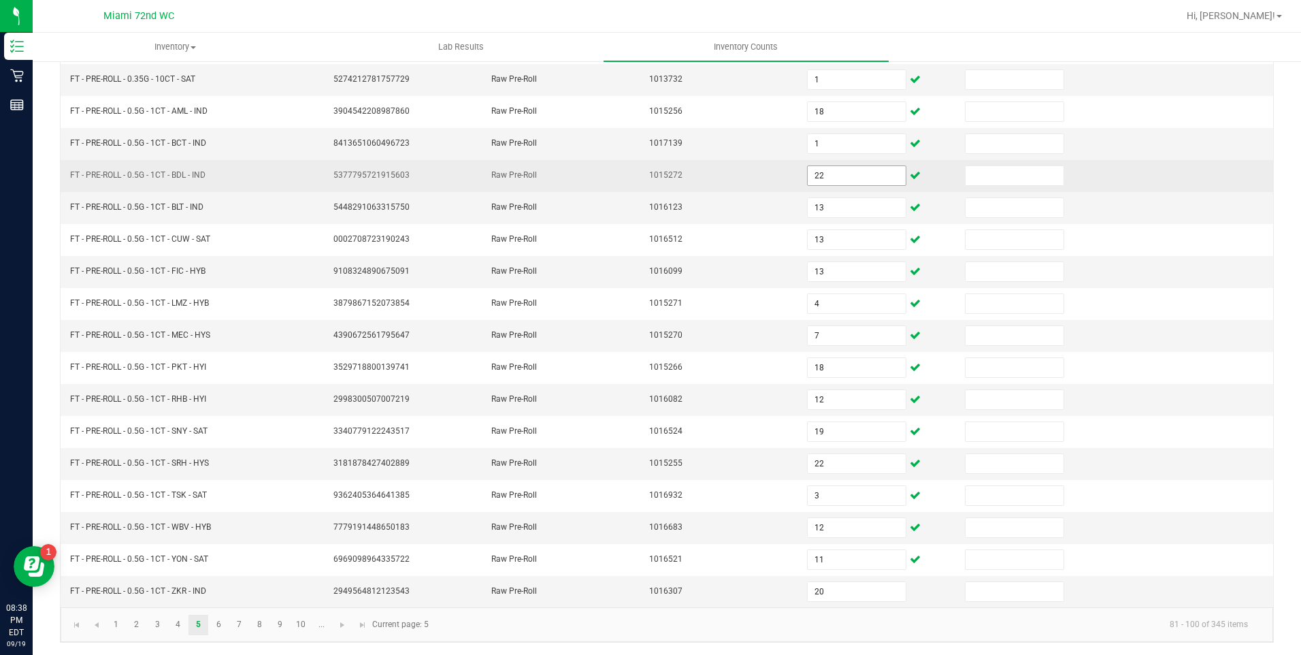
scroll to position [253, 0]
click at [218, 622] on link "6" at bounding box center [219, 623] width 20 height 20
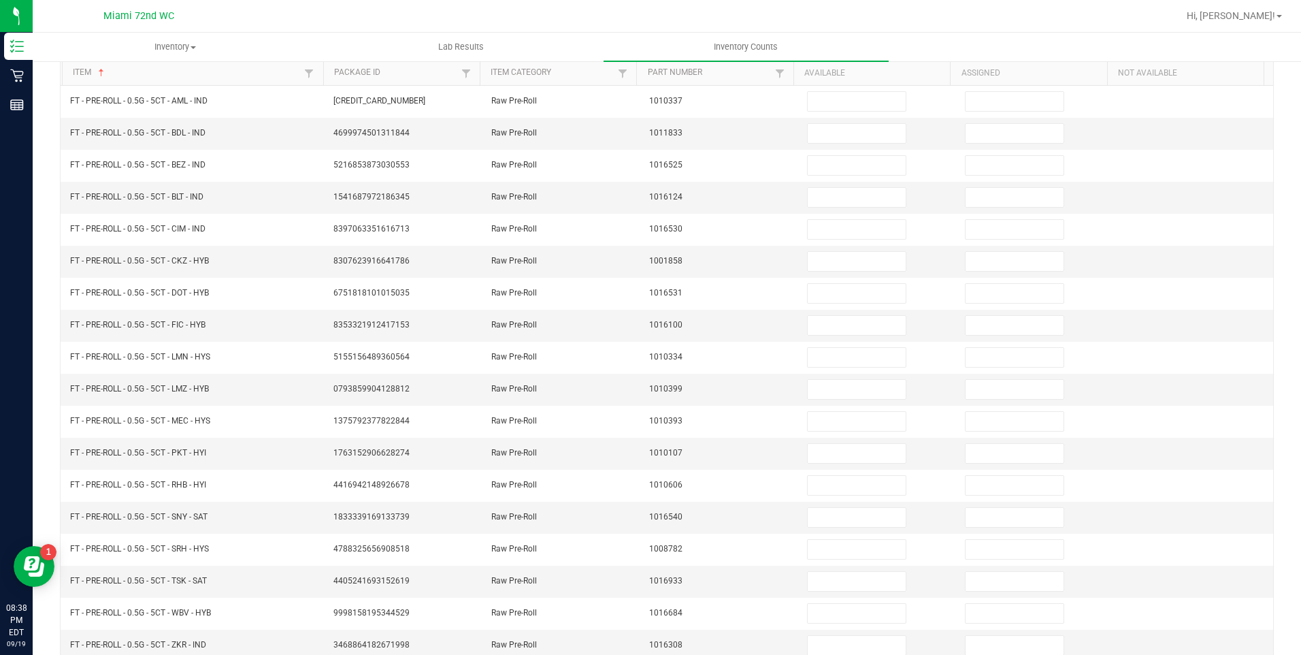
scroll to position [84, 0]
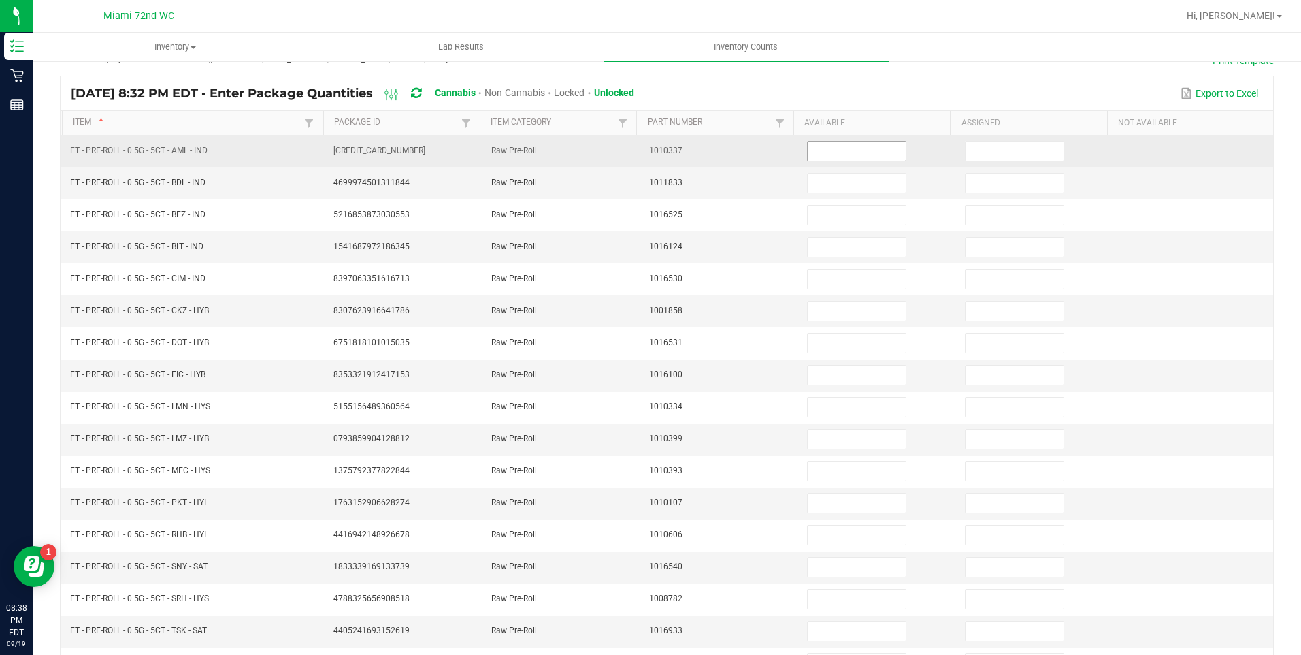
click at [855, 152] on input at bounding box center [857, 151] width 98 height 19
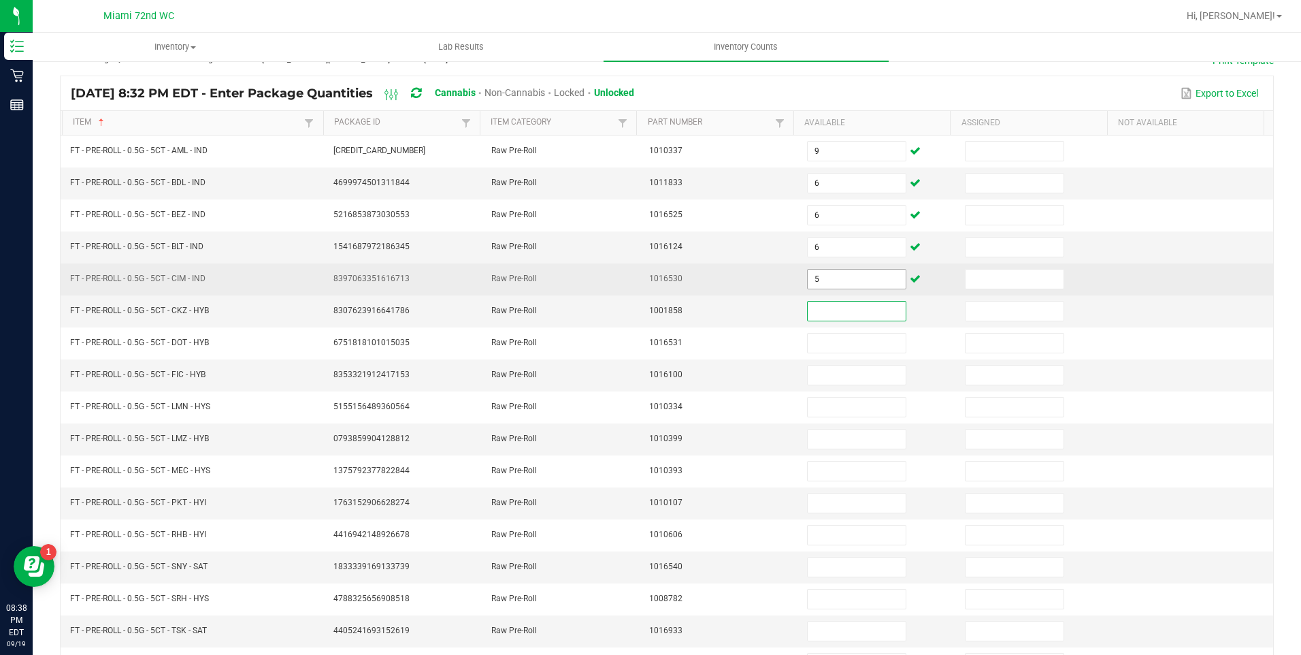
click at [844, 277] on input "5" at bounding box center [857, 278] width 98 height 19
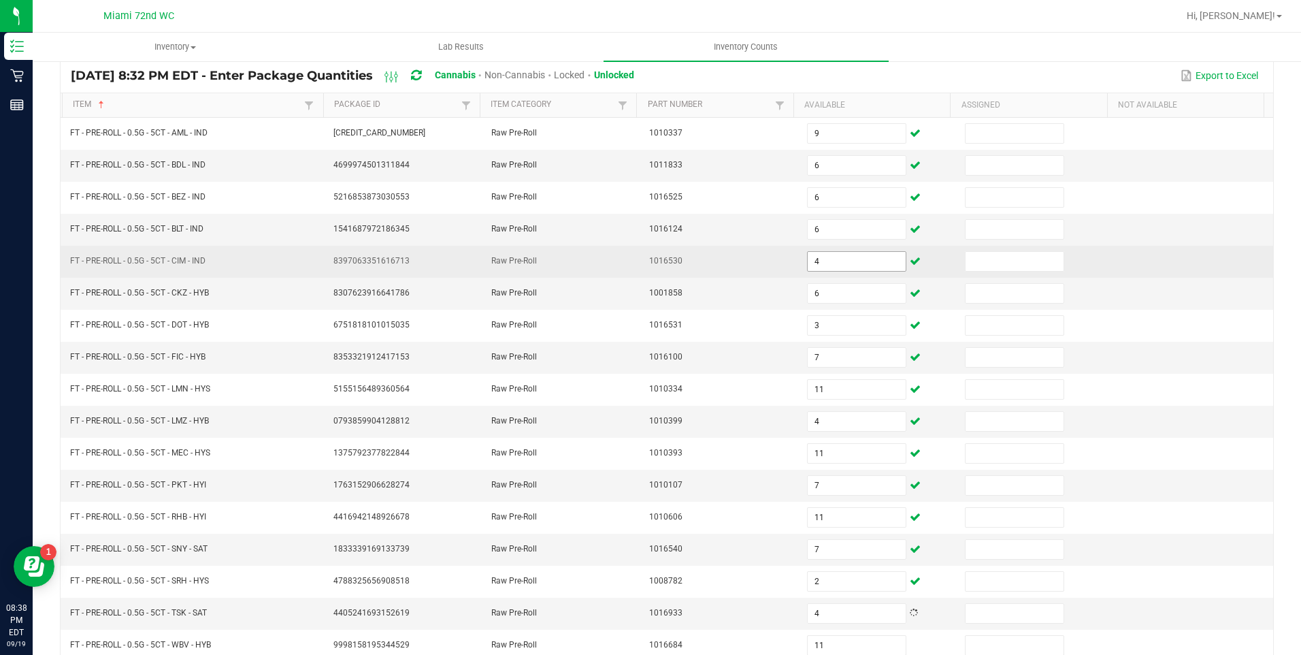
scroll to position [253, 0]
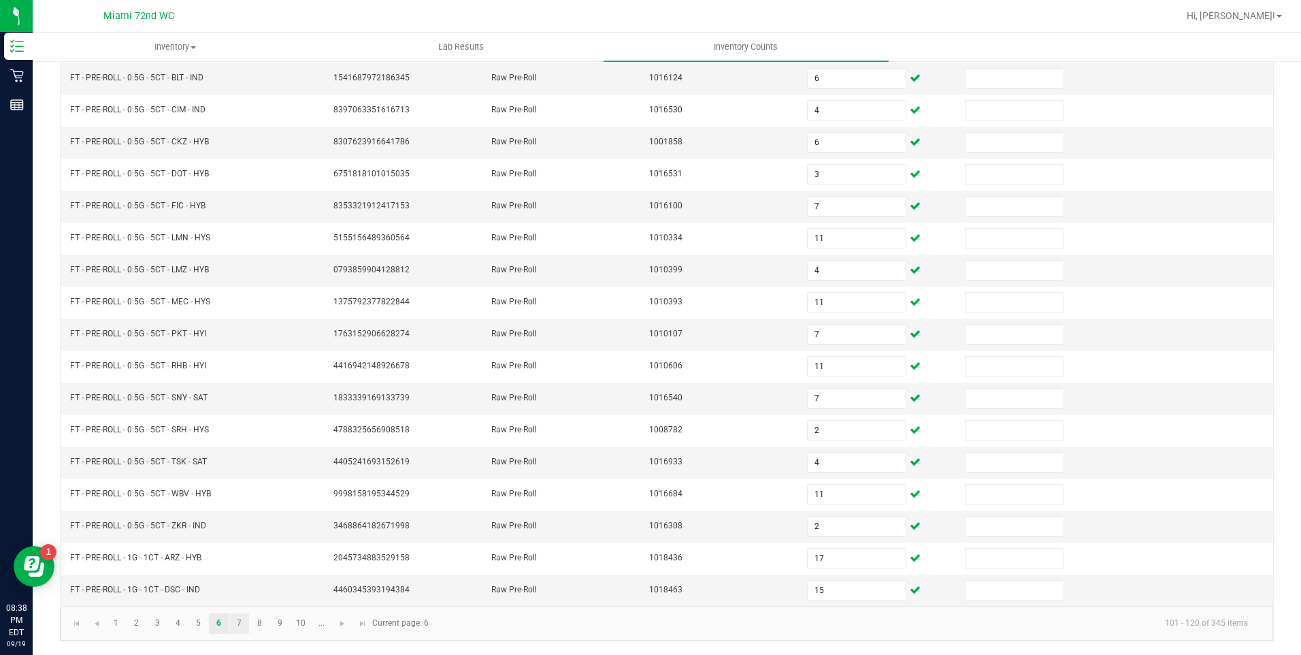
click at [239, 622] on link "7" at bounding box center [239, 623] width 20 height 20
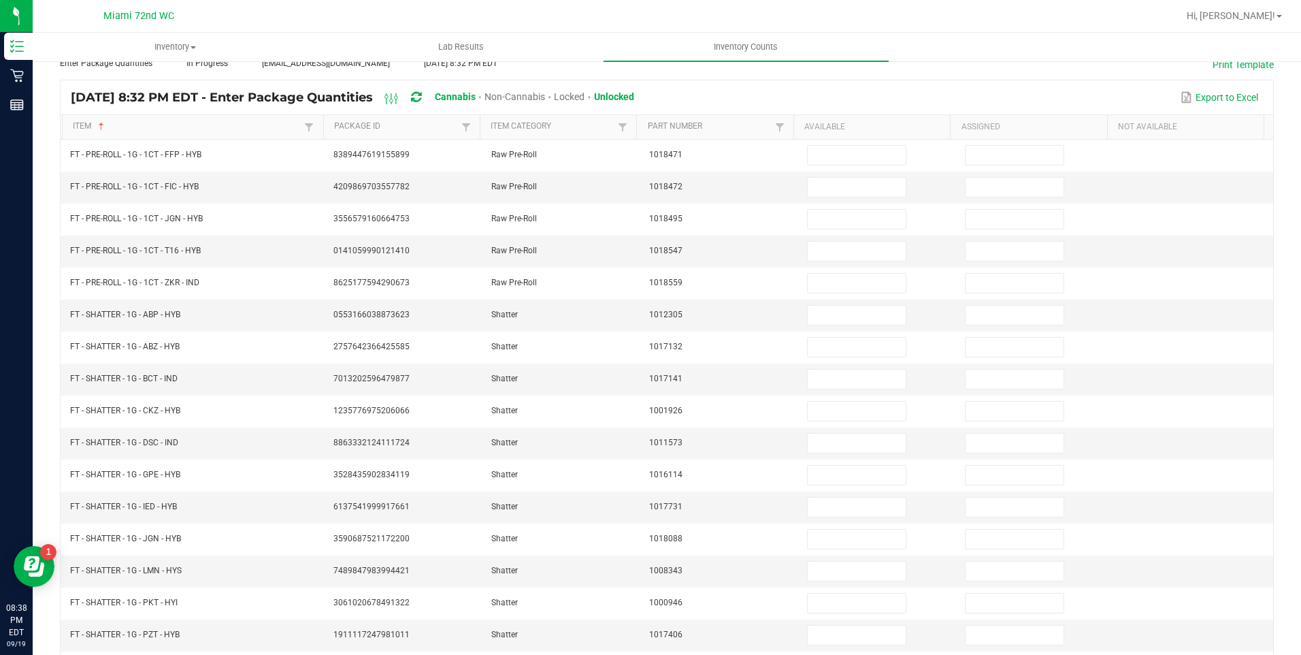
scroll to position [76, 0]
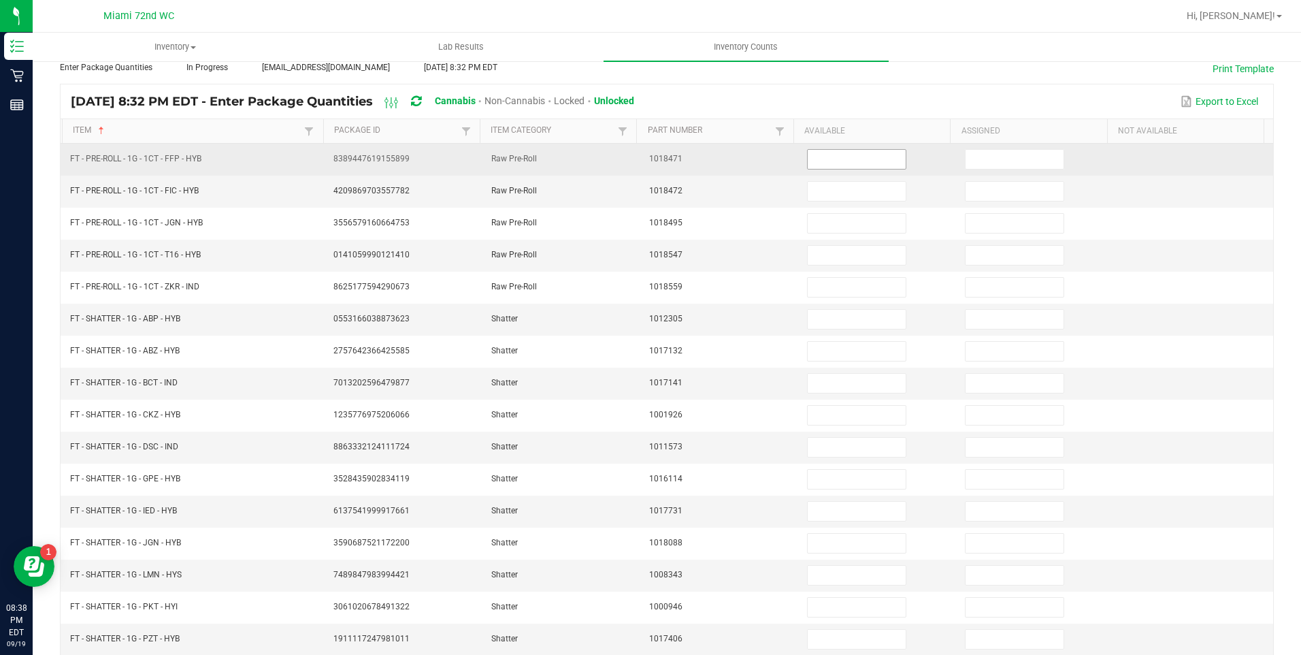
click at [830, 159] on input at bounding box center [857, 159] width 98 height 19
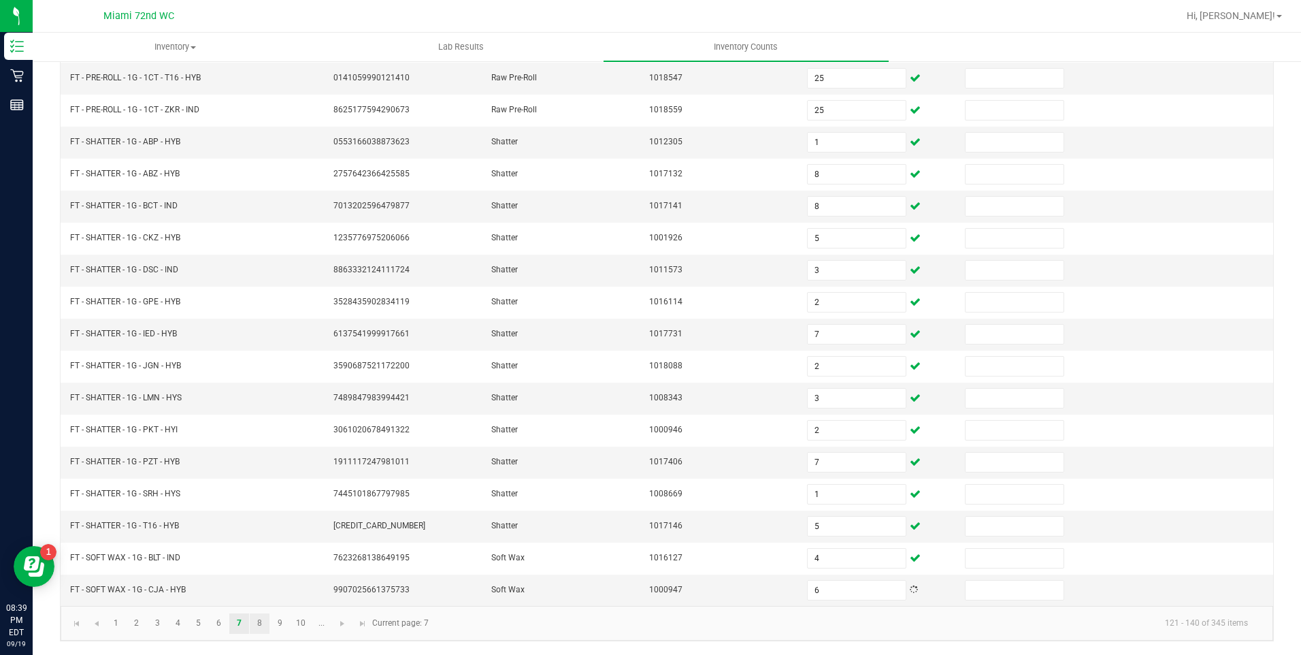
click at [260, 622] on link "8" at bounding box center [260, 623] width 20 height 20
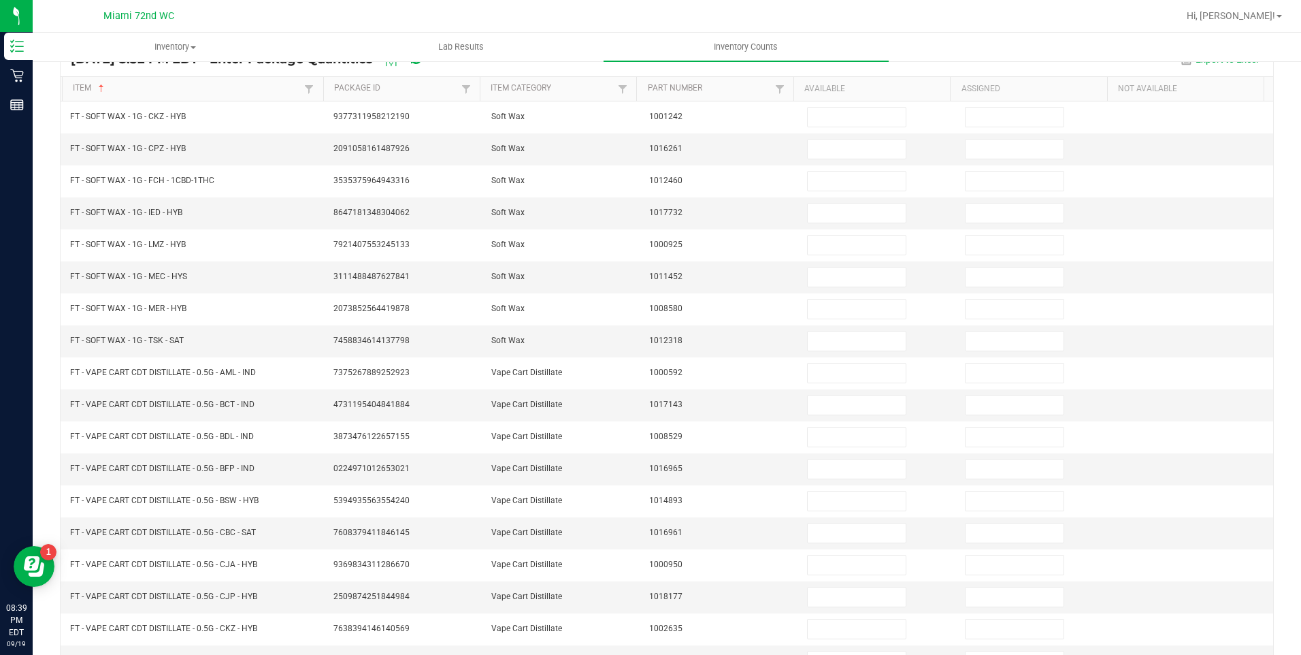
scroll to position [44, 0]
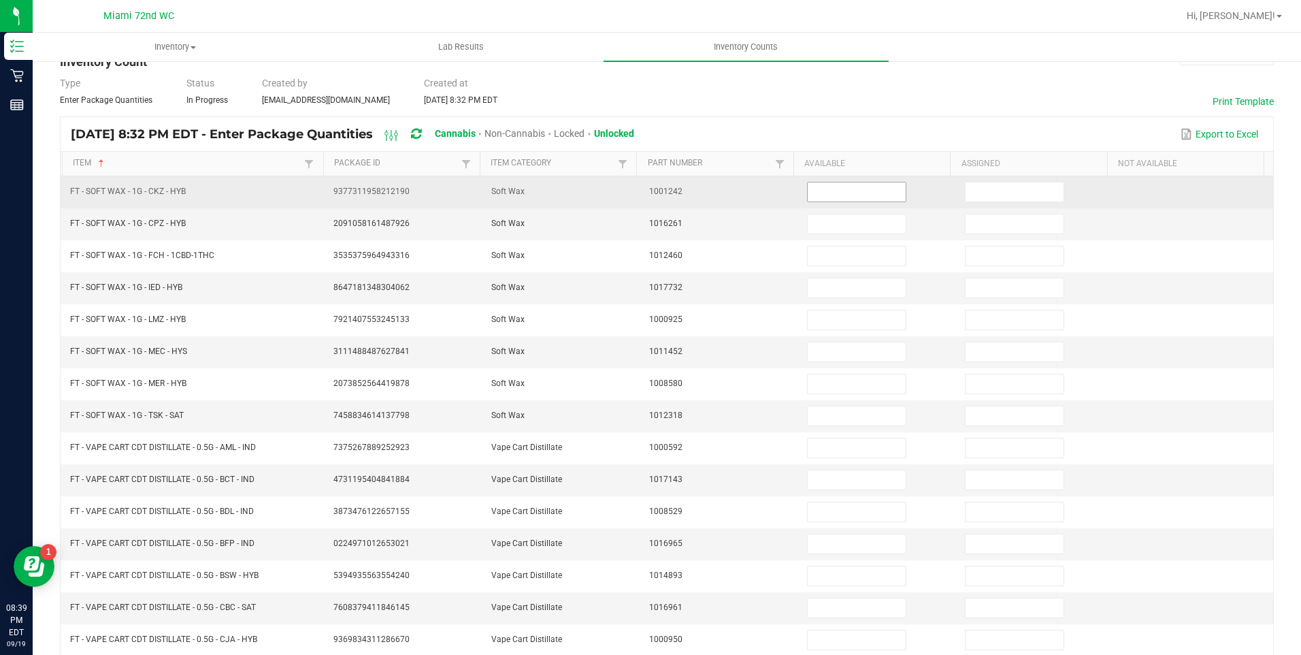
click at [849, 191] on input at bounding box center [857, 191] width 98 height 19
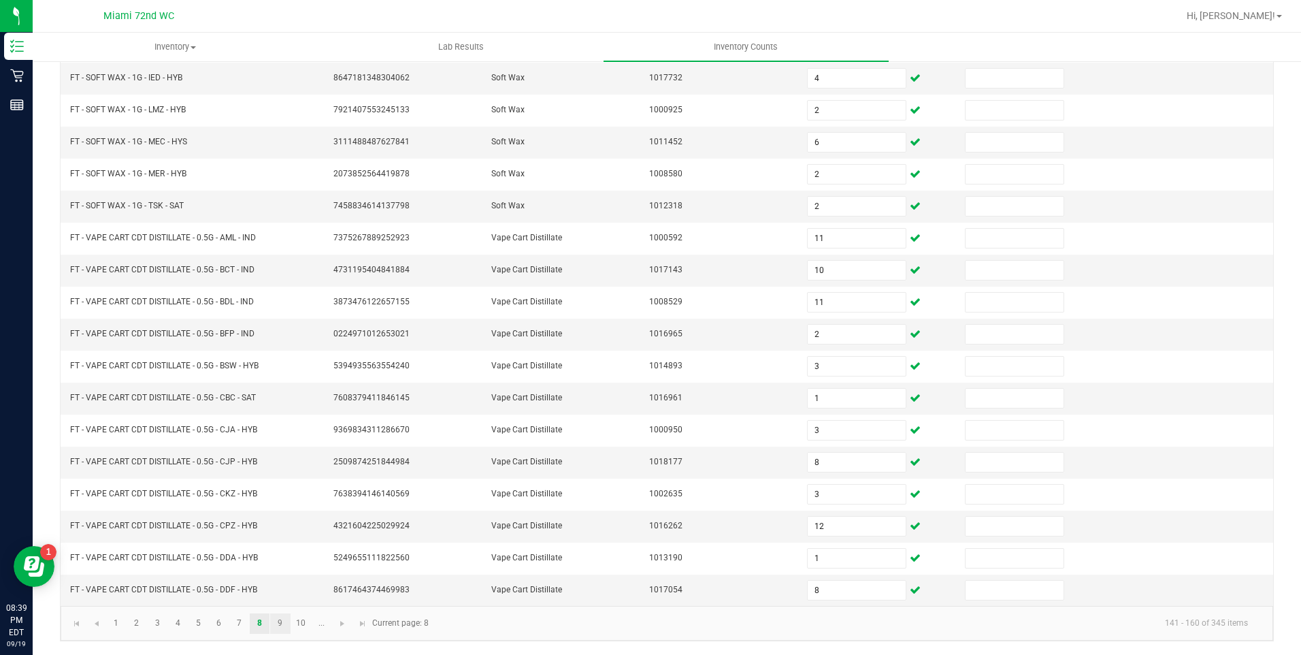
click at [278, 626] on link "9" at bounding box center [280, 623] width 20 height 20
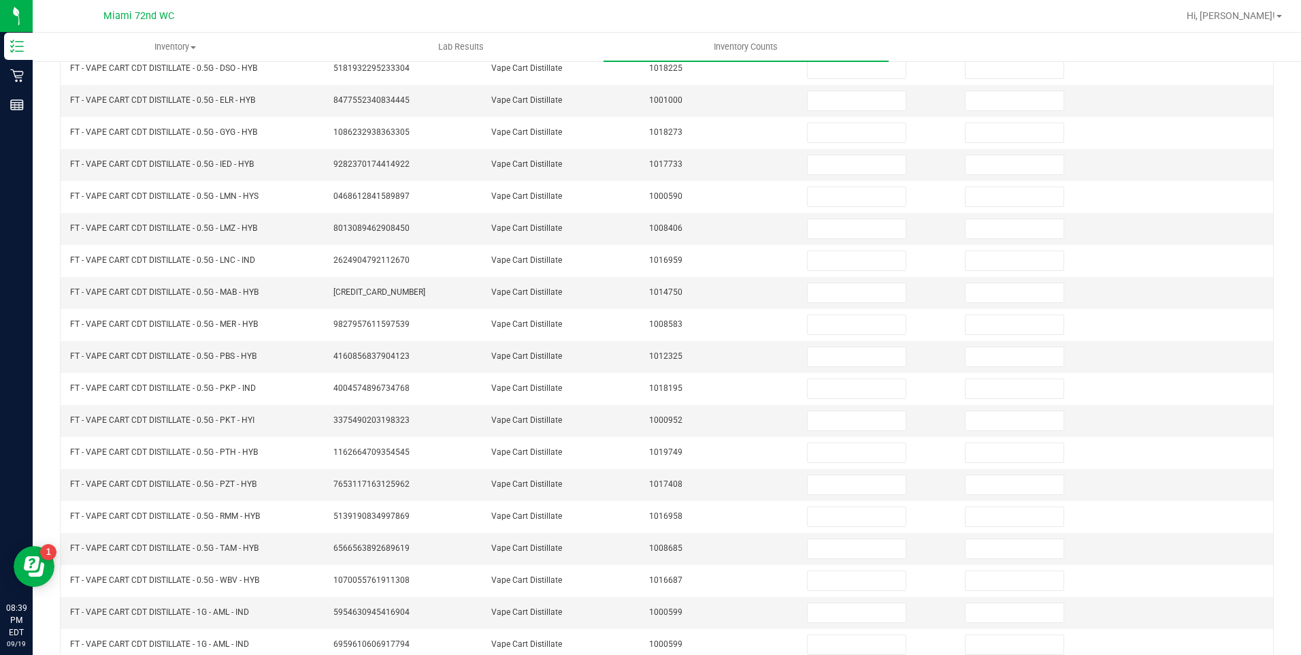
scroll to position [70, 0]
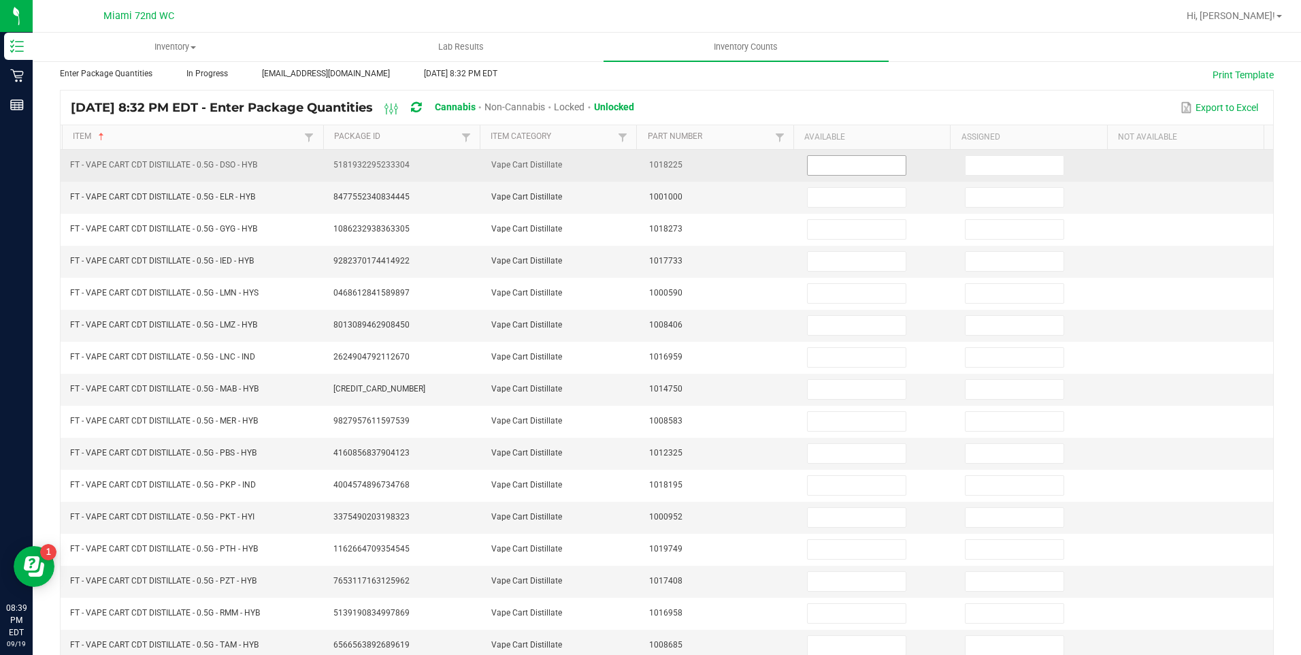
click at [848, 165] on input at bounding box center [857, 165] width 98 height 19
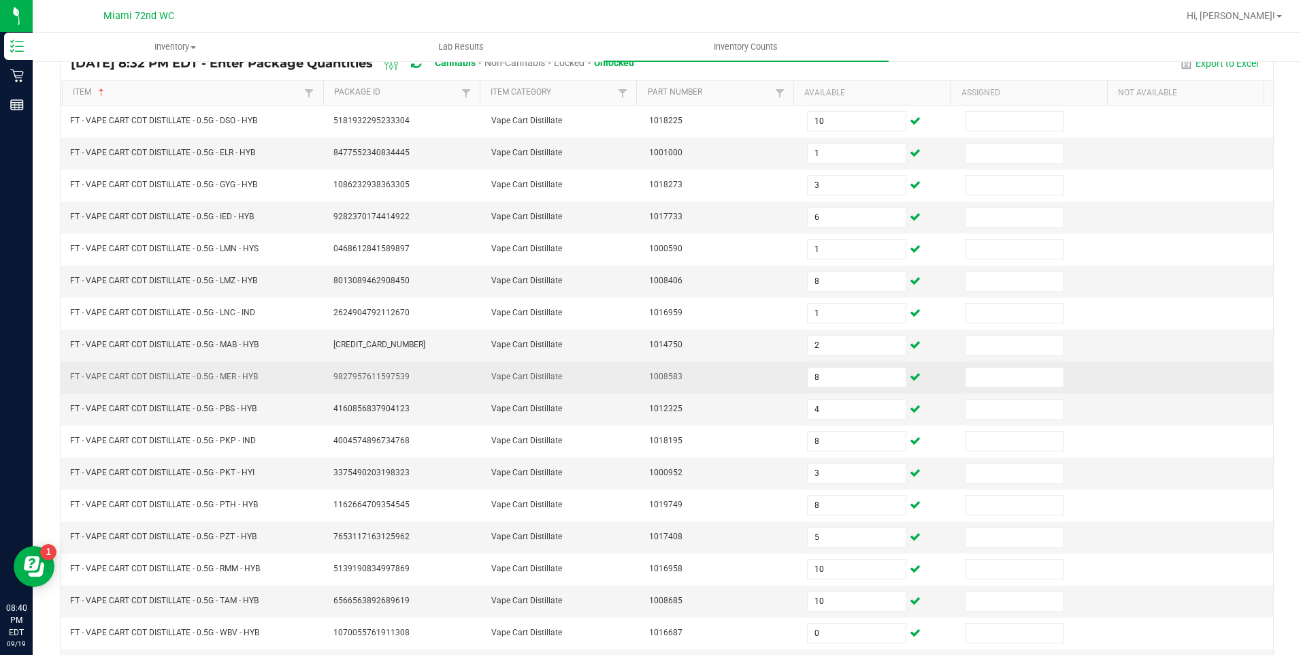
scroll to position [136, 0]
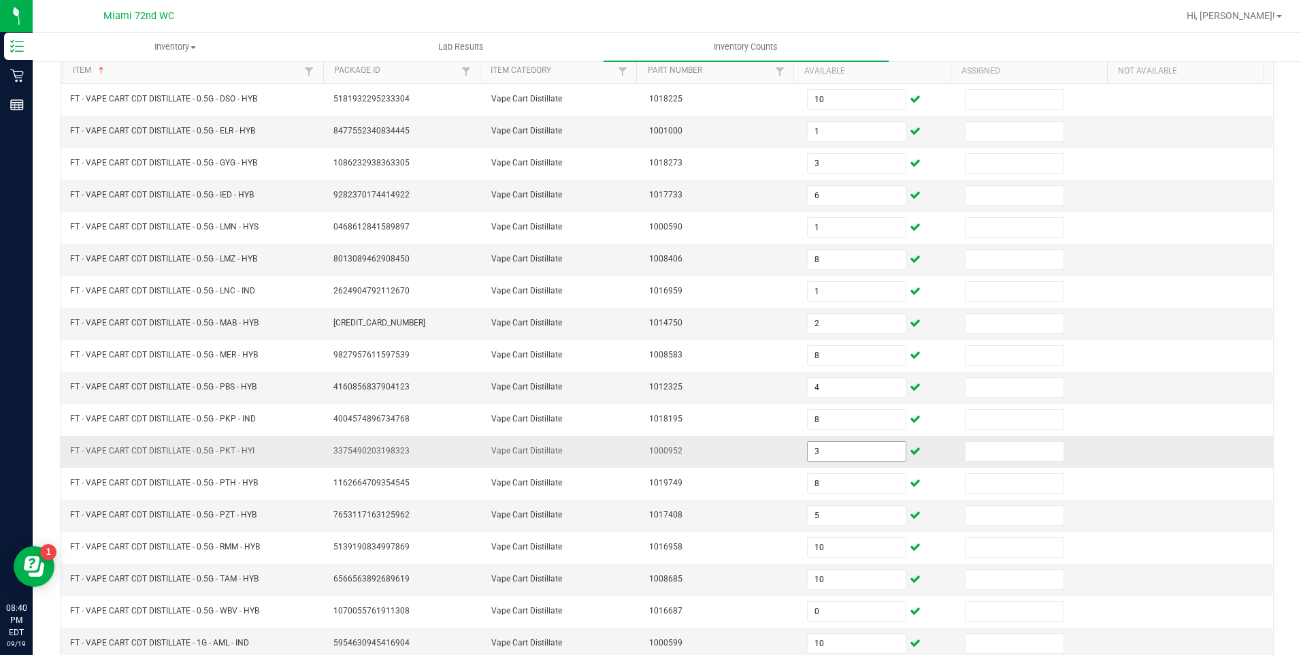
click at [810, 454] on input "3" at bounding box center [857, 451] width 98 height 19
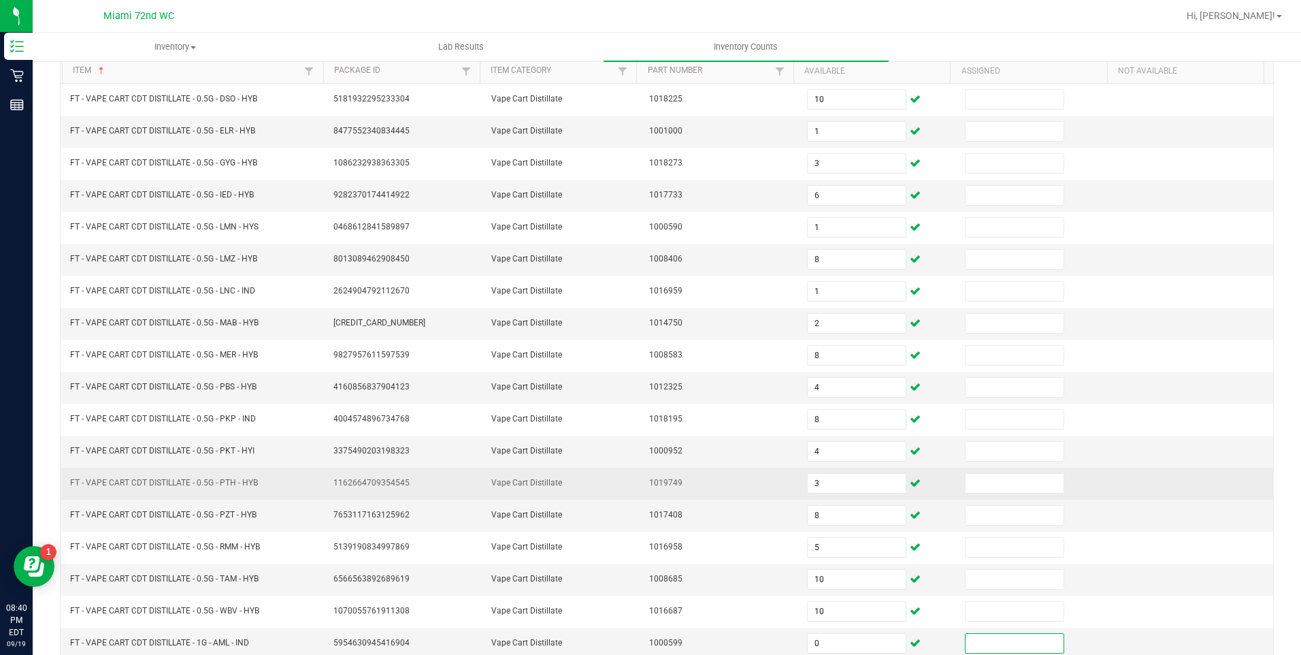
scroll to position [253, 0]
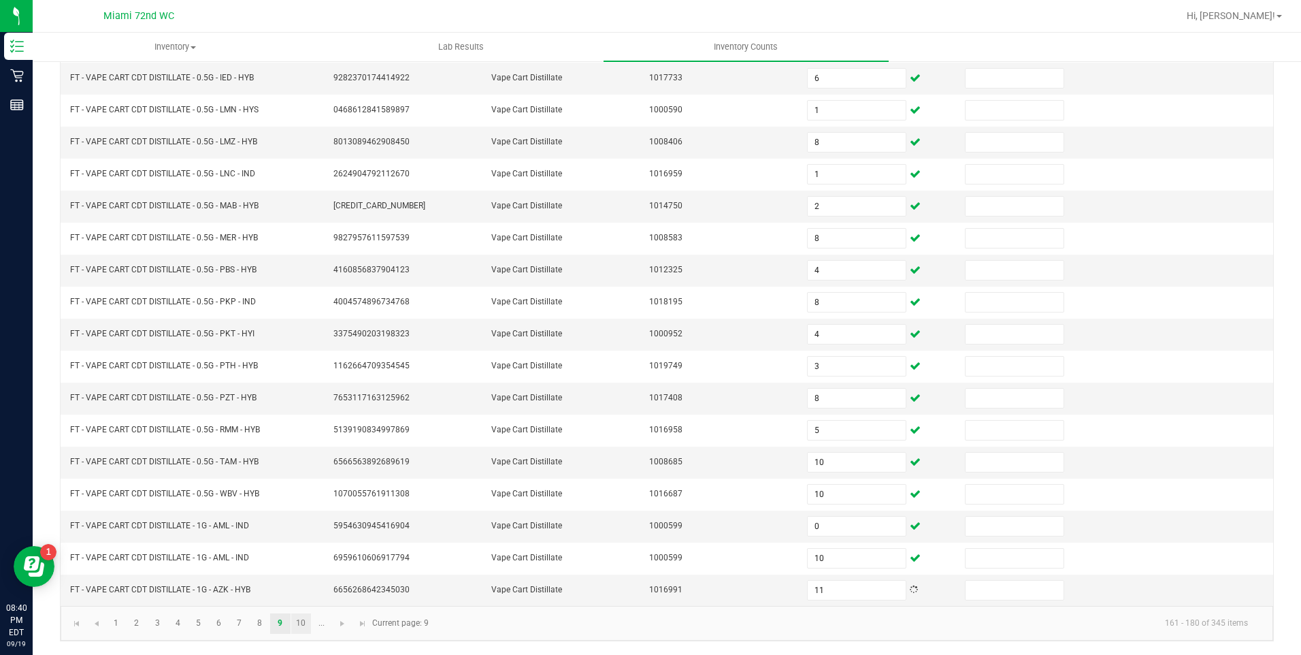
click at [299, 625] on link "10" at bounding box center [301, 623] width 20 height 20
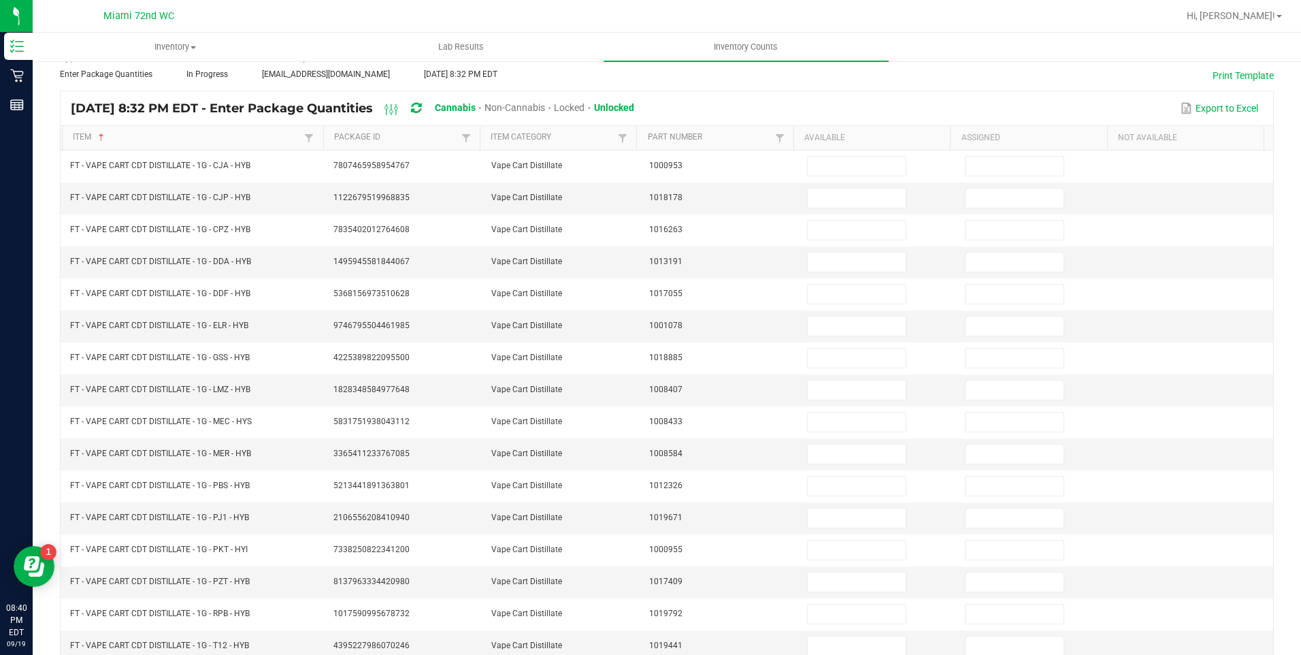
scroll to position [70, 0]
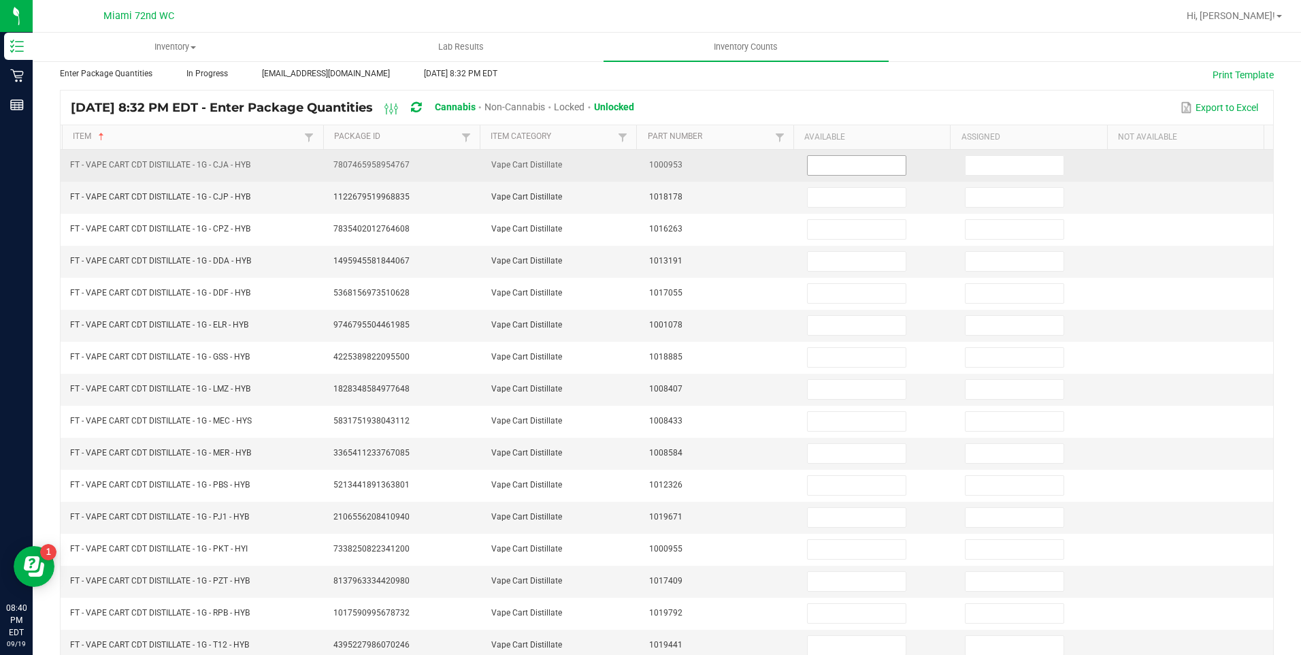
click at [846, 169] on input at bounding box center [857, 165] width 98 height 19
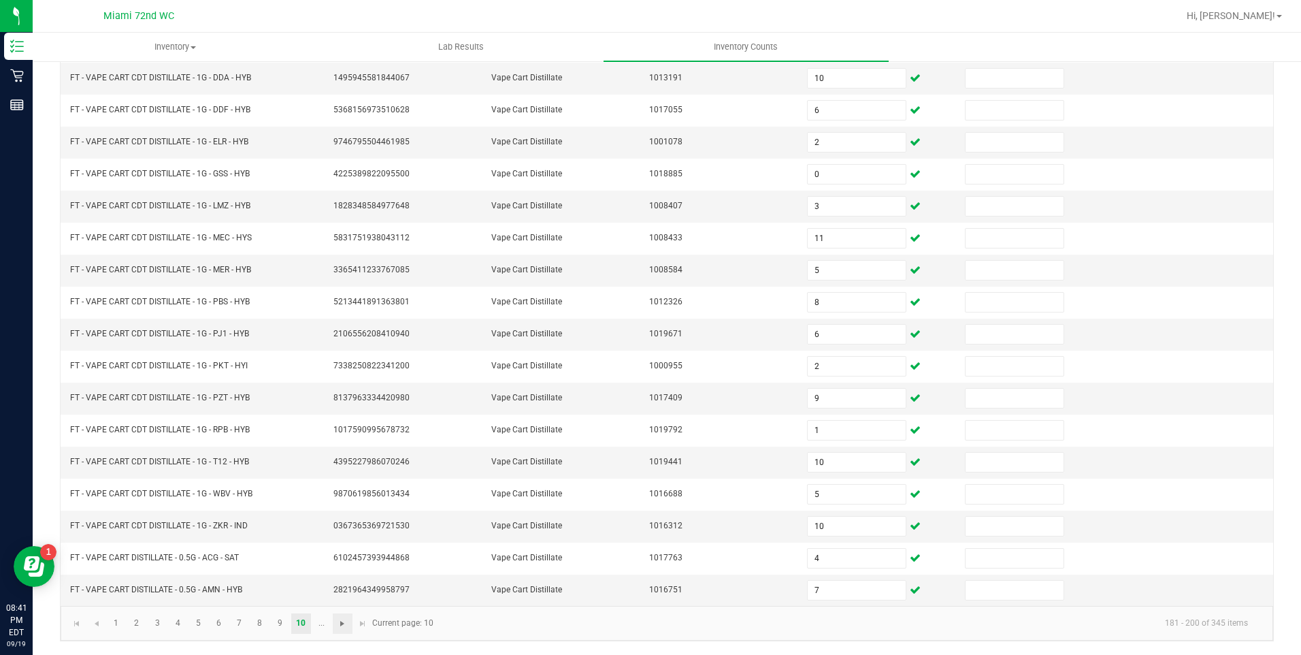
click at [338, 627] on span "Go to the next page" at bounding box center [342, 623] width 11 height 11
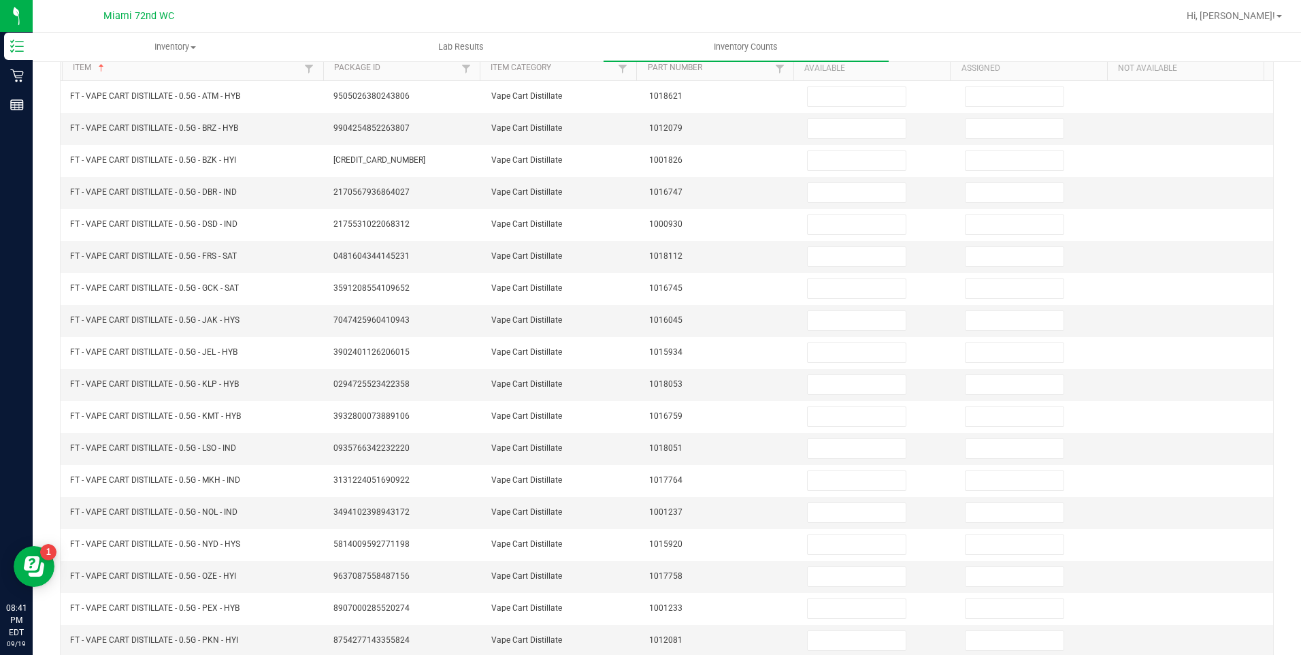
scroll to position [99, 0]
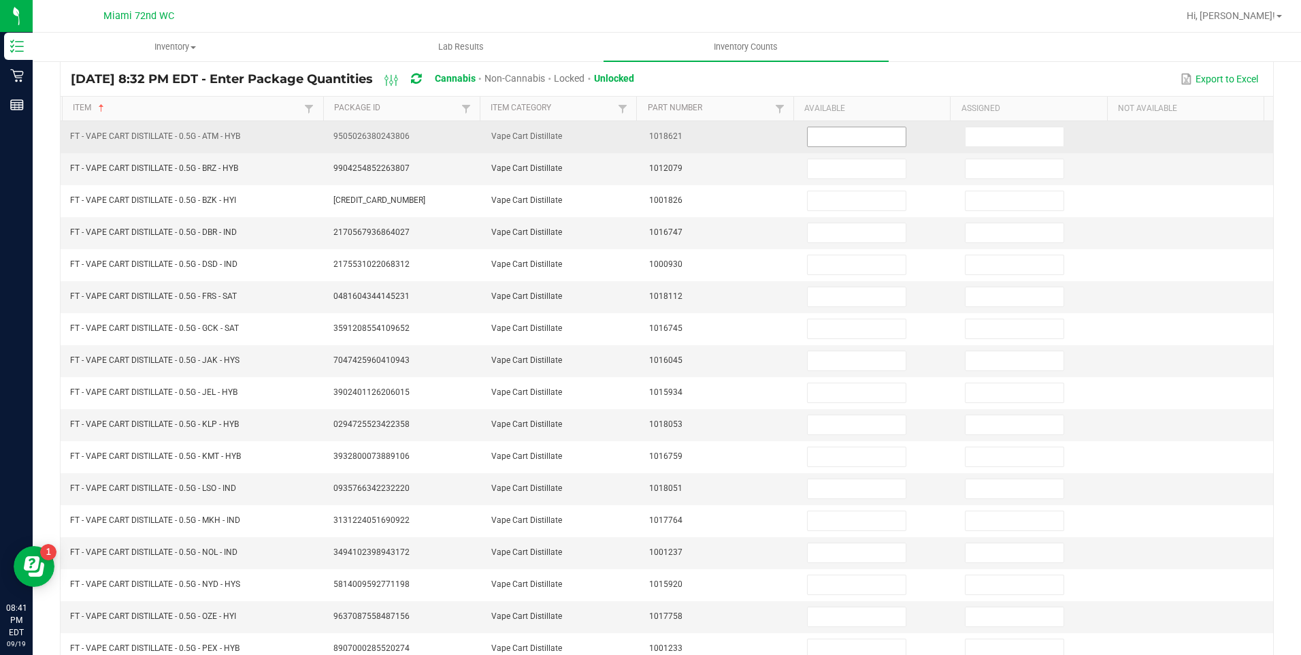
click at [858, 139] on input at bounding box center [857, 136] width 98 height 19
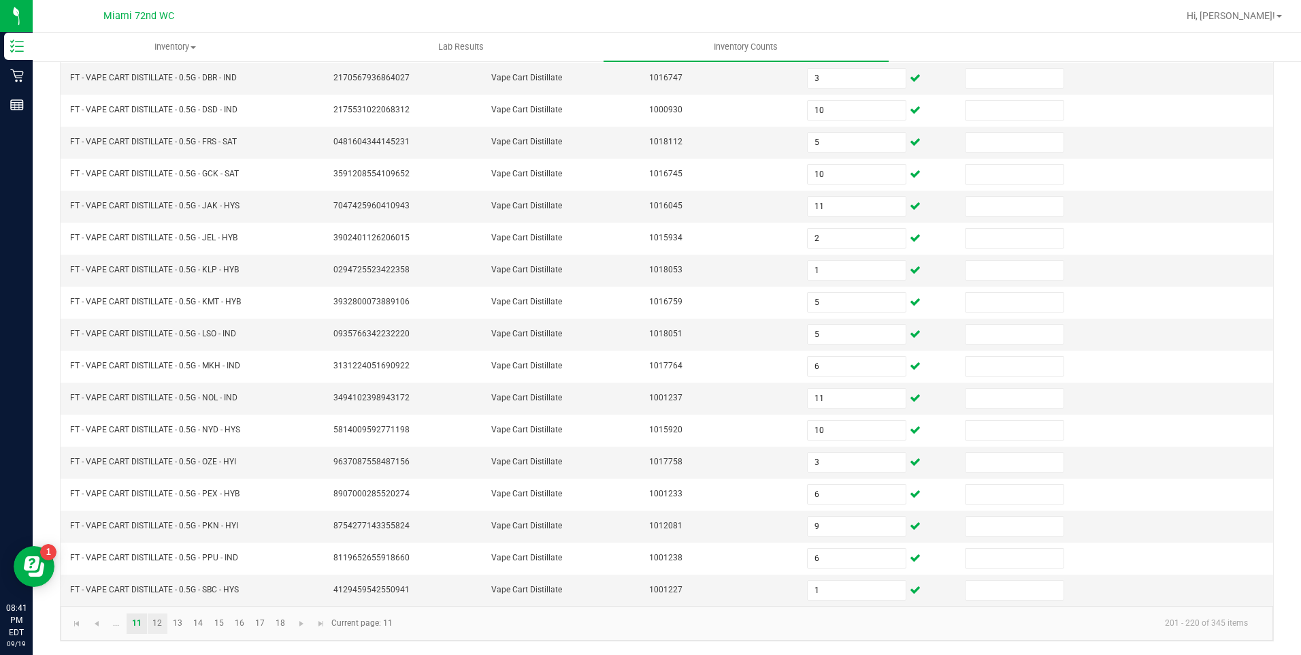
click at [157, 623] on link "12" at bounding box center [158, 623] width 20 height 20
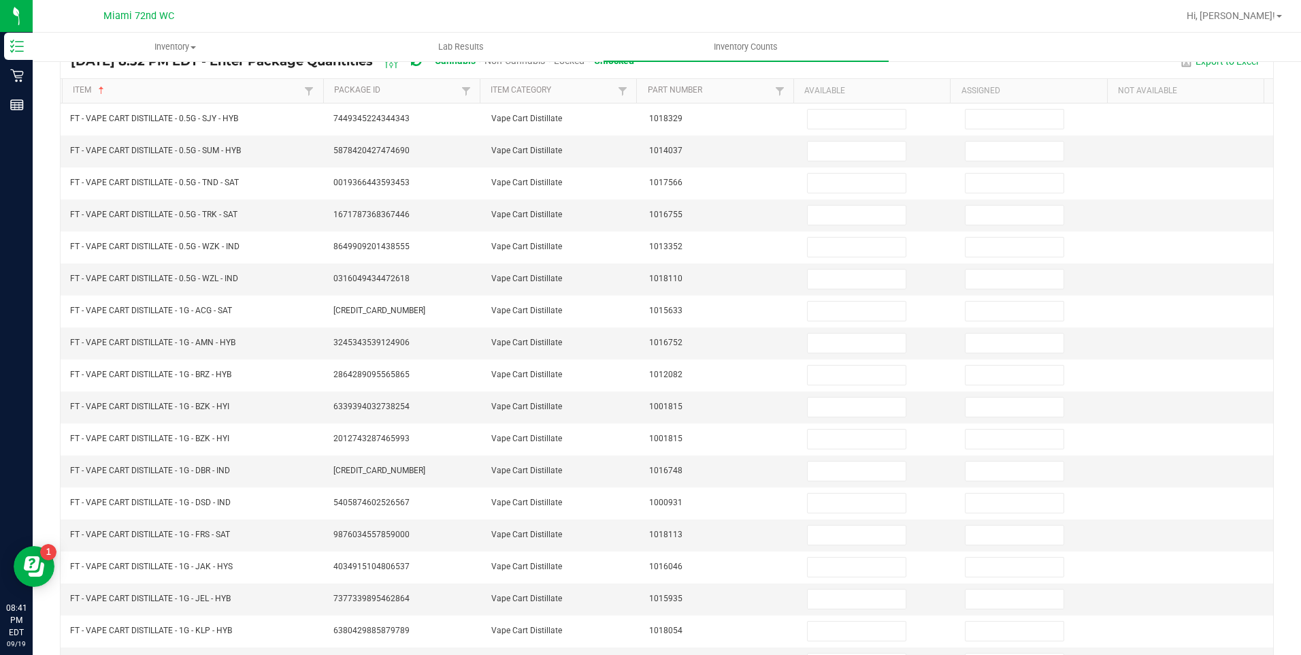
scroll to position [23, 0]
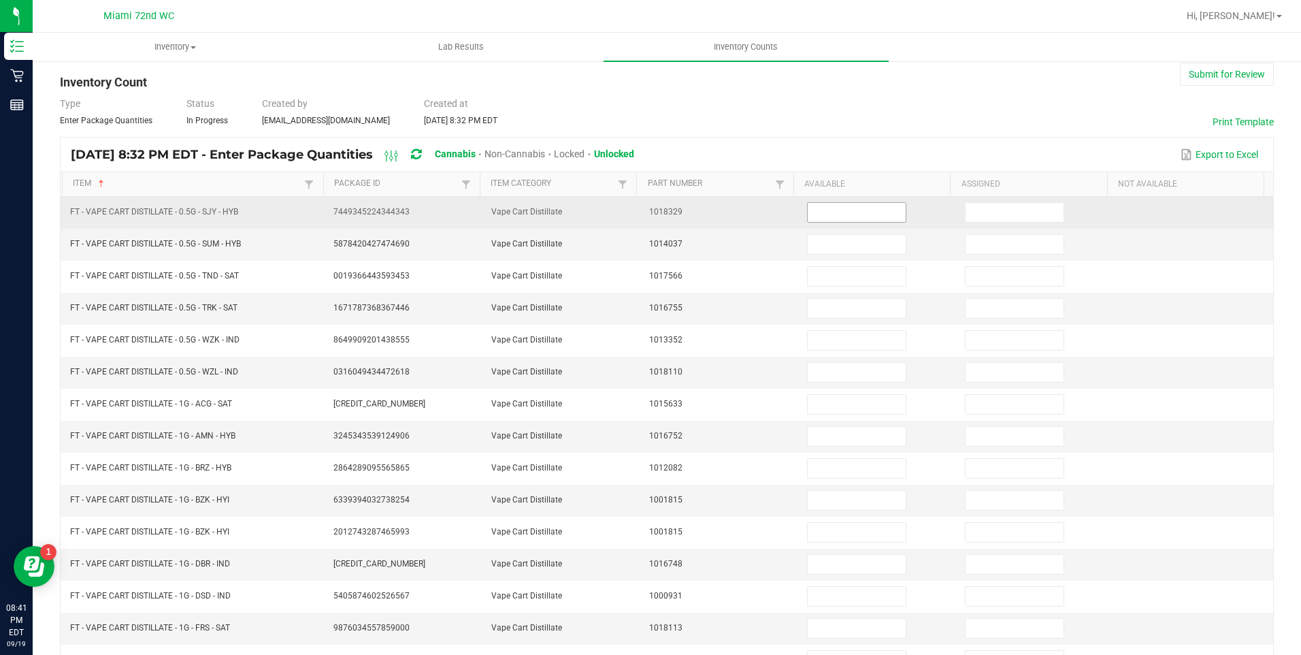
click at [844, 212] on input at bounding box center [857, 212] width 98 height 19
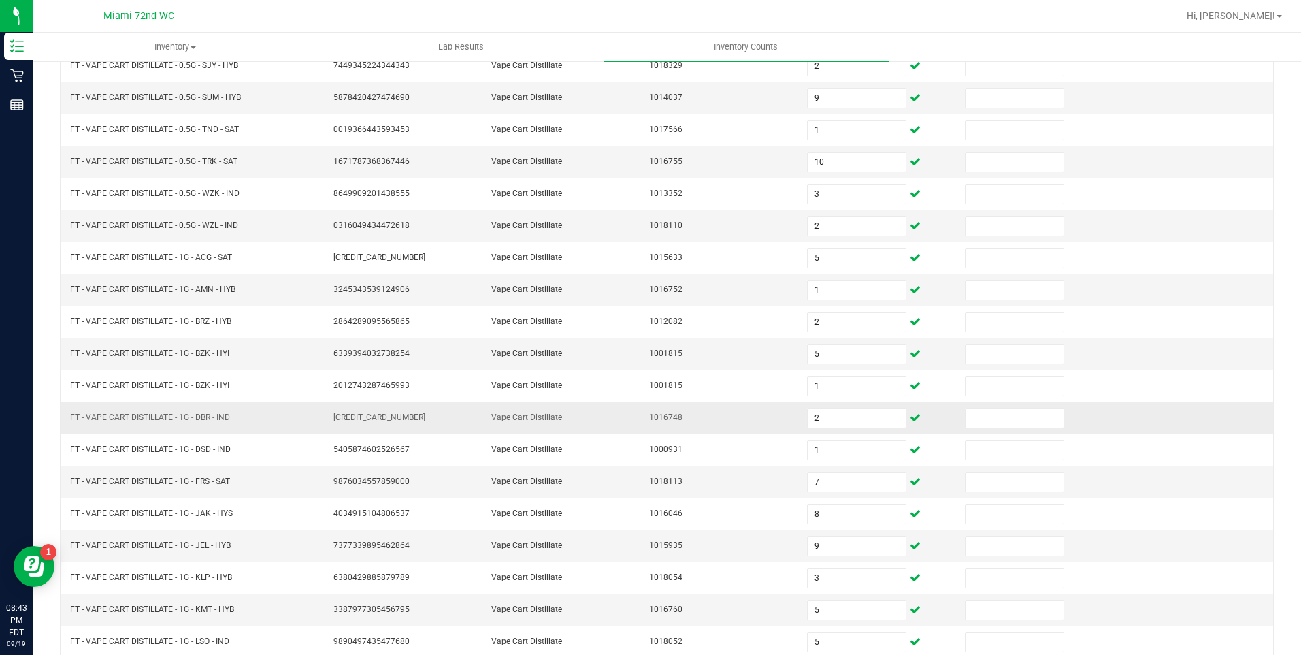
scroll to position [49, 0]
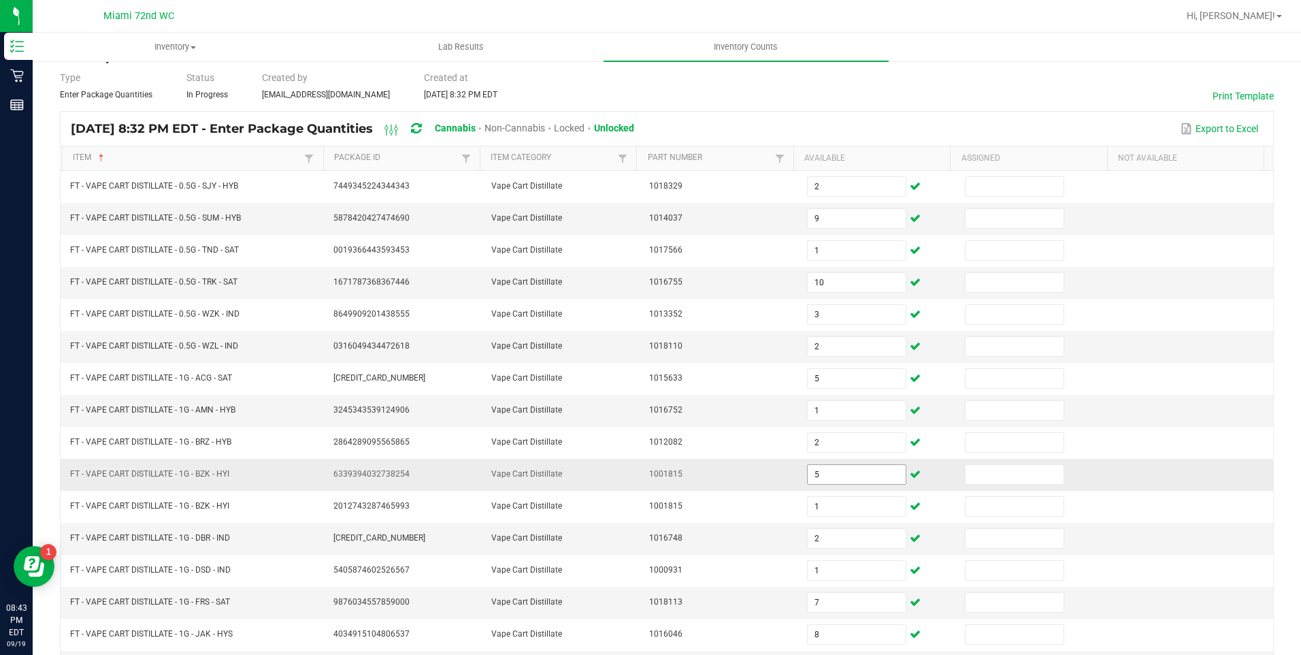
click at [838, 471] on input "5" at bounding box center [857, 474] width 98 height 19
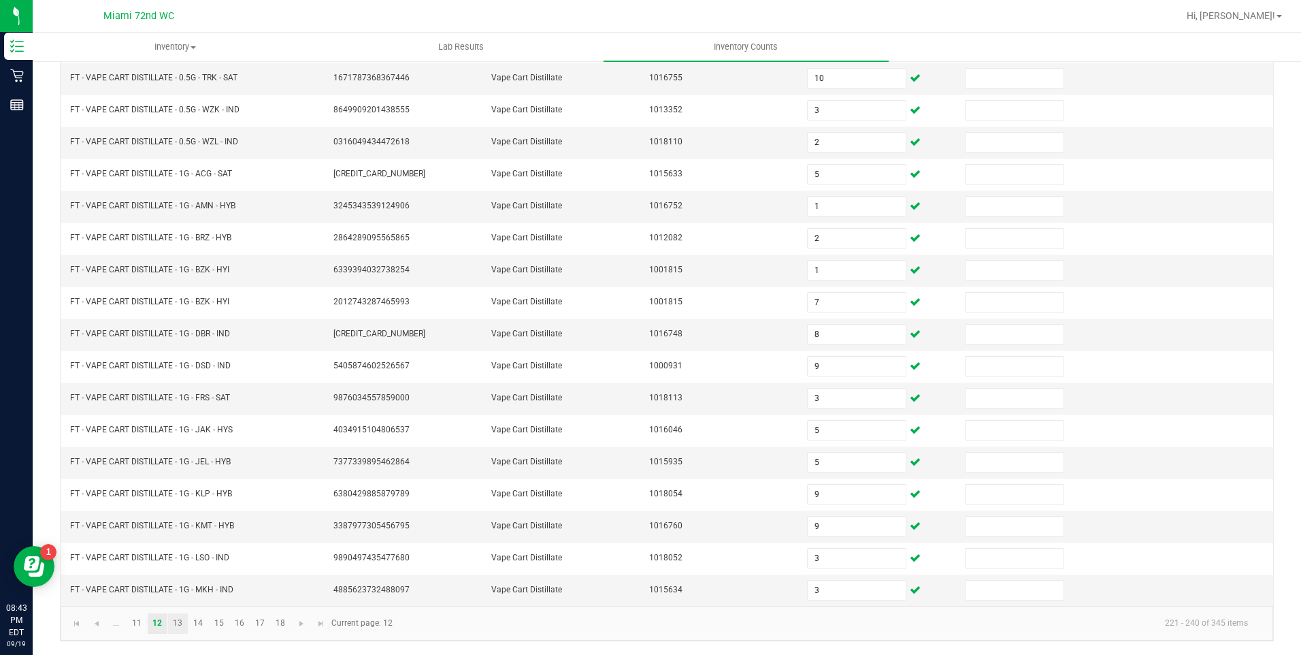
click at [176, 623] on link "13" at bounding box center [178, 623] width 20 height 20
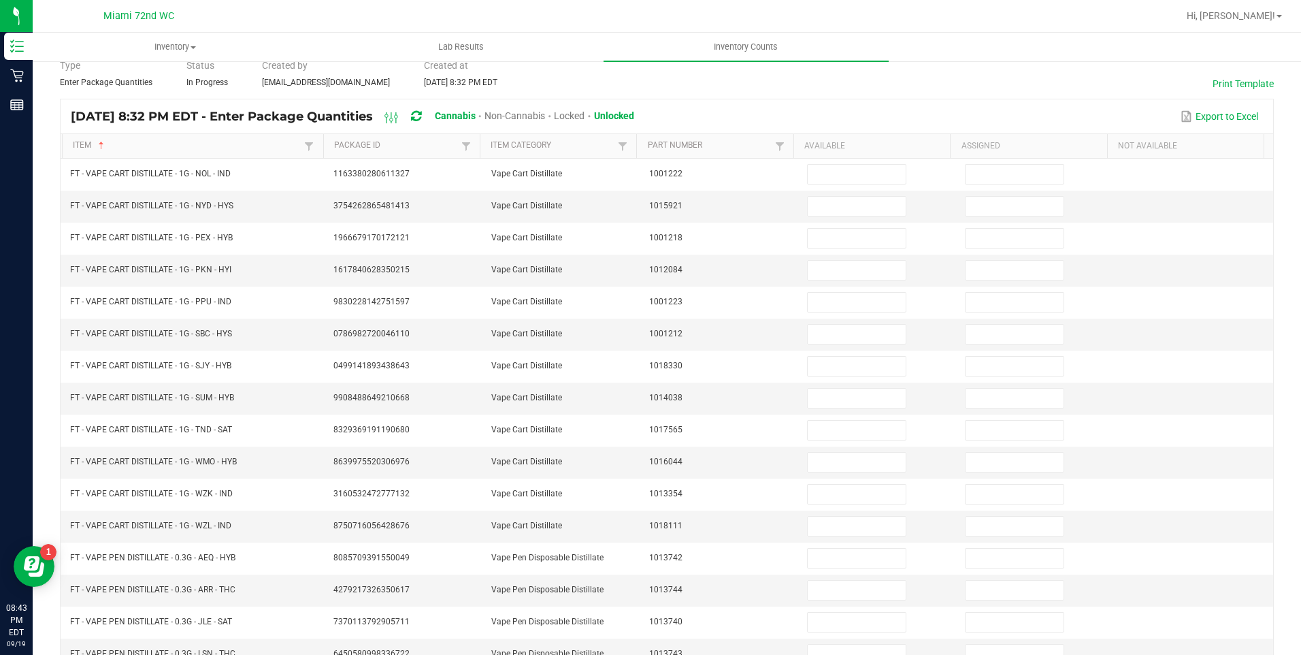
scroll to position [62, 0]
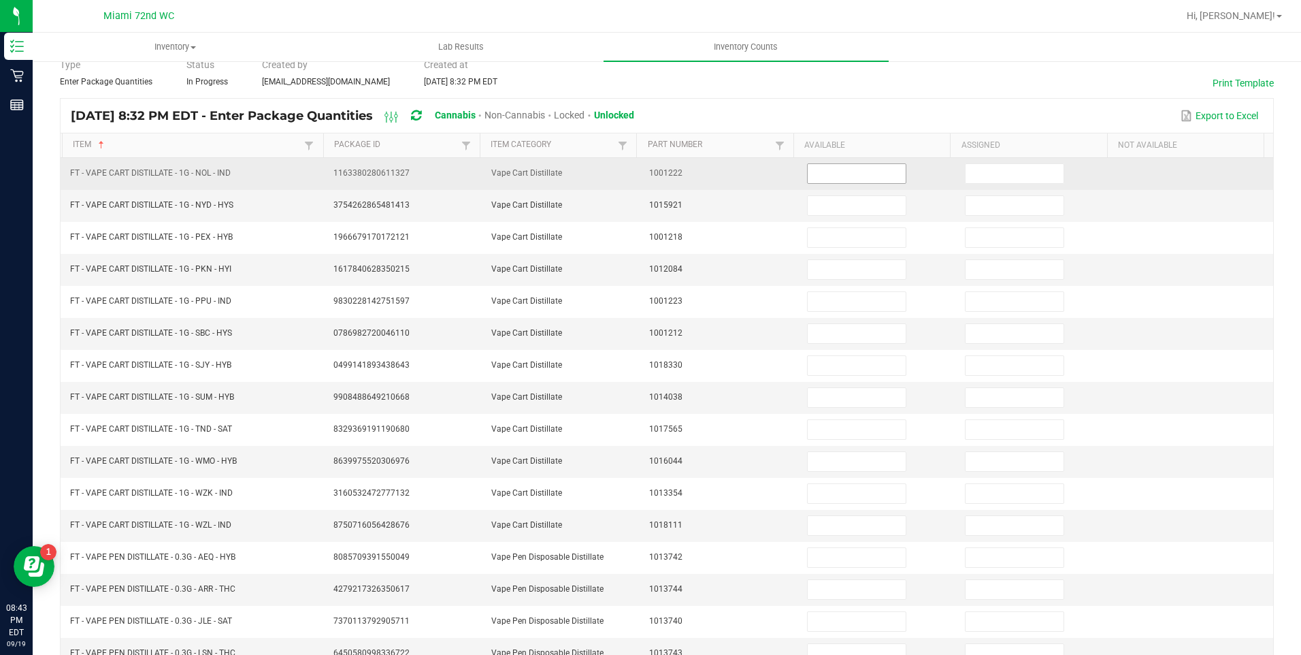
click at [834, 173] on input at bounding box center [857, 173] width 98 height 19
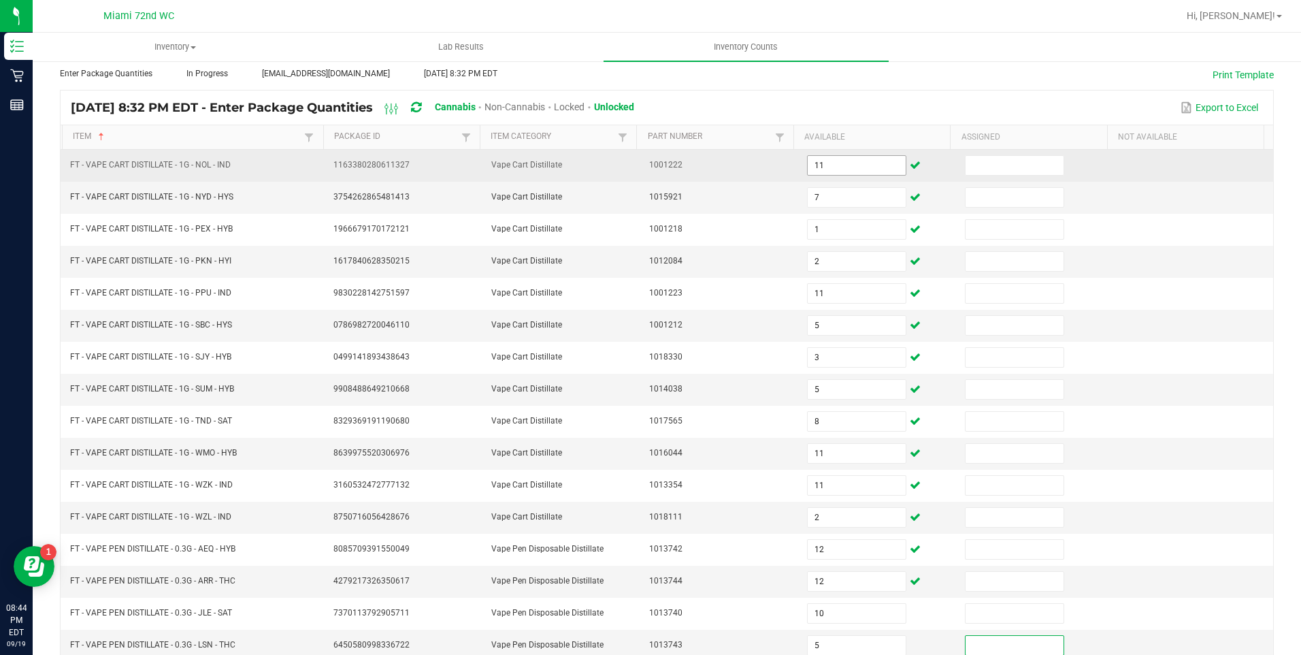
scroll to position [253, 0]
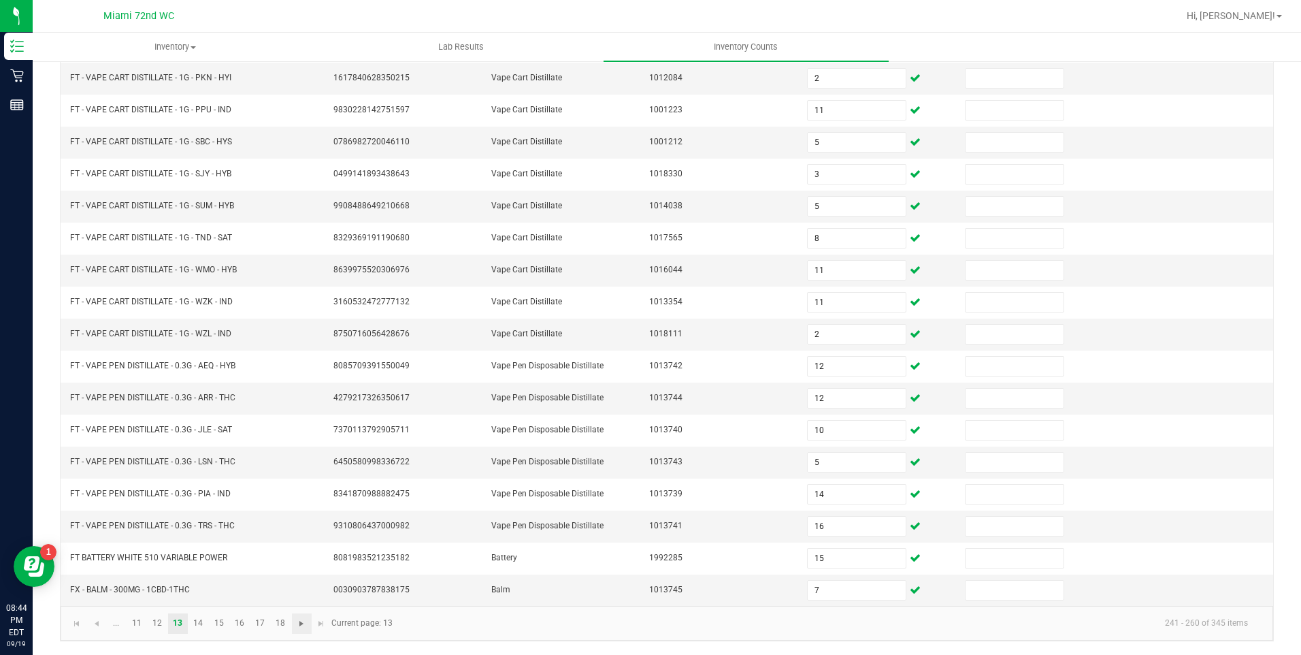
click at [301, 623] on span "Go to the next page" at bounding box center [301, 623] width 11 height 11
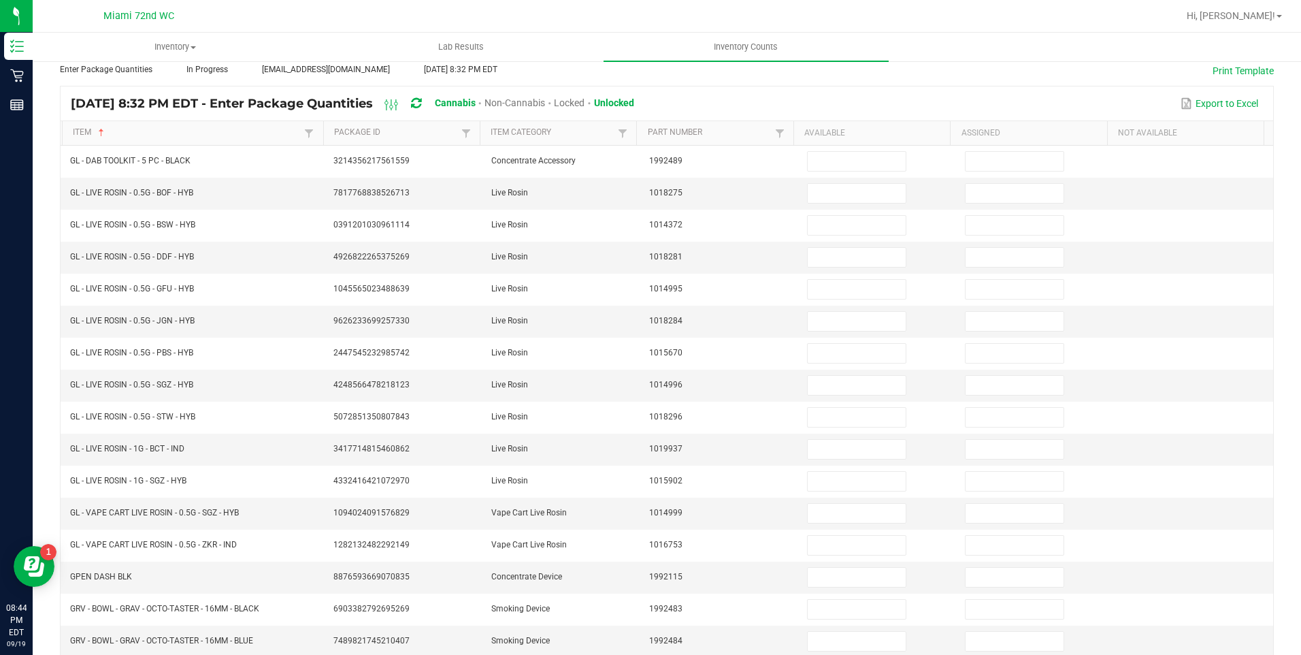
scroll to position [70, 0]
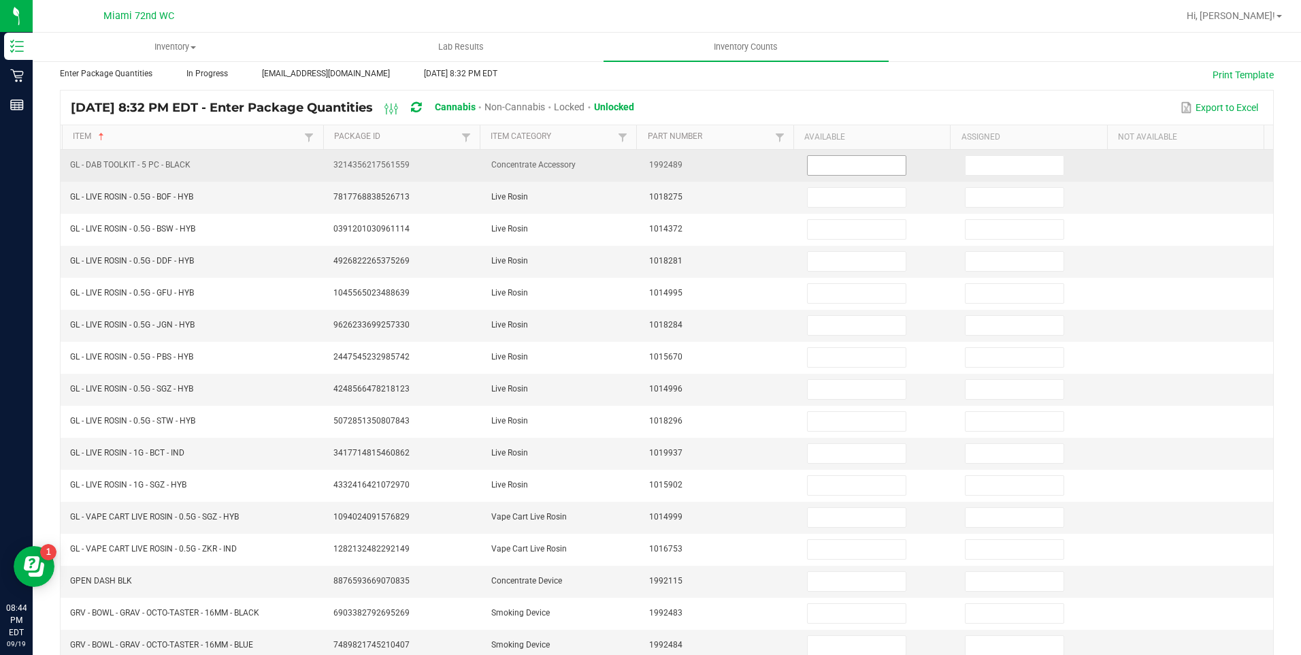
click at [816, 173] on input at bounding box center [857, 165] width 98 height 19
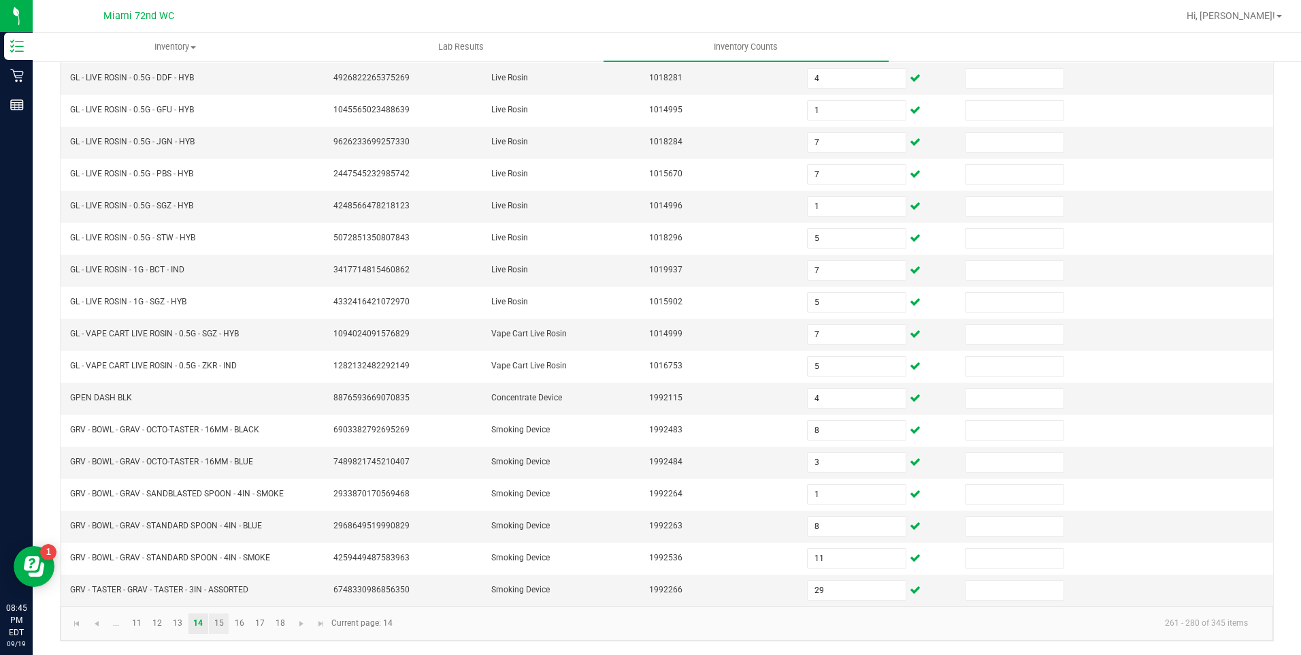
click at [222, 626] on link "15" at bounding box center [219, 623] width 20 height 20
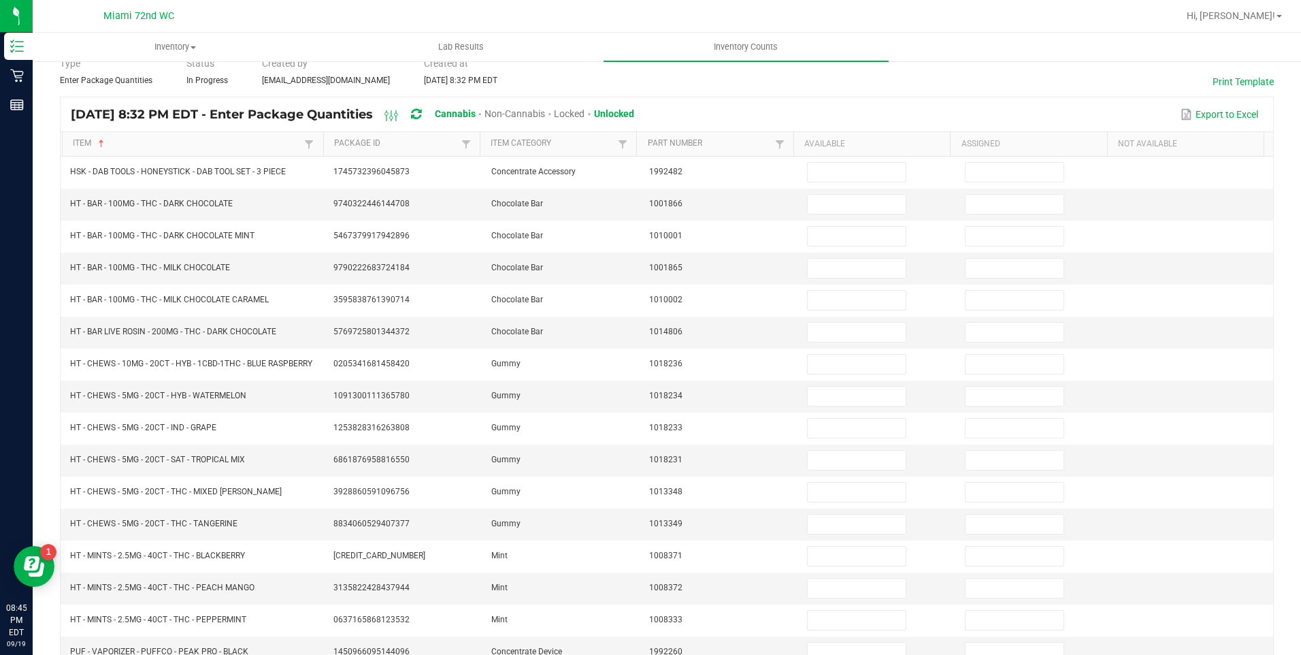
scroll to position [65, 0]
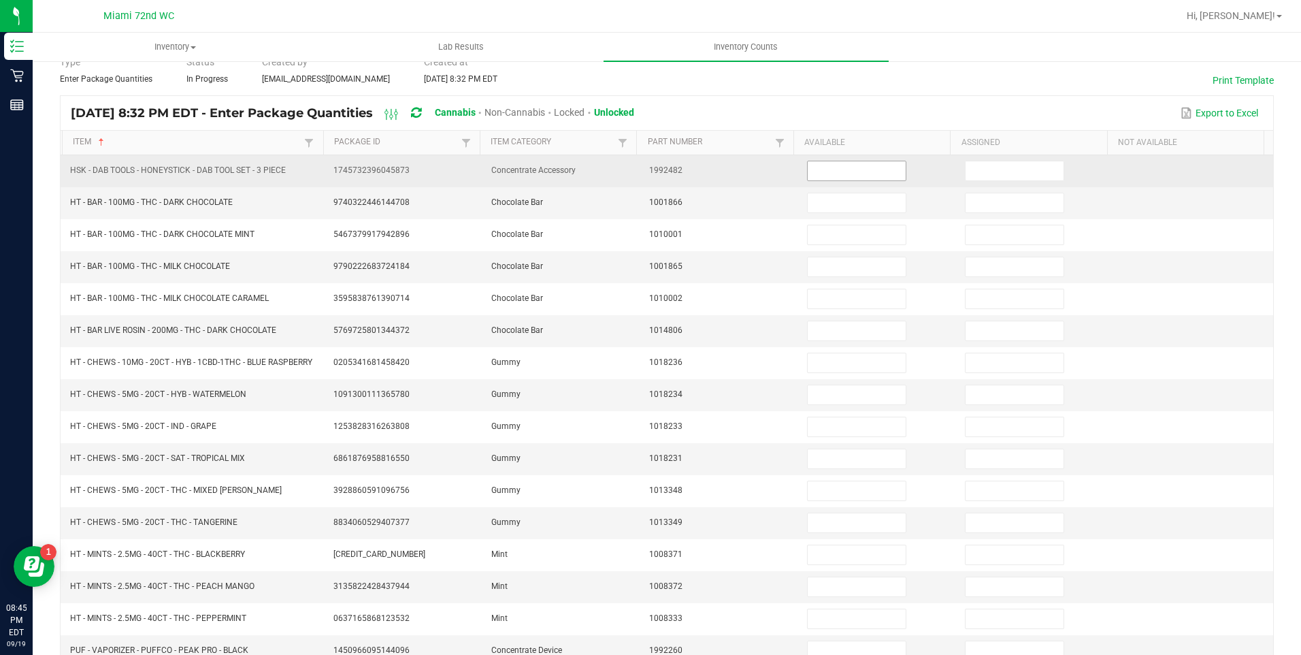
click at [842, 171] on input at bounding box center [857, 170] width 98 height 19
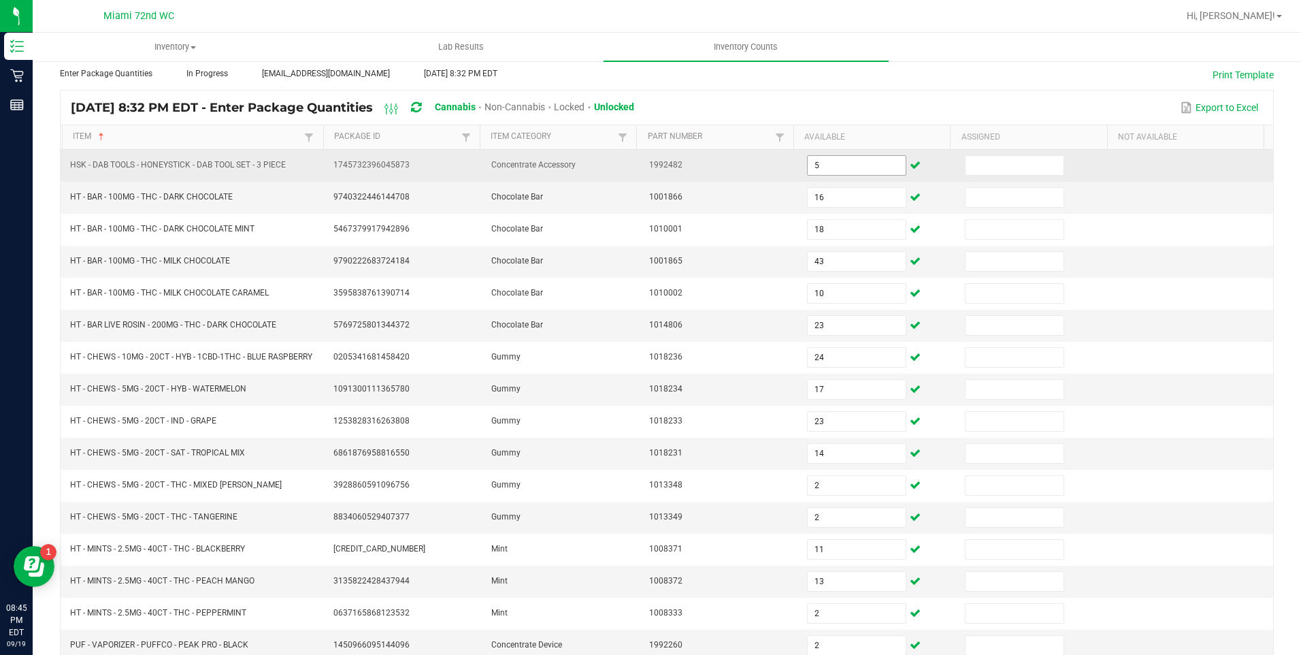
scroll to position [253, 0]
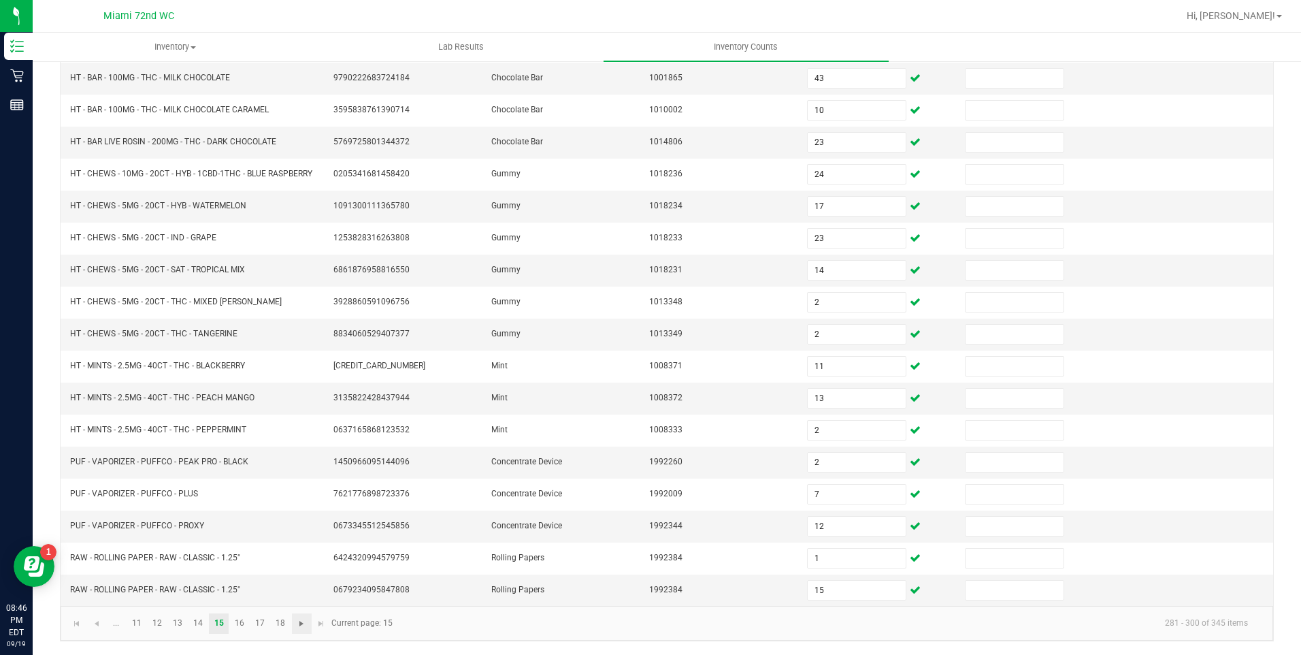
click at [301, 625] on span "Go to the next page" at bounding box center [301, 623] width 11 height 11
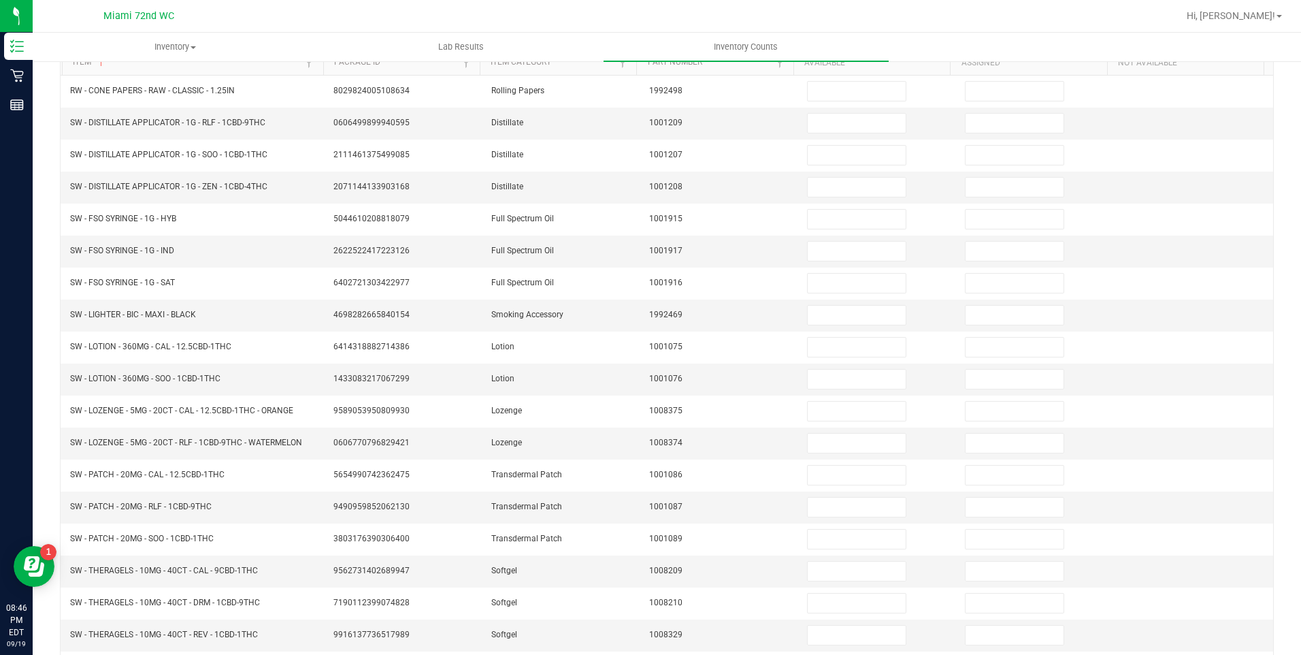
scroll to position [82, 0]
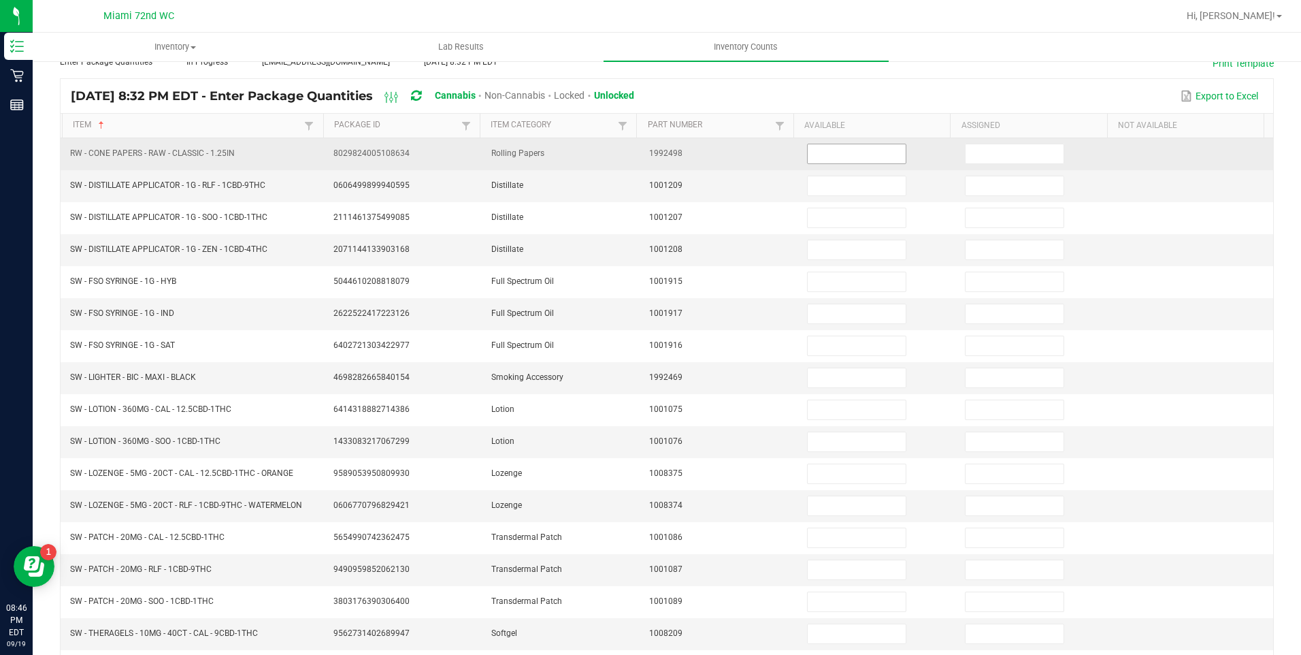
click at [852, 152] on input at bounding box center [857, 153] width 98 height 19
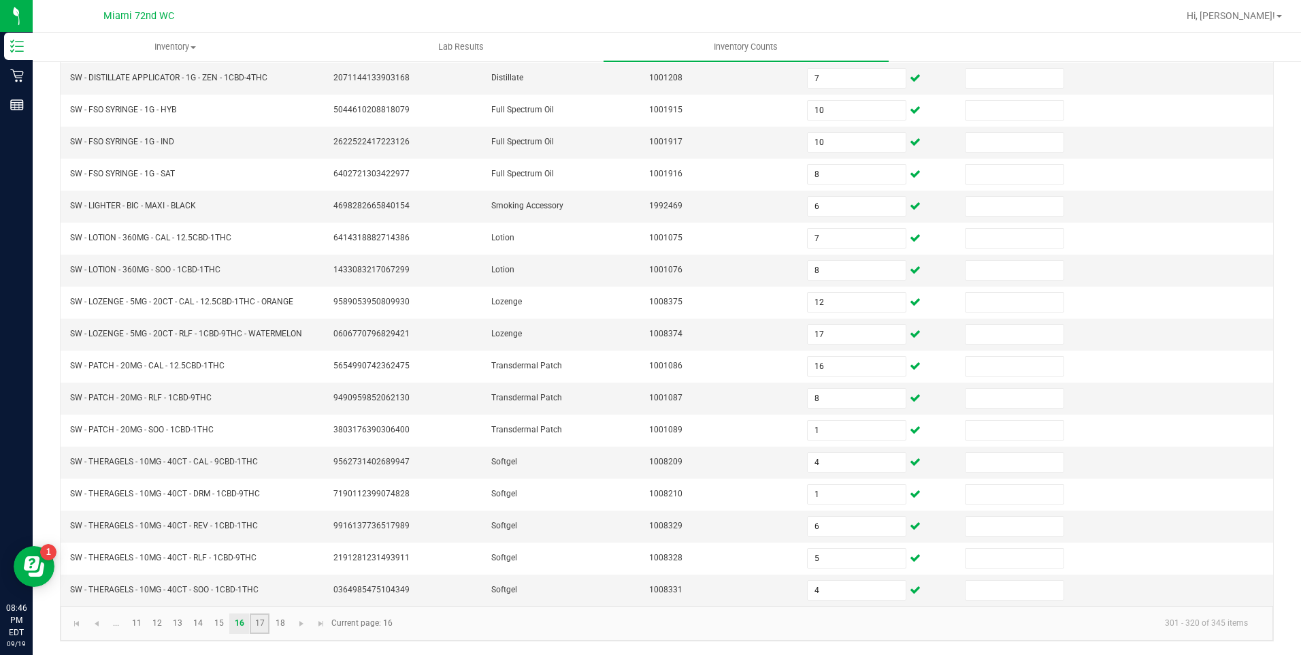
click at [261, 622] on link "17" at bounding box center [260, 623] width 20 height 20
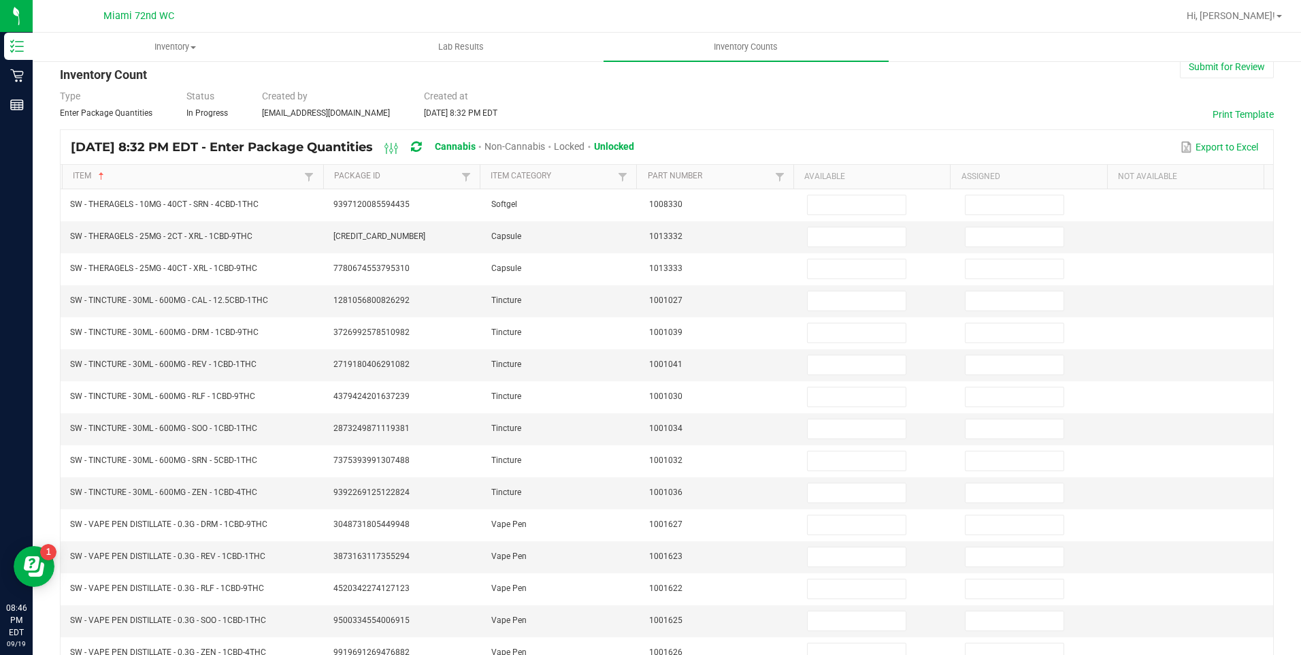
scroll to position [31, 0]
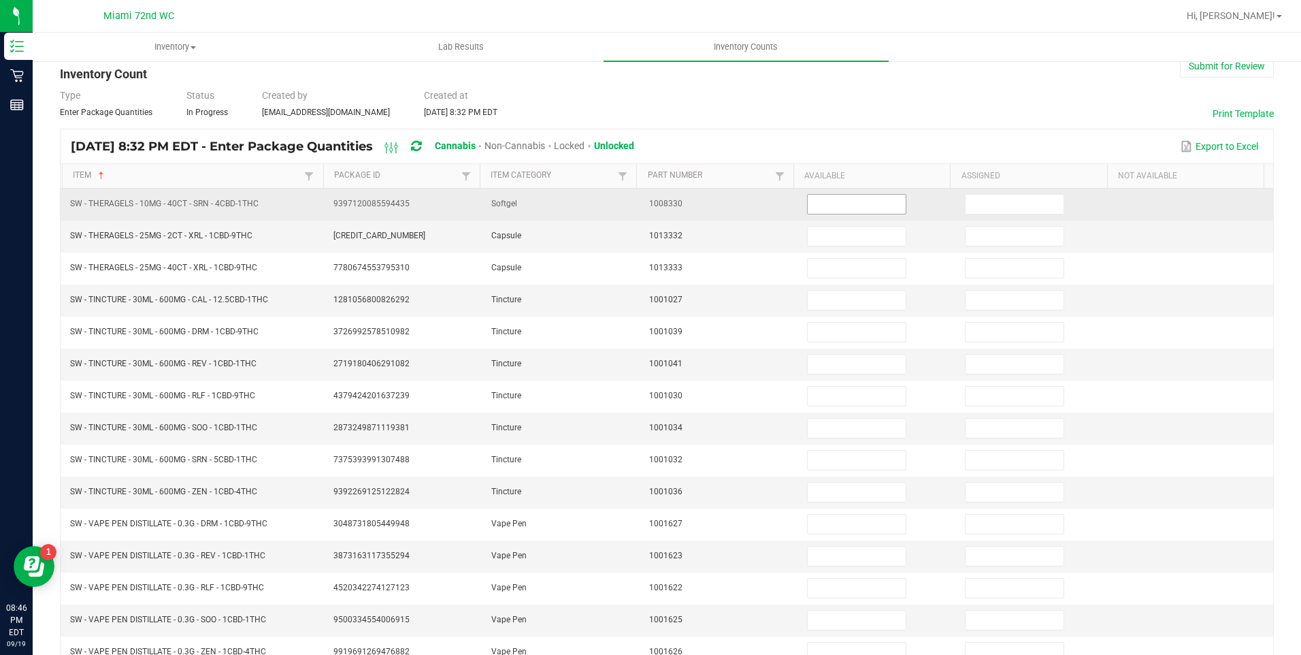
click at [844, 205] on input at bounding box center [857, 204] width 98 height 19
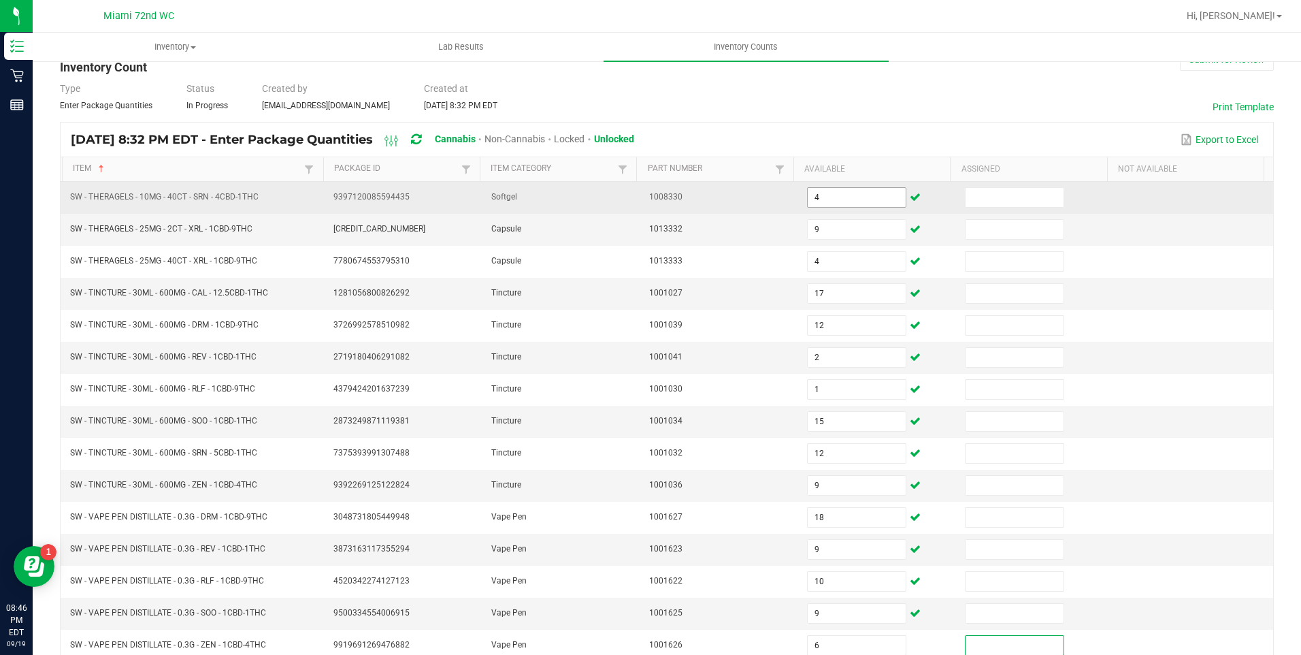
scroll to position [259, 0]
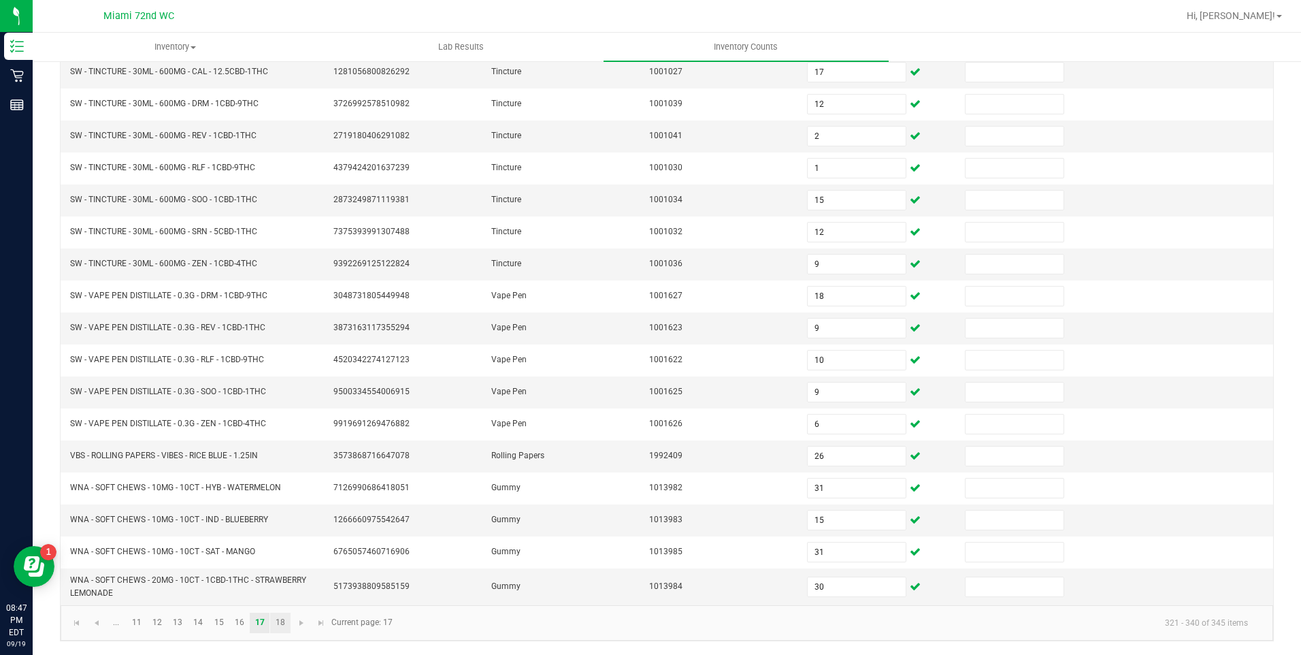
click at [280, 623] on link "18" at bounding box center [280, 622] width 20 height 20
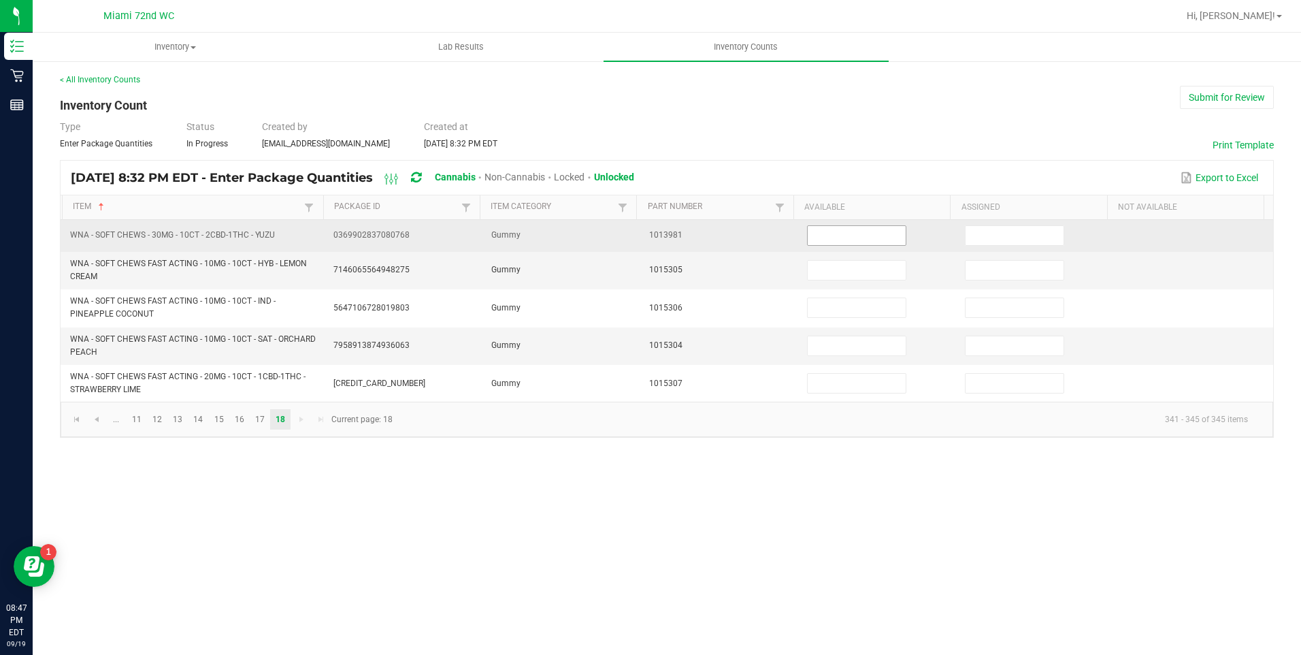
click at [849, 234] on input at bounding box center [857, 235] width 98 height 19
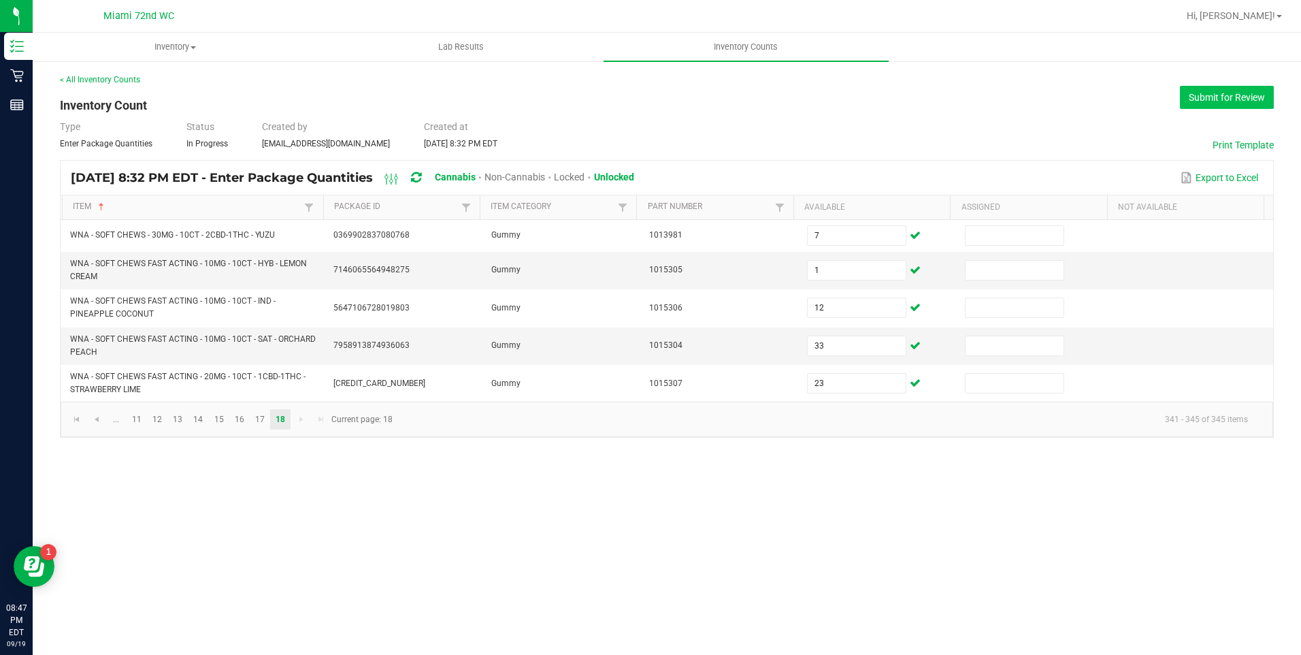
click at [1225, 97] on button "Submit for Review" at bounding box center [1227, 97] width 94 height 23
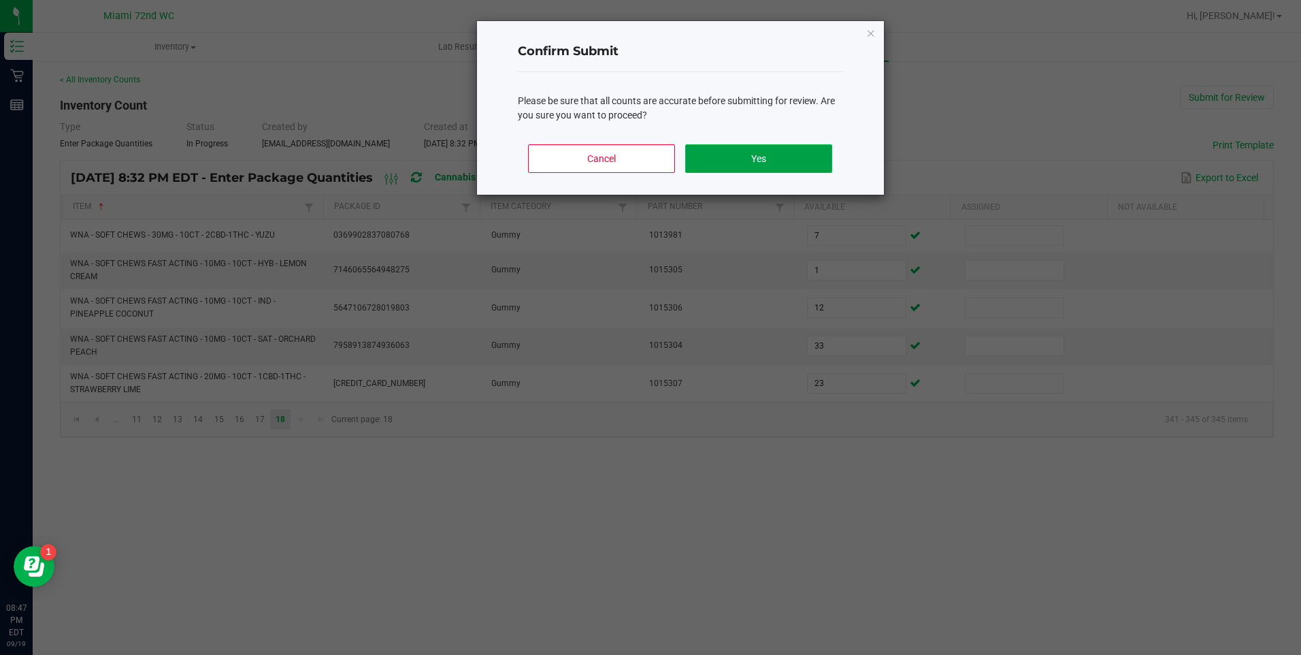
click at [737, 160] on button "Yes" at bounding box center [758, 158] width 146 height 29
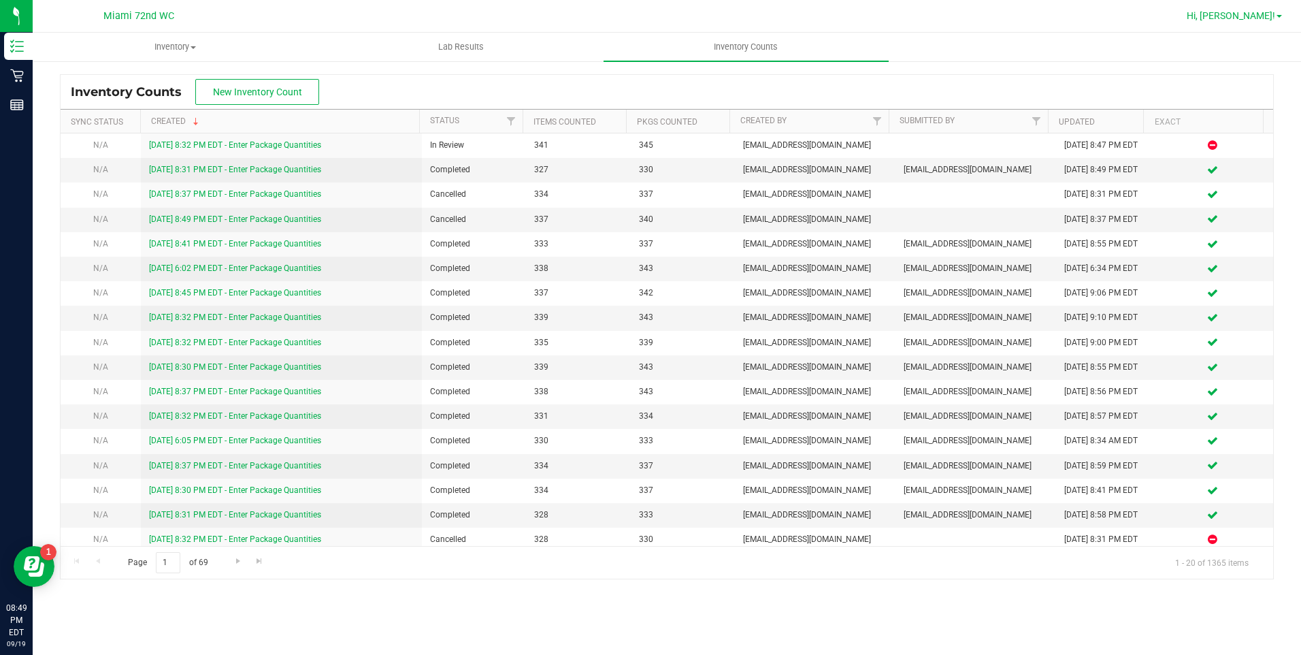
click at [1240, 22] on link "Hi, [PERSON_NAME]!" at bounding box center [1234, 16] width 106 height 14
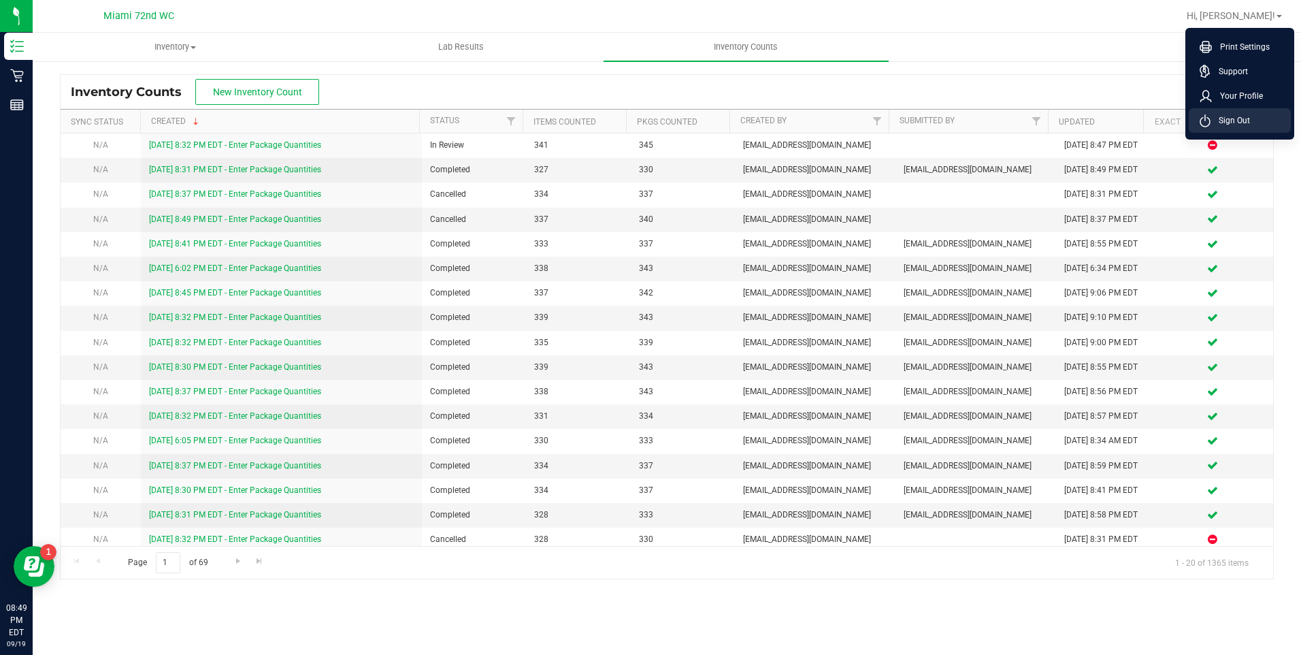
click at [1257, 120] on li "Sign Out" at bounding box center [1240, 120] width 102 height 24
